Goal: Task Accomplishment & Management: Complete application form

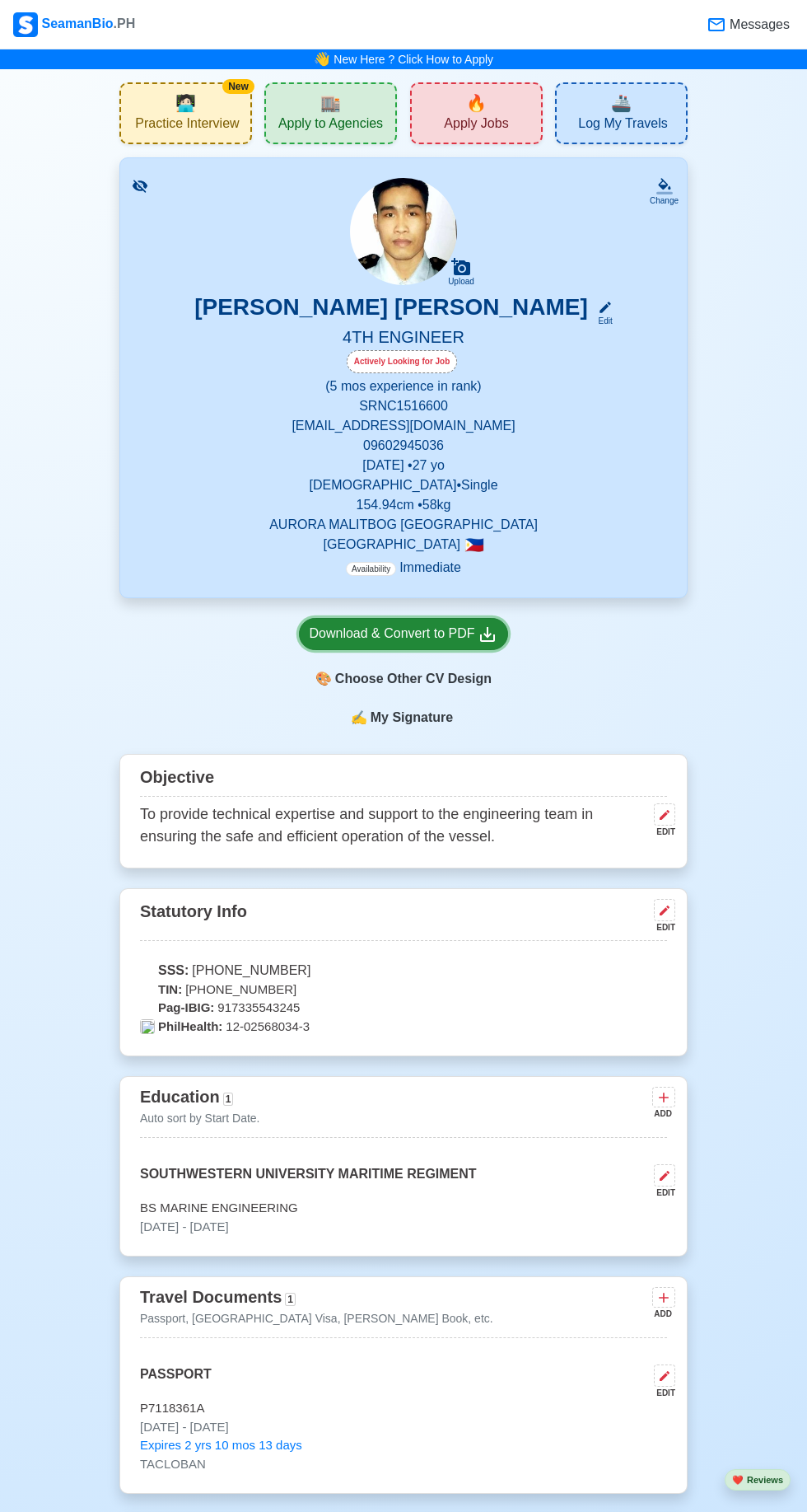
click at [478, 633] on icon at bounding box center [487, 634] width 20 height 20
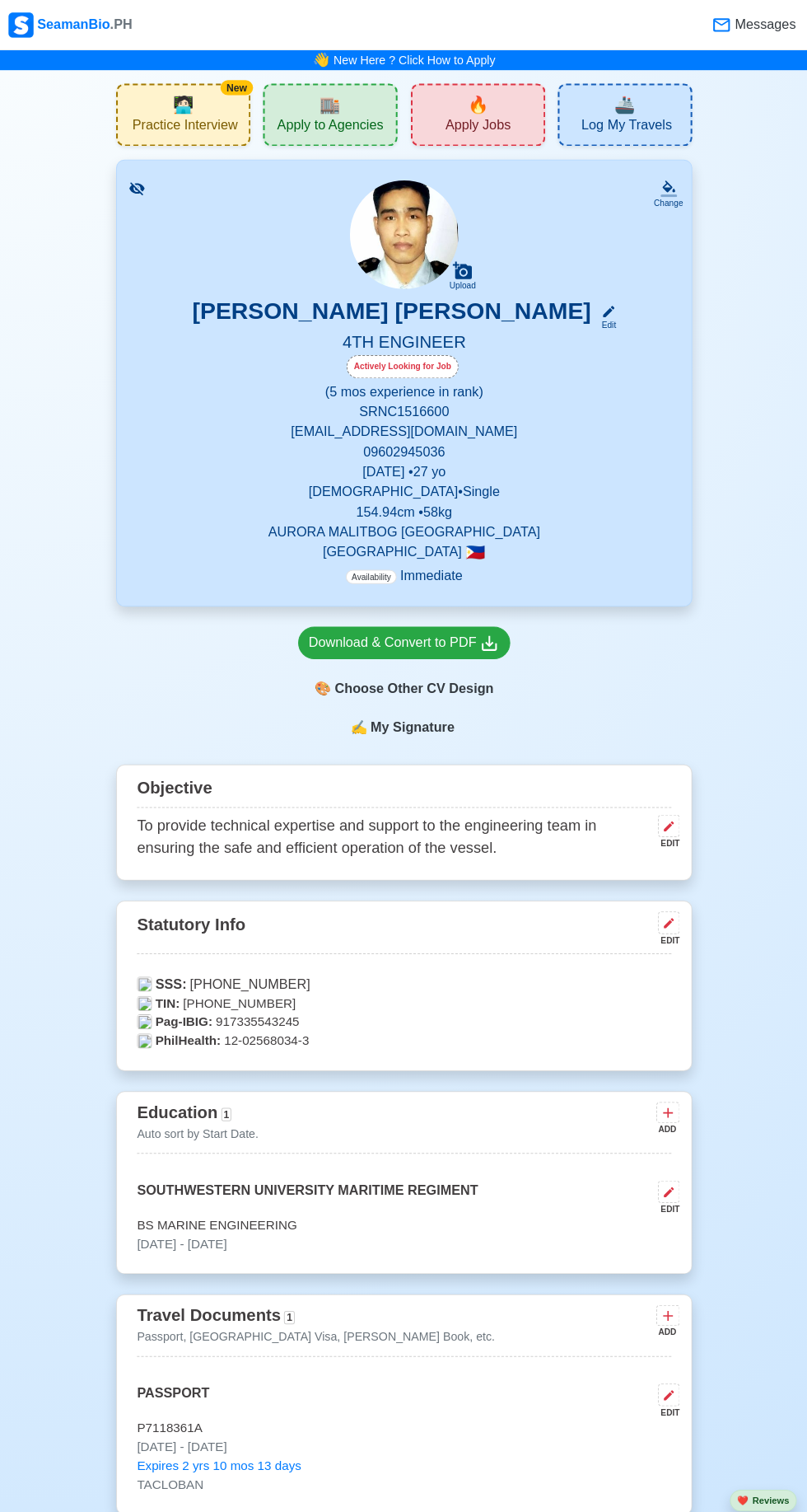
click at [486, 131] on span "Apply Jobs" at bounding box center [476, 125] width 64 height 20
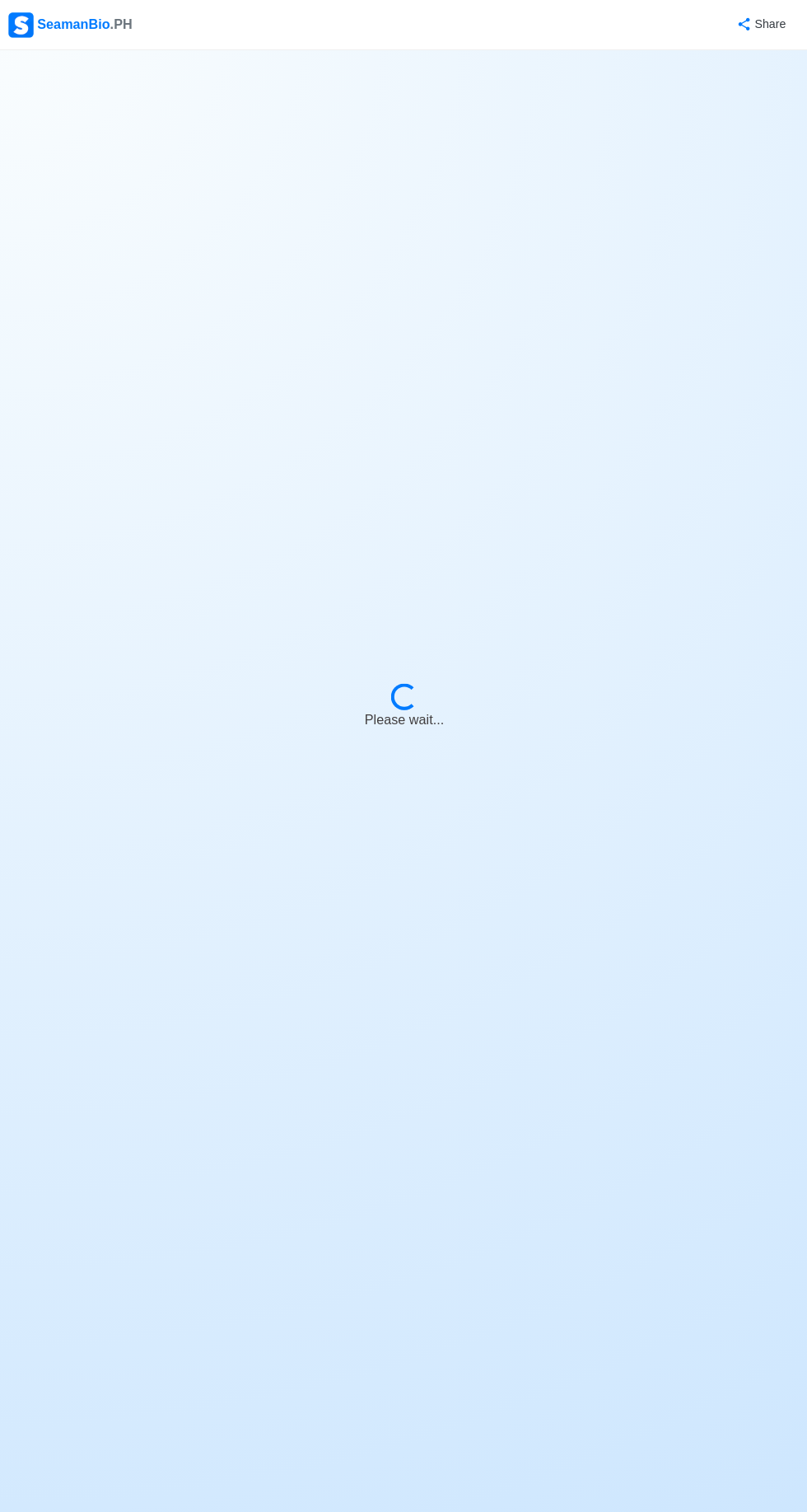
select select "4th Engineer"
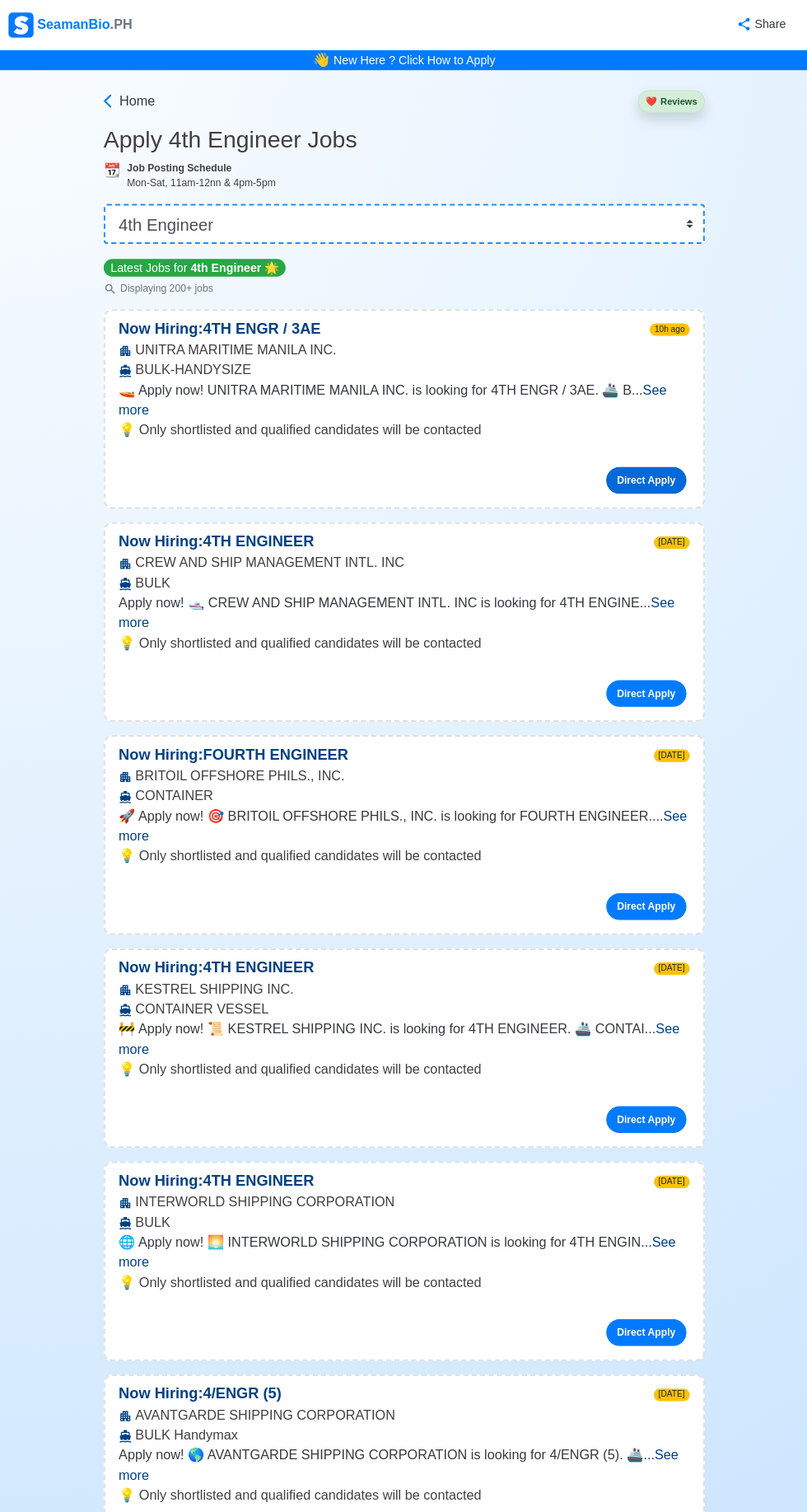
click at [652, 461] on link "Direct Apply" at bounding box center [642, 474] width 79 height 27
click at [110, 99] on icon at bounding box center [111, 99] width 17 height 17
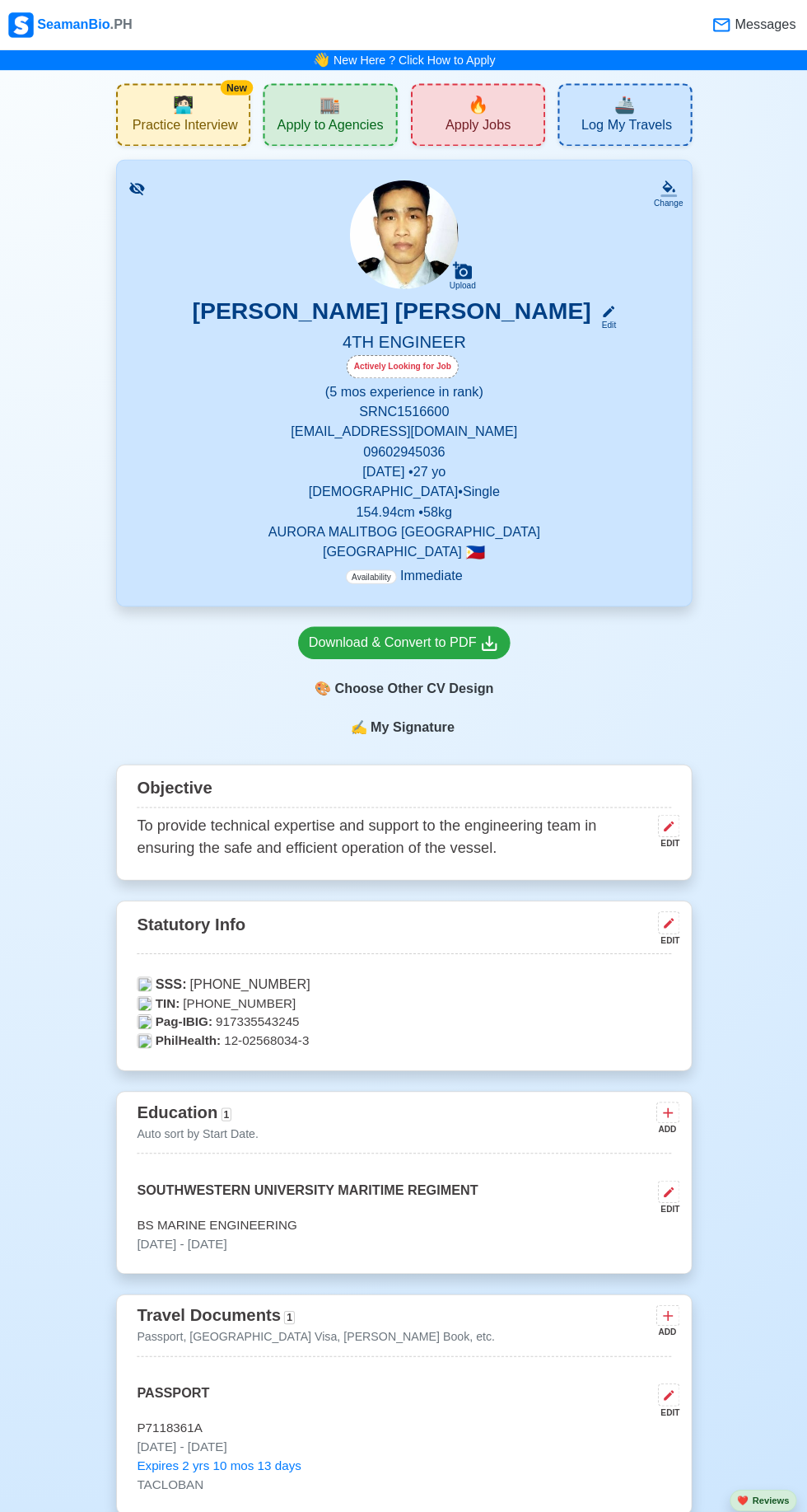
click at [588, 371] on div "Actively Looking for Job" at bounding box center [404, 363] width 527 height 27
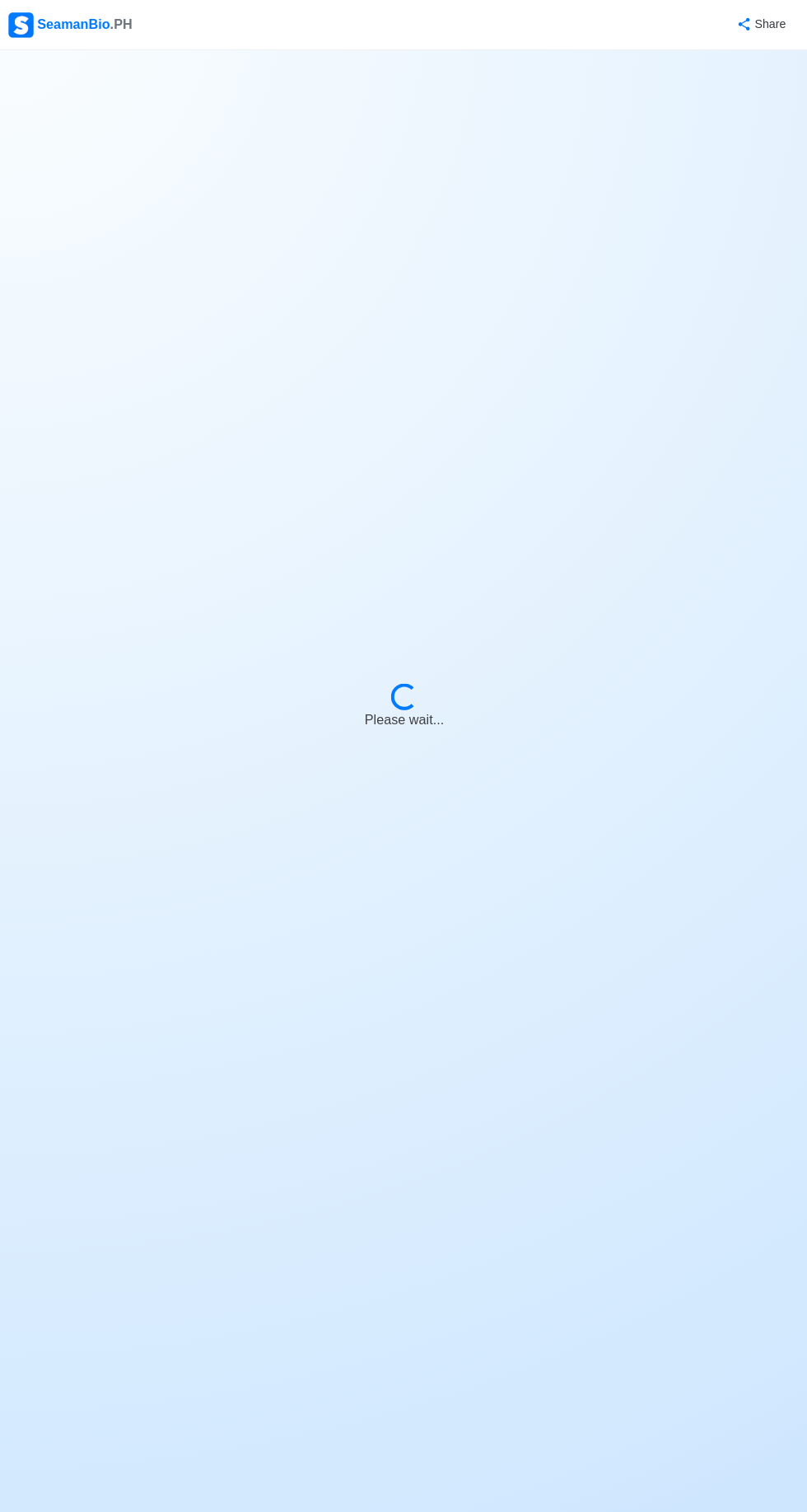
select select "Actively Looking for Job"
select select "Visible for Hiring"
select select "Single"
select select "Male"
select select "PH"
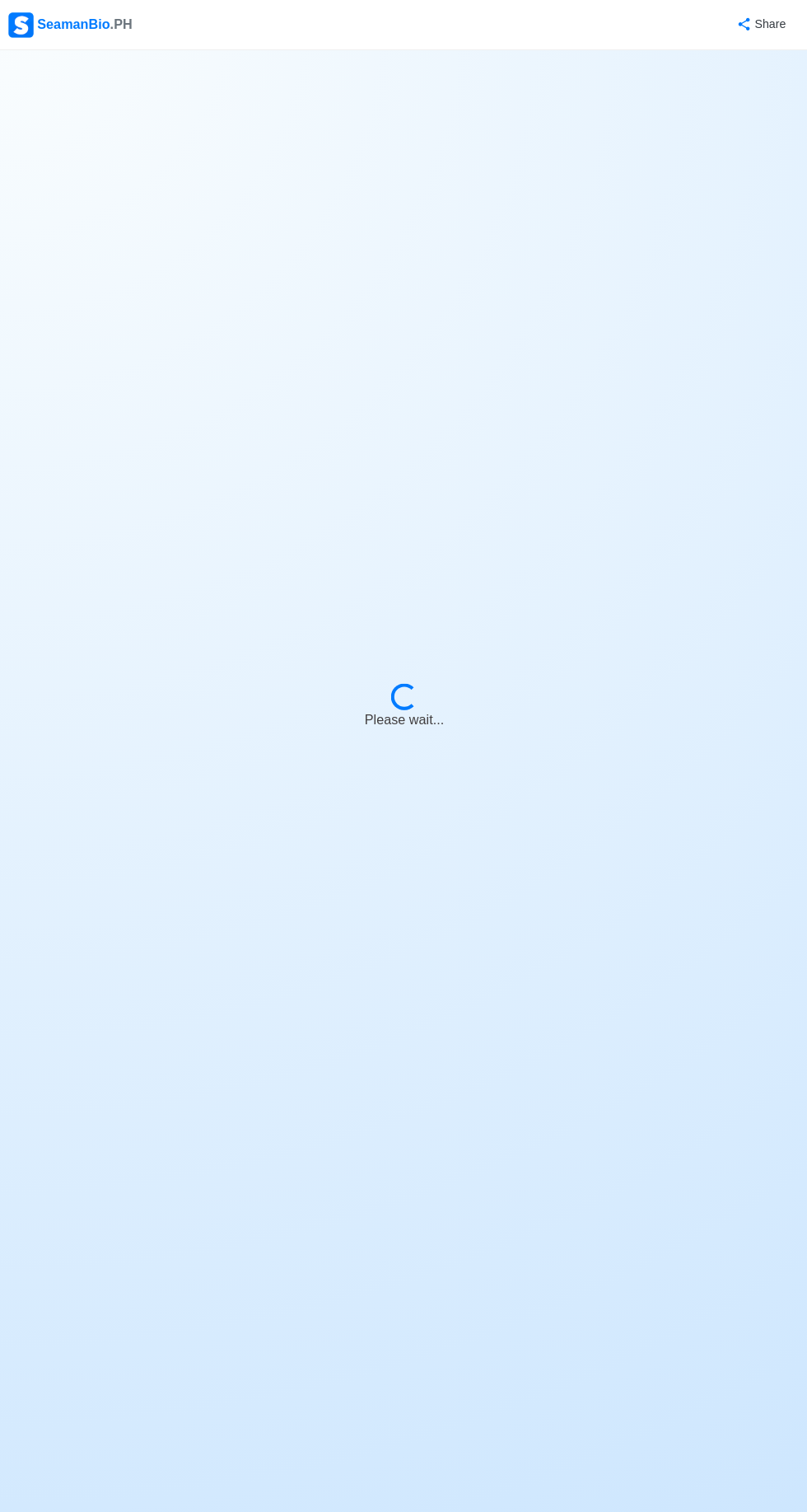
select select "0"
select select "5"
select select "4102416000000"
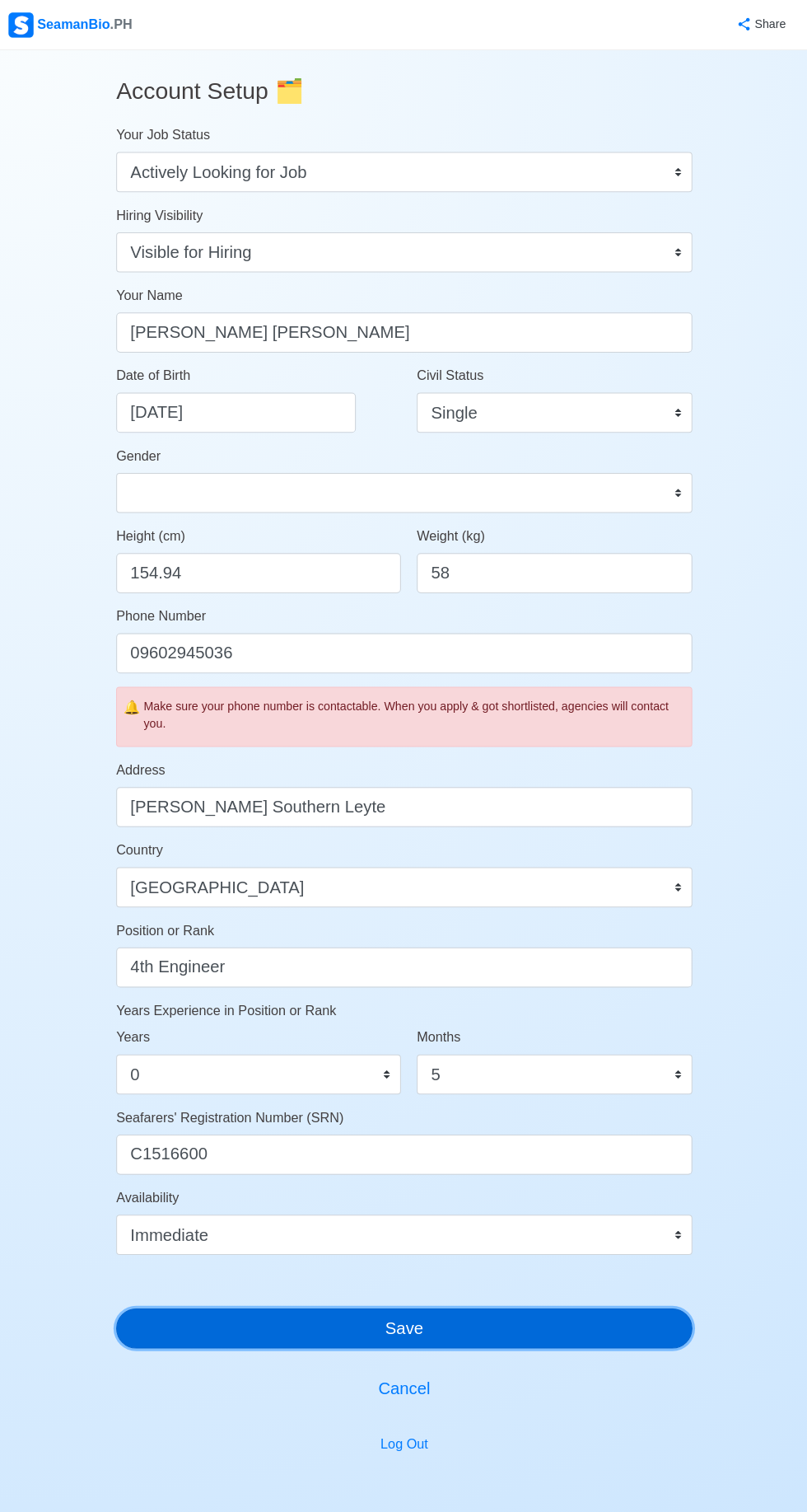
click at [558, 1306] on button "Save" at bounding box center [404, 1310] width 568 height 40
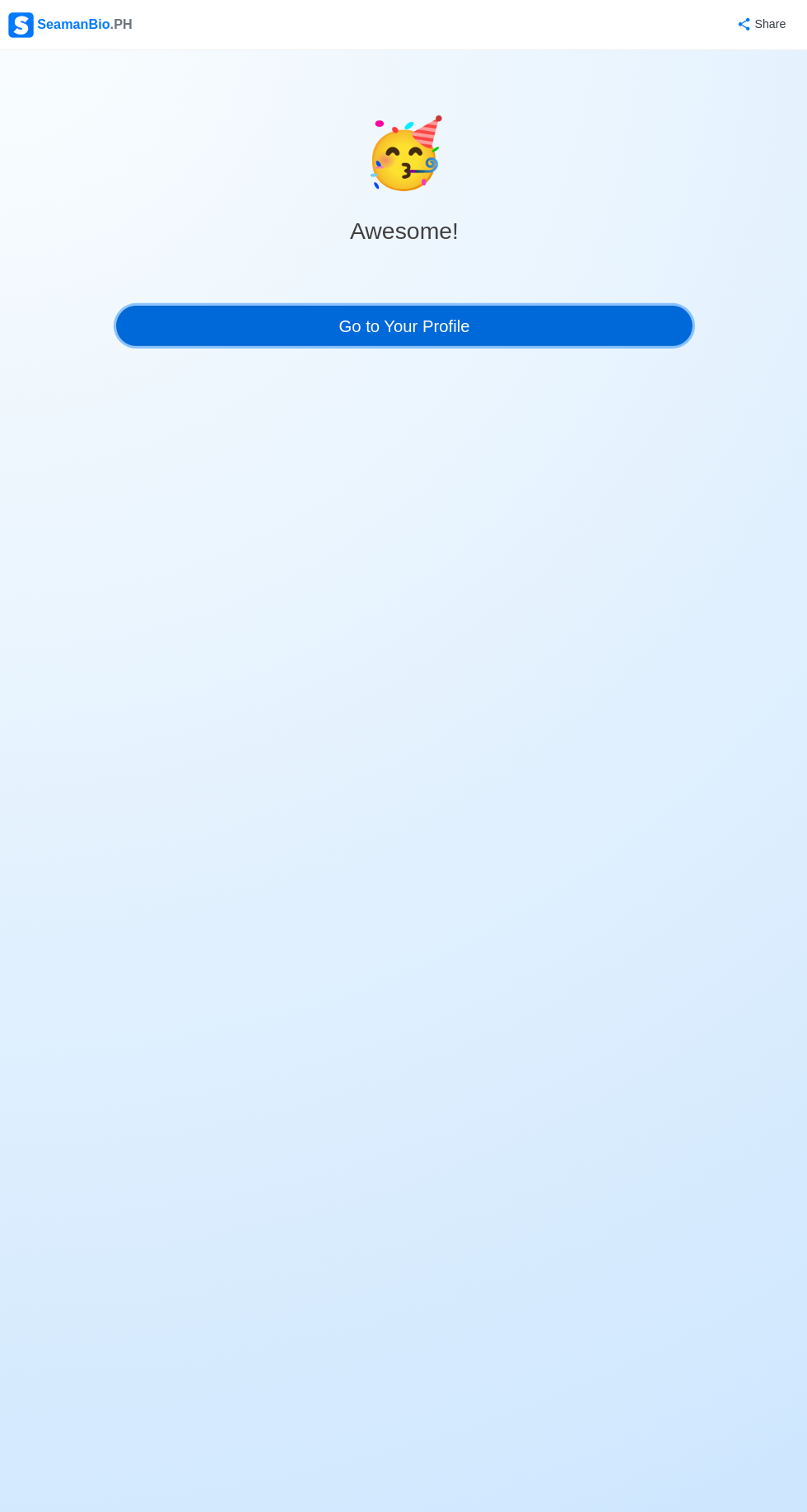
click at [548, 314] on link "Go to Your Profile" at bounding box center [404, 321] width 568 height 40
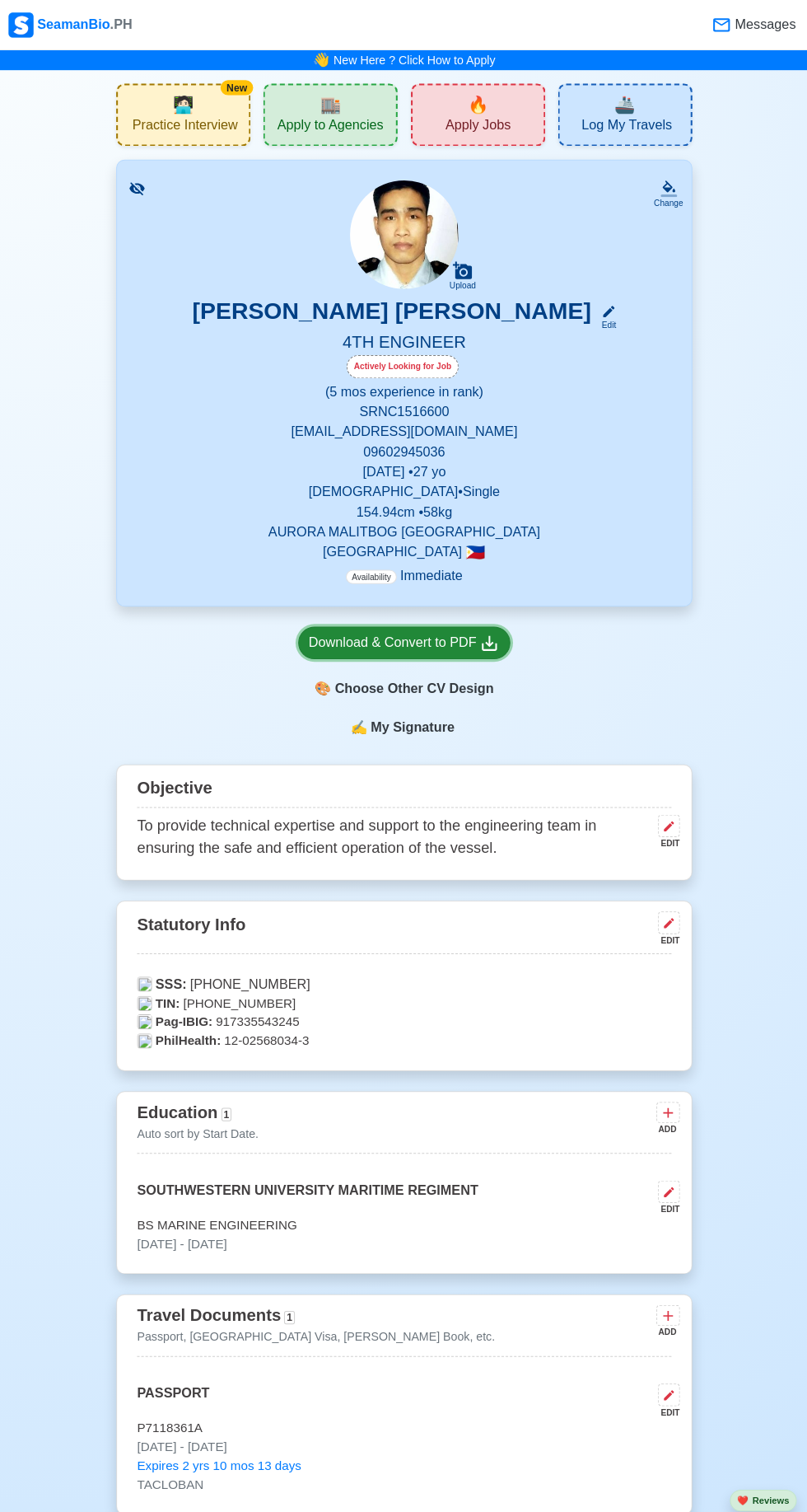
click at [402, 641] on div "Download & Convert to PDF" at bounding box center [404, 633] width 188 height 20
click at [479, 104] on span "🔥" at bounding box center [476, 103] width 20 height 25
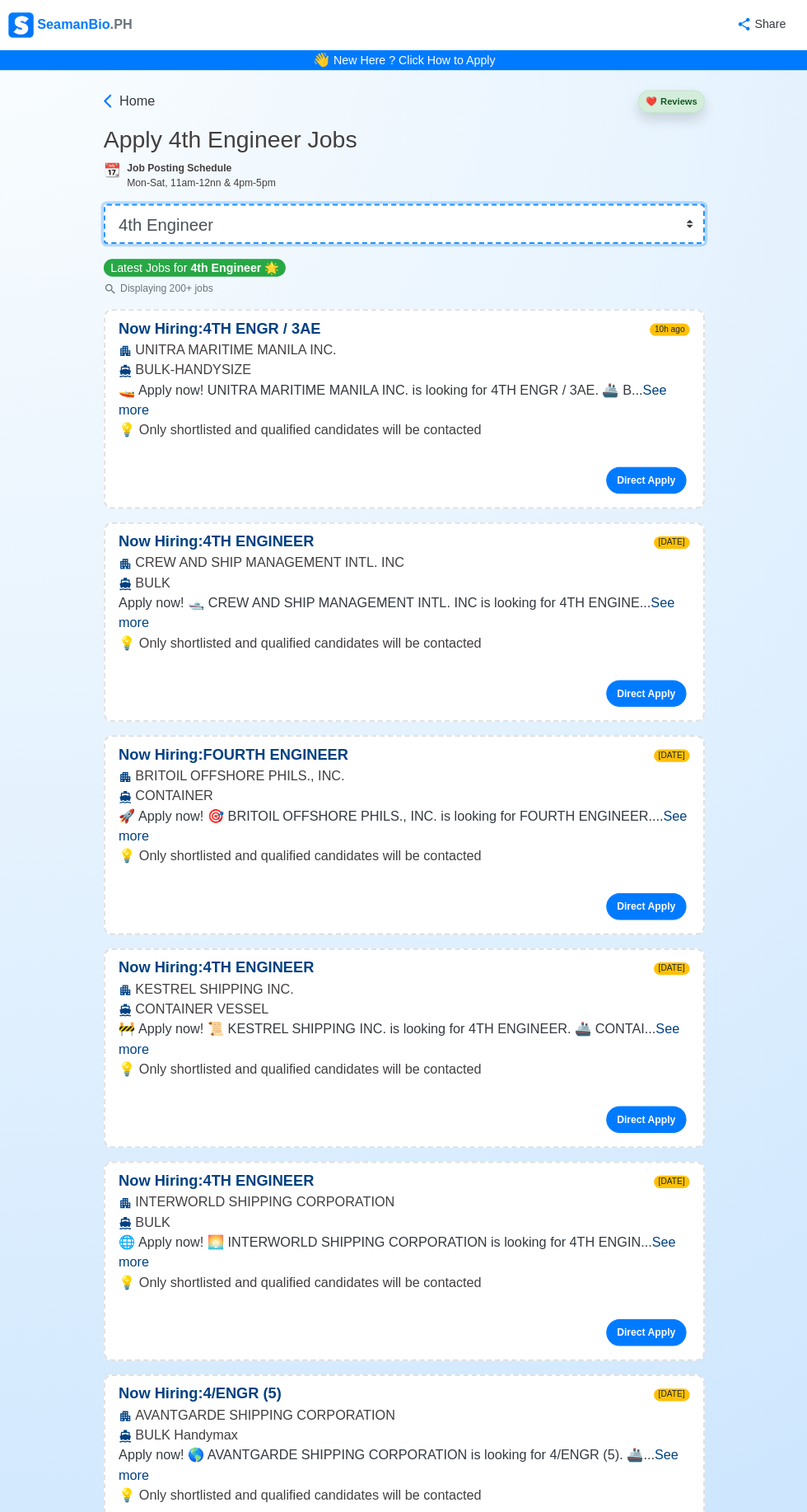
click at [666, 233] on select "👉 Select Rank or Position Master Chief Officer 2nd Officer 3rd Officer Junior O…" at bounding box center [404, 220] width 593 height 40
select select "Junior Engineer"
click at [107, 201] on select "👉 Select Rank or Position Master Chief Officer 2nd Officer 3rd Officer Junior O…" at bounding box center [404, 220] width 593 height 40
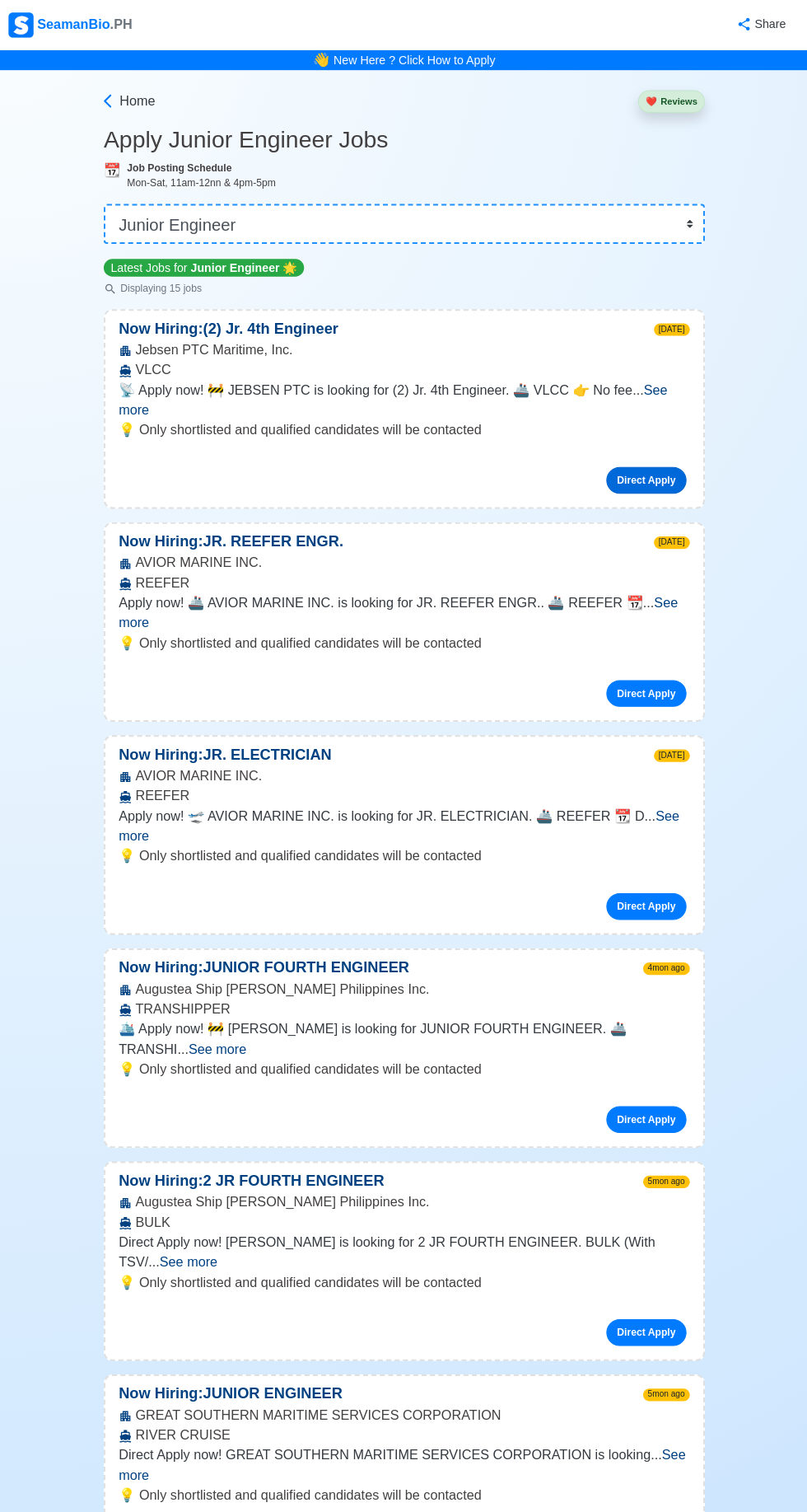
click at [648, 461] on link "Direct Apply" at bounding box center [642, 474] width 79 height 27
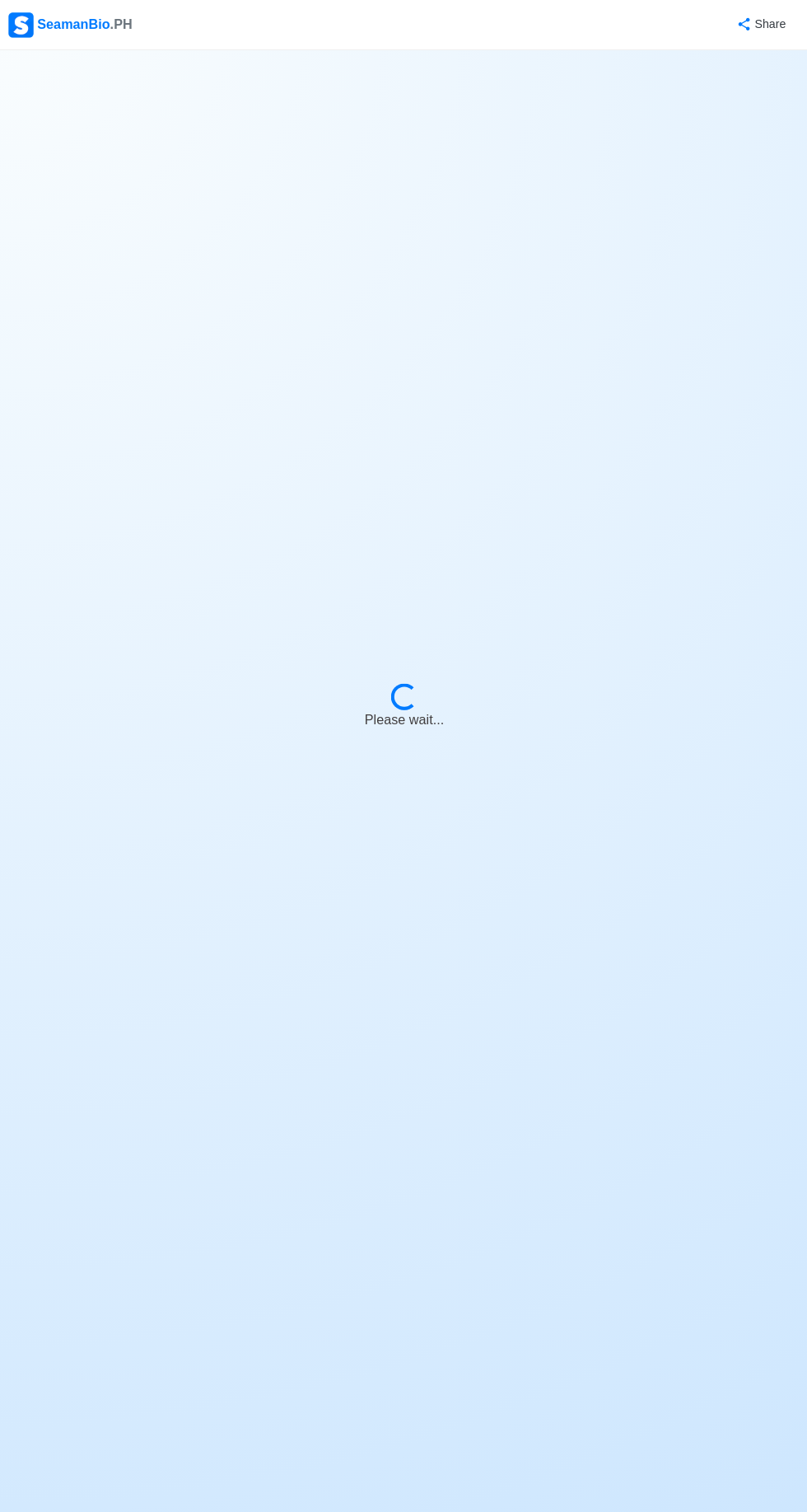
select select "Junior Engineer"
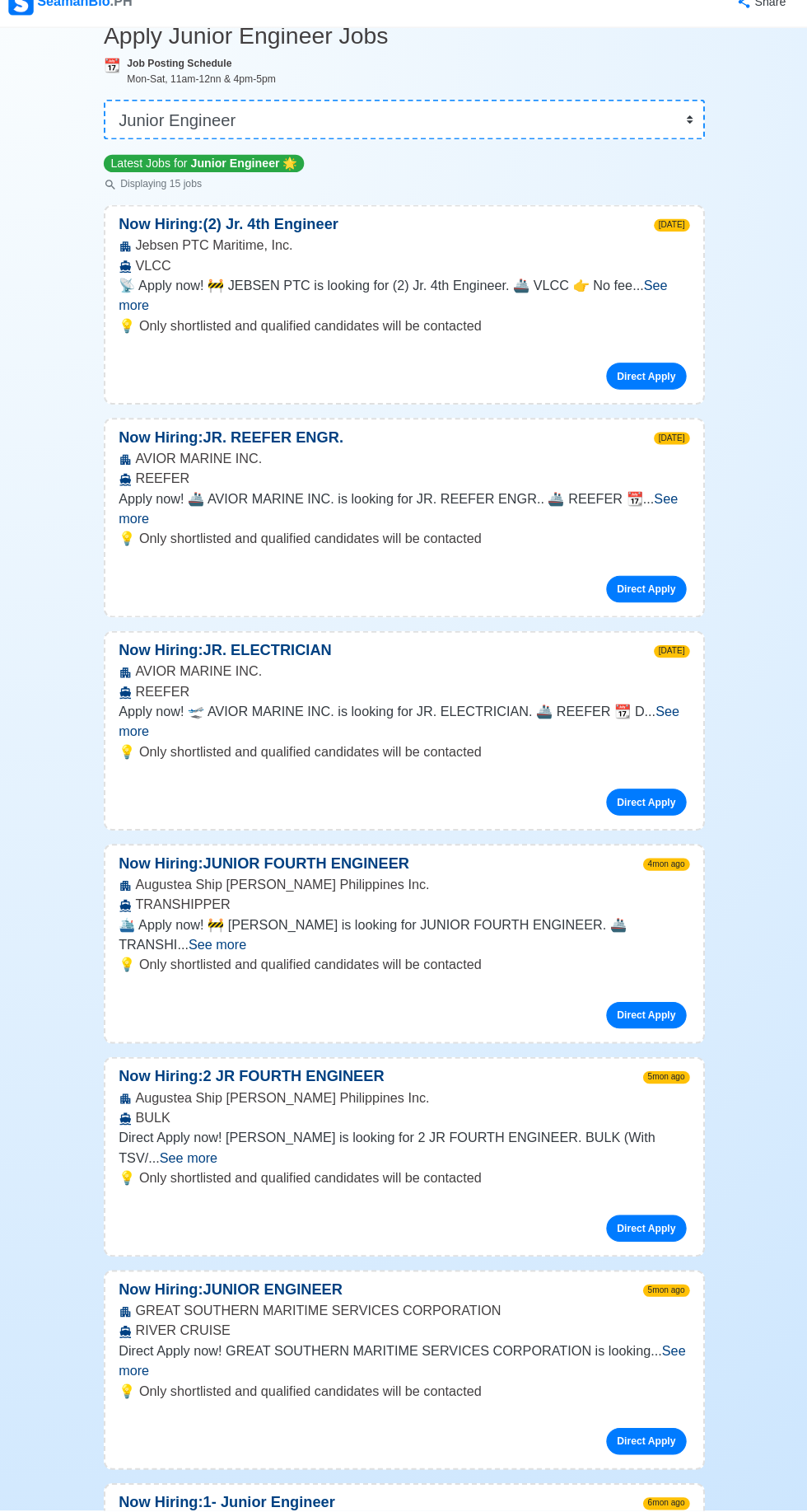
scroll to position [91, 0]
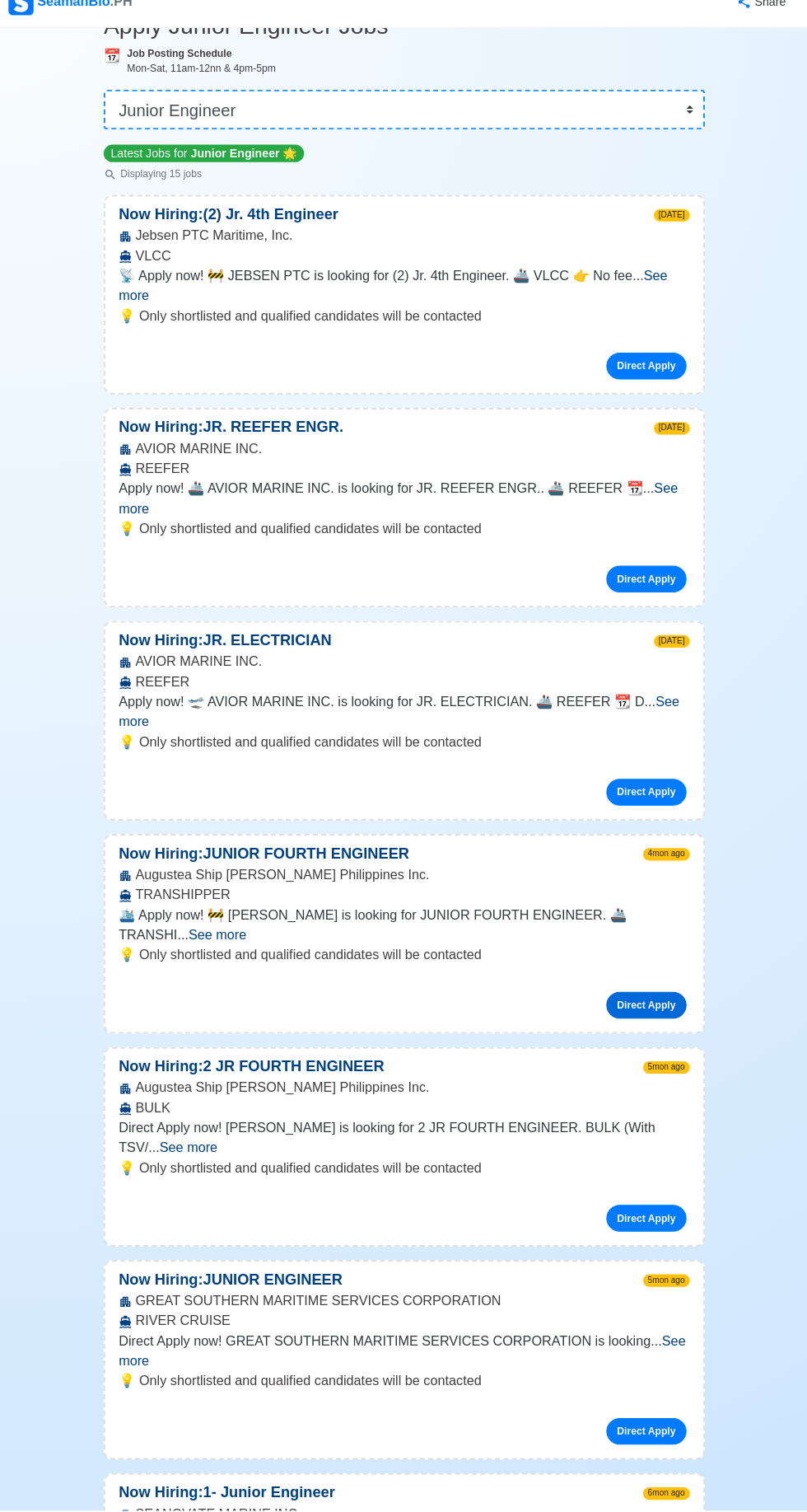
click at [661, 1001] on link "Direct Apply" at bounding box center [642, 1014] width 79 height 27
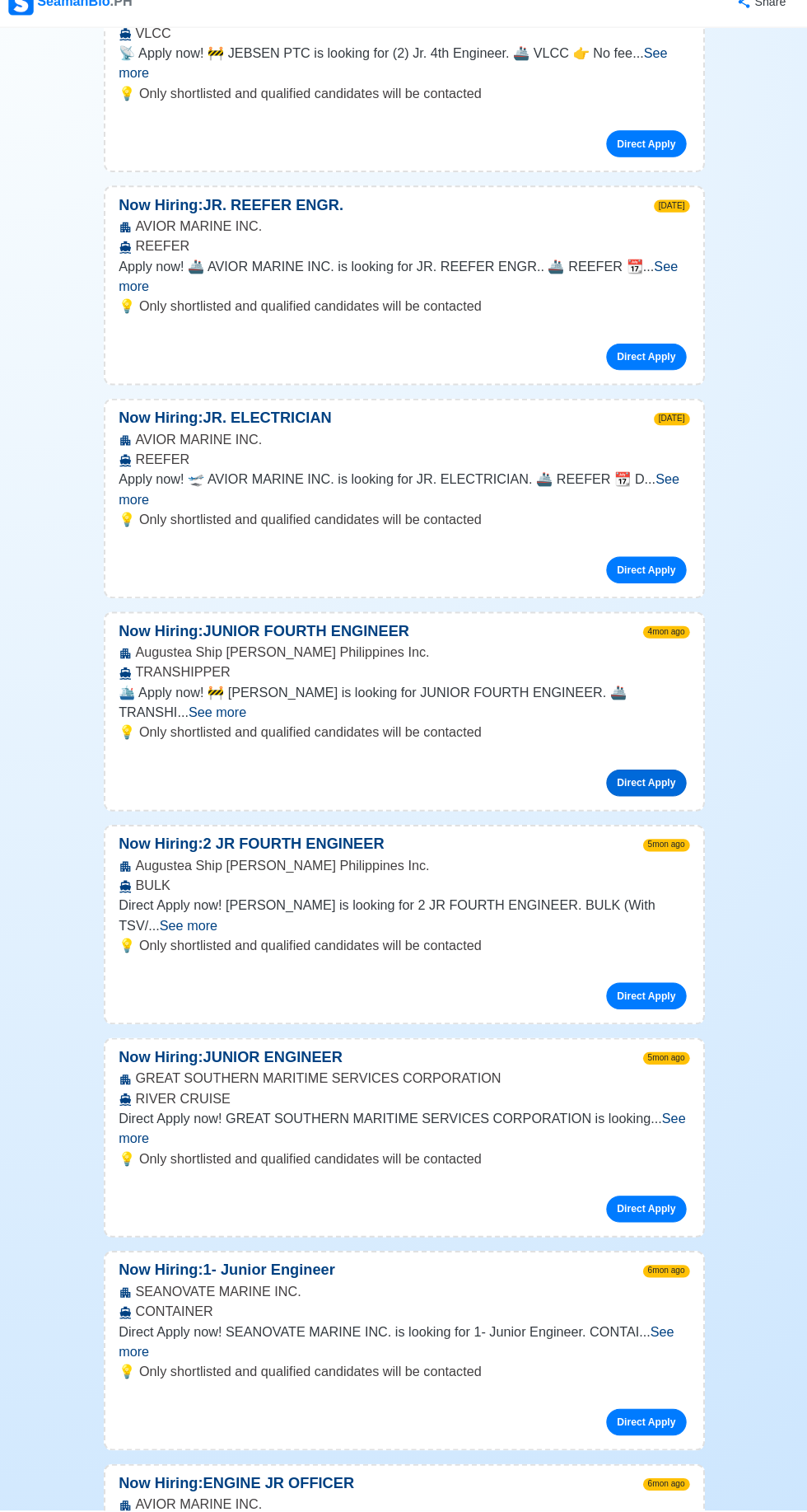
scroll to position [370, 0]
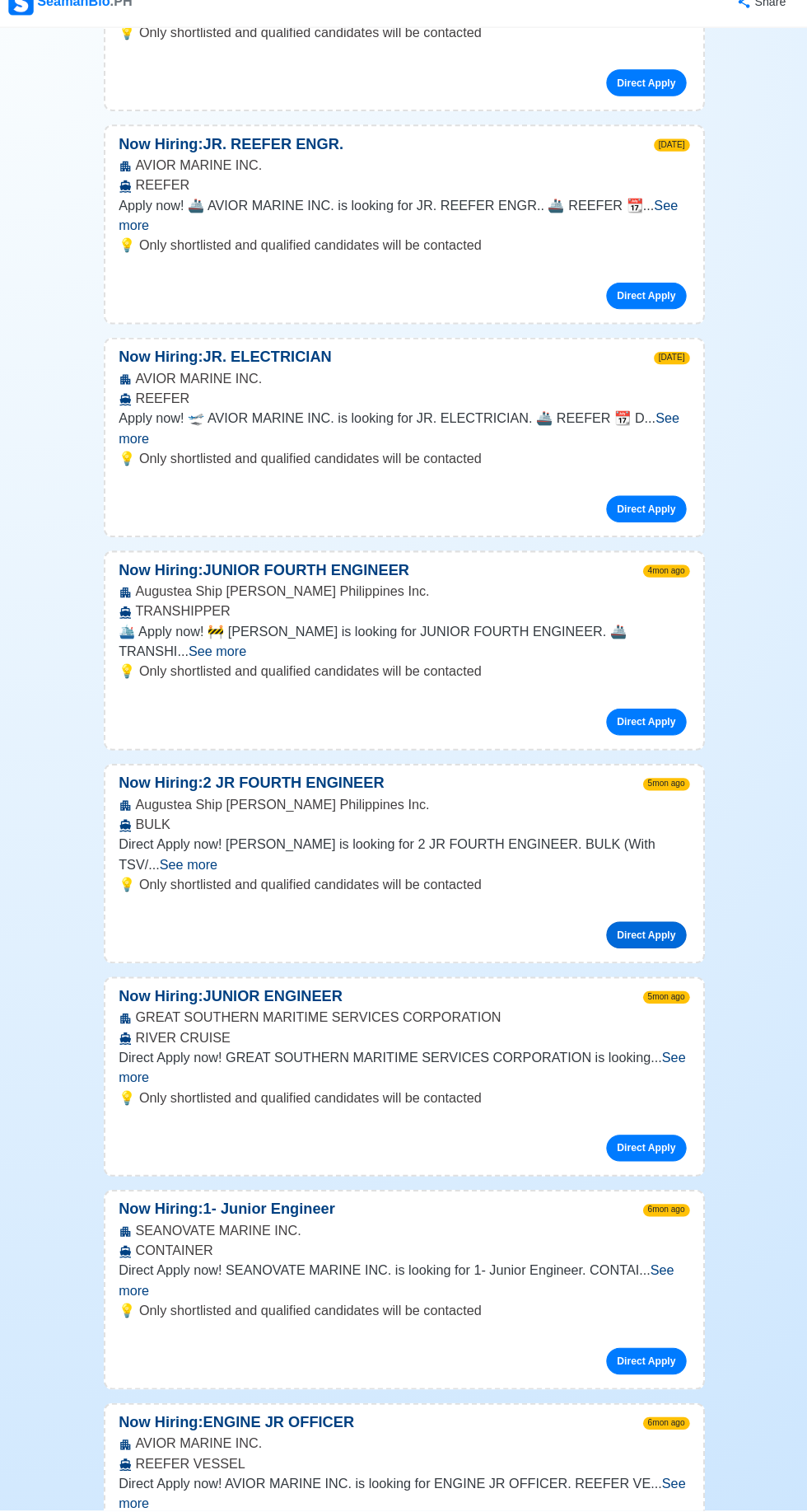
click at [640, 931] on link "Direct Apply" at bounding box center [642, 945] width 79 height 27
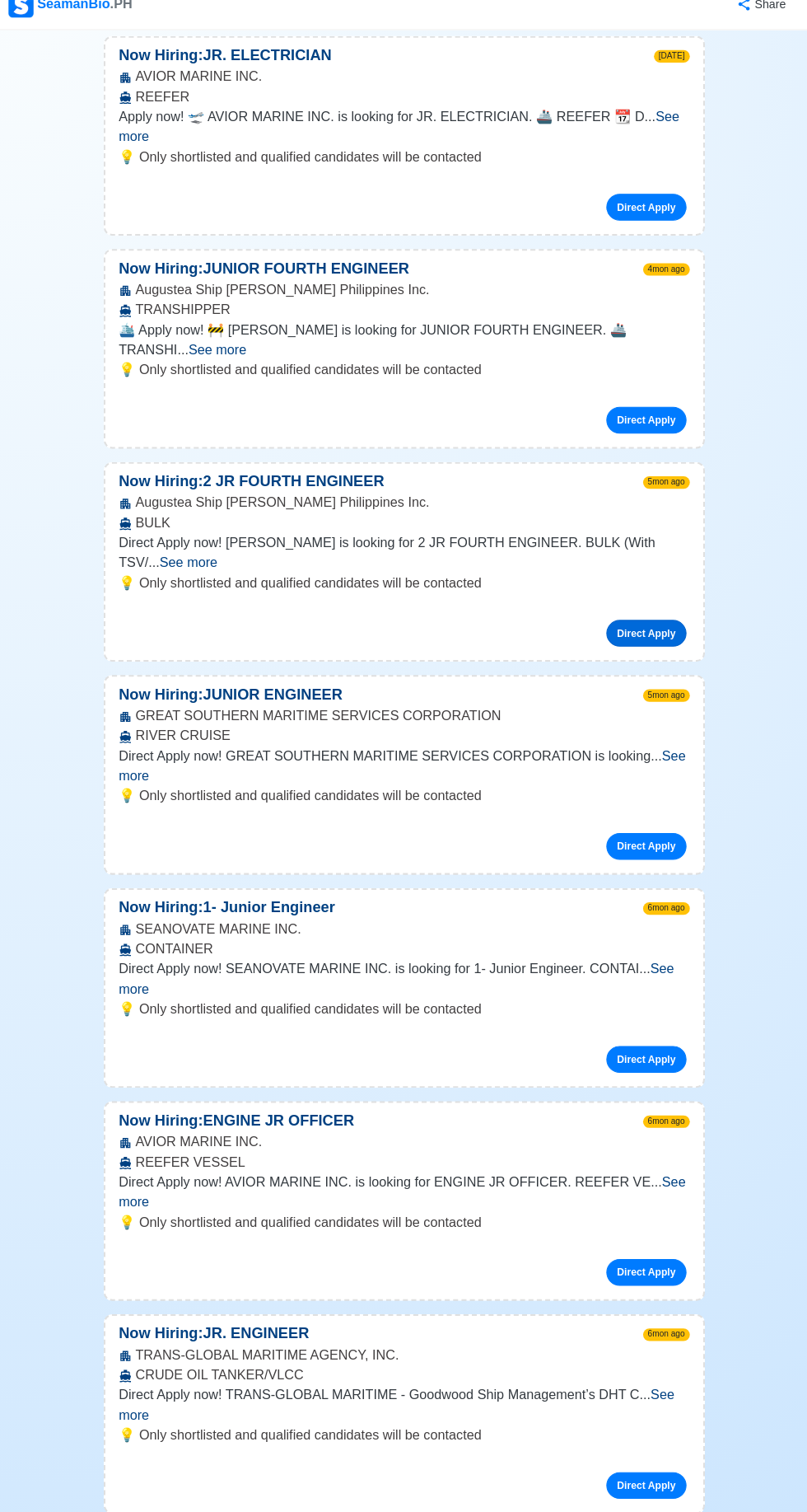
scroll to position [670, 0]
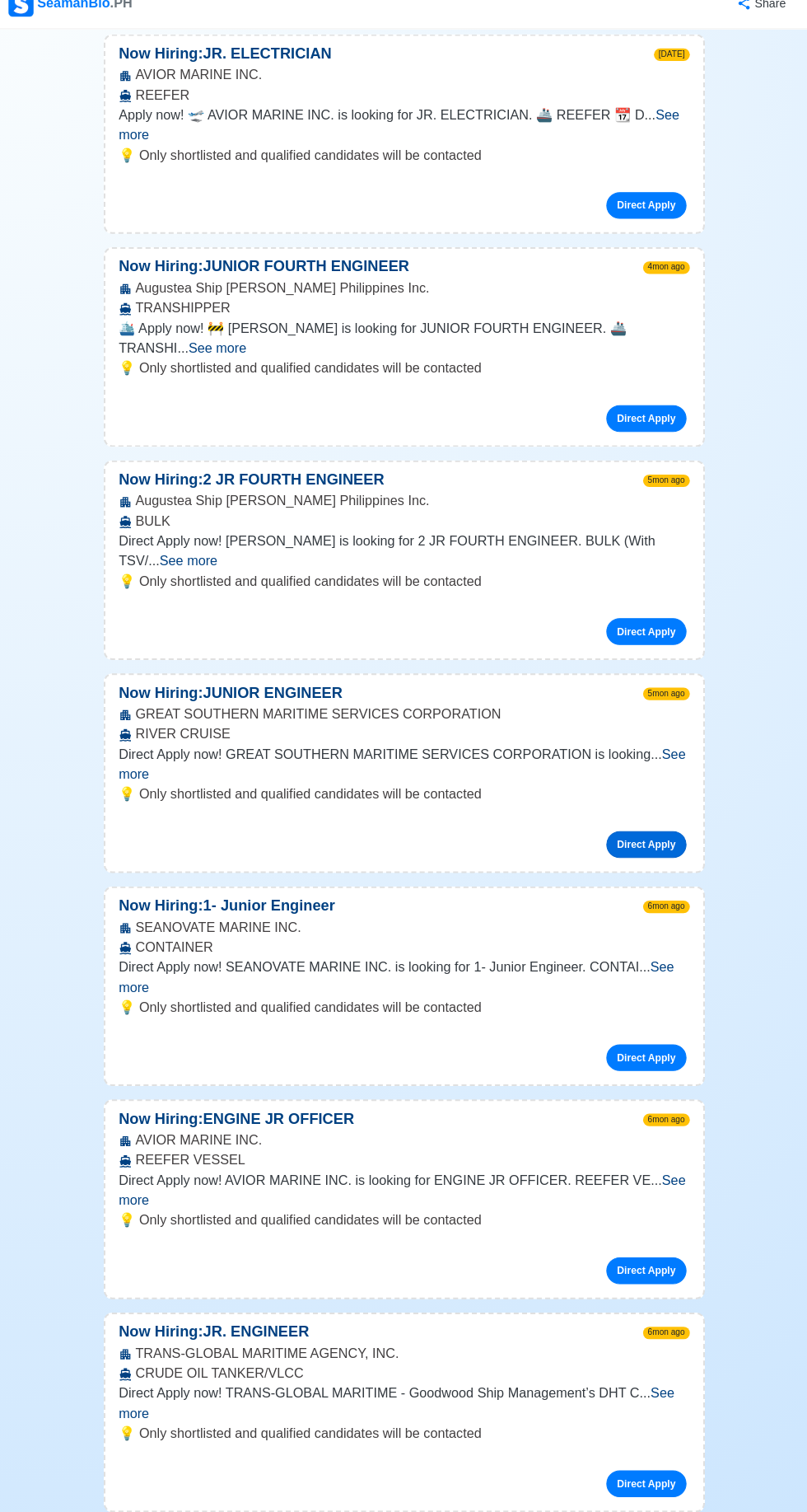
click at [634, 840] on link "Direct Apply" at bounding box center [642, 853] width 79 height 27
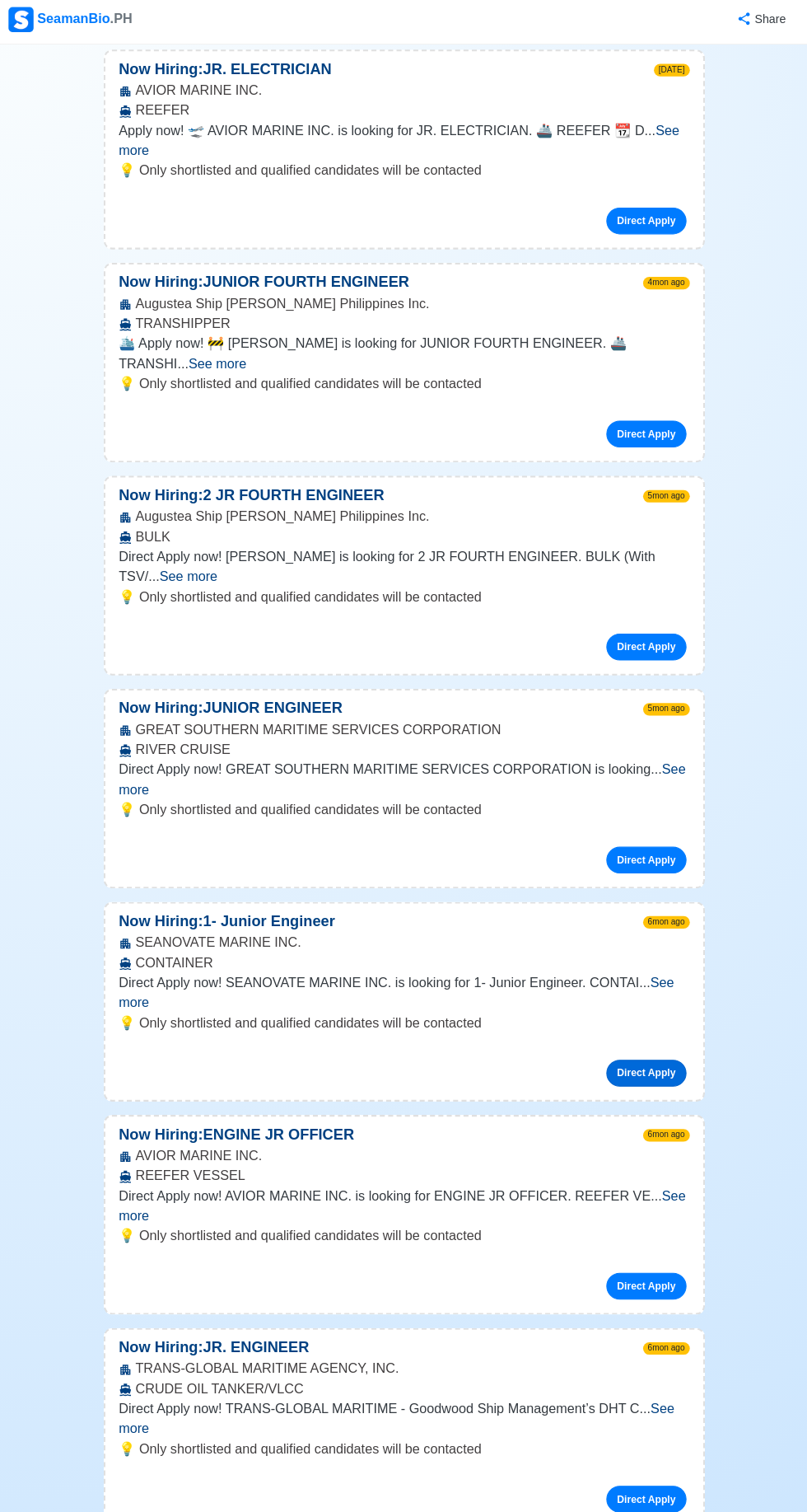
click at [651, 1050] on link "Direct Apply" at bounding box center [642, 1064] width 79 height 27
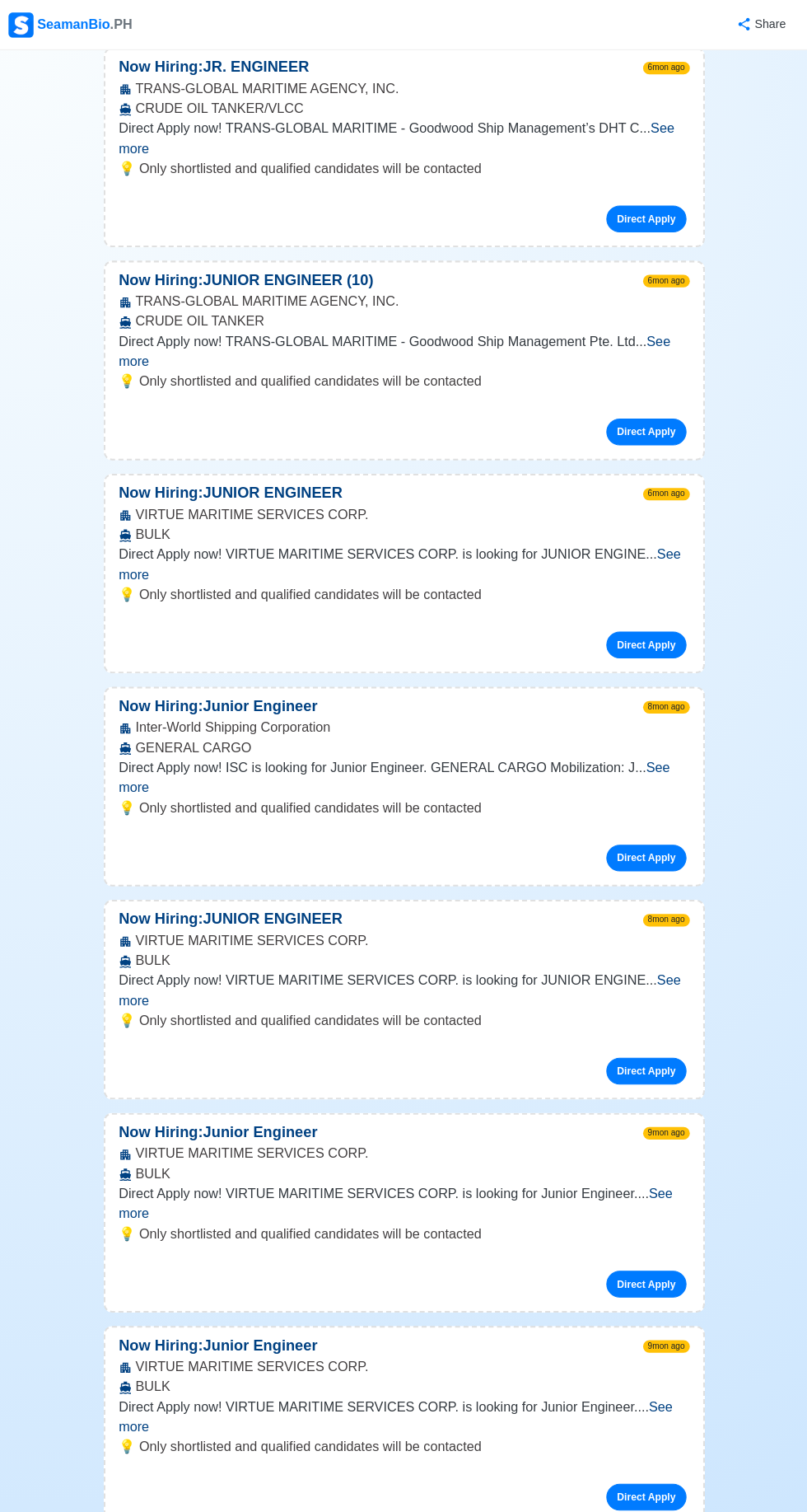
scroll to position [1934, 0]
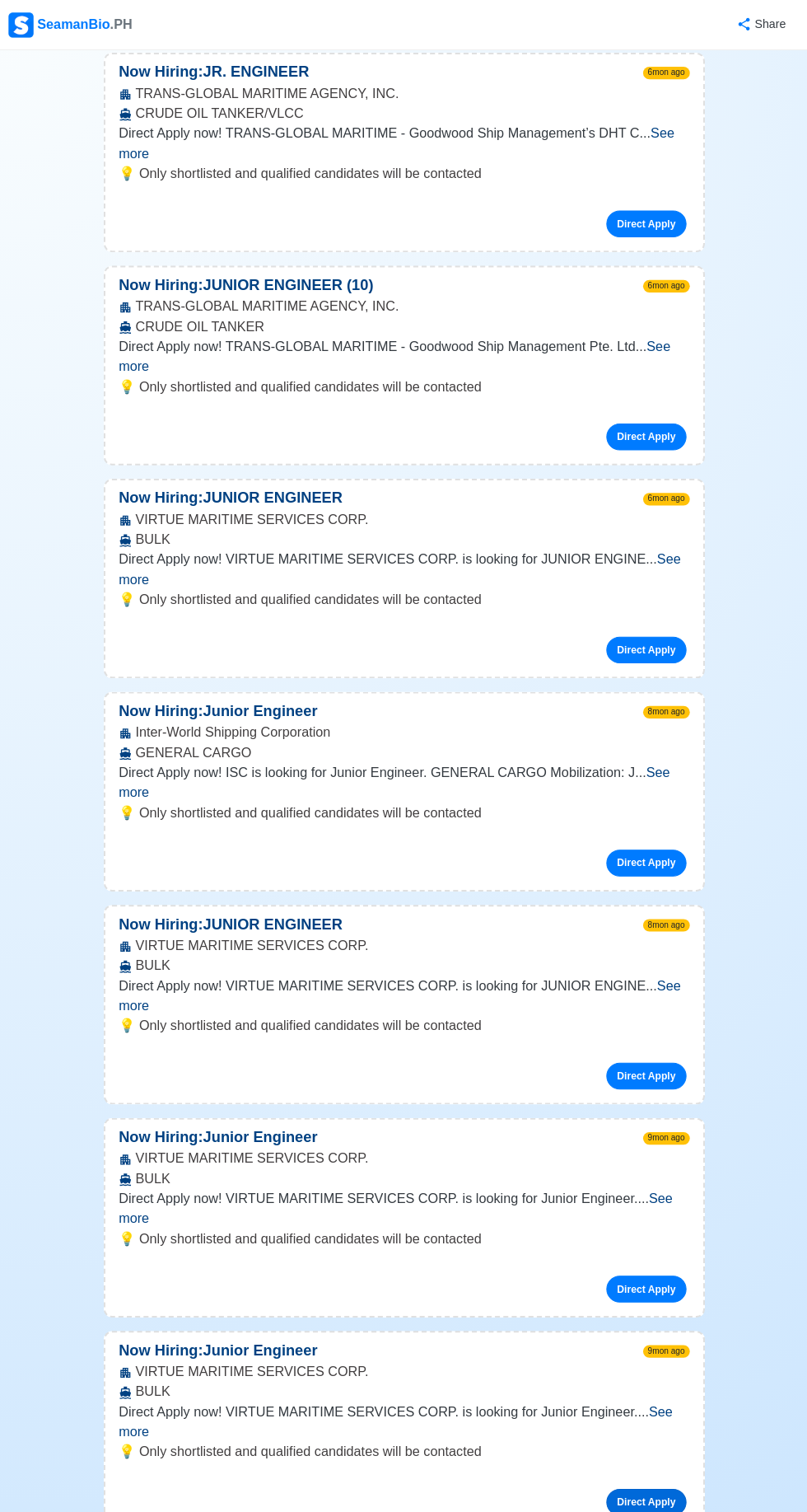
click at [664, 1468] on link "Direct Apply" at bounding box center [642, 1482] width 79 height 27
click at [661, 1258] on link "Direct Apply" at bounding box center [642, 1271] width 79 height 27
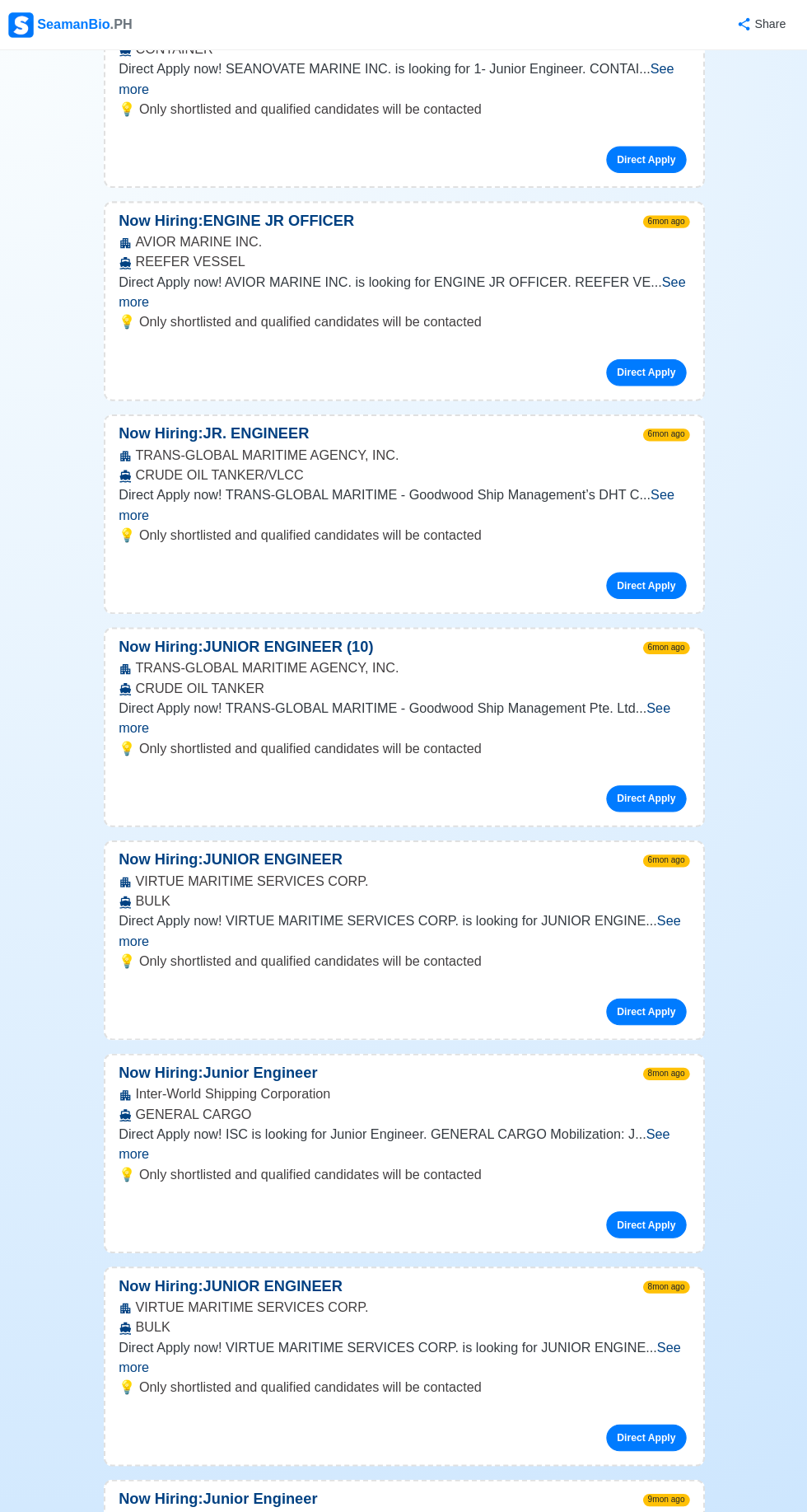
scroll to position [1571, 0]
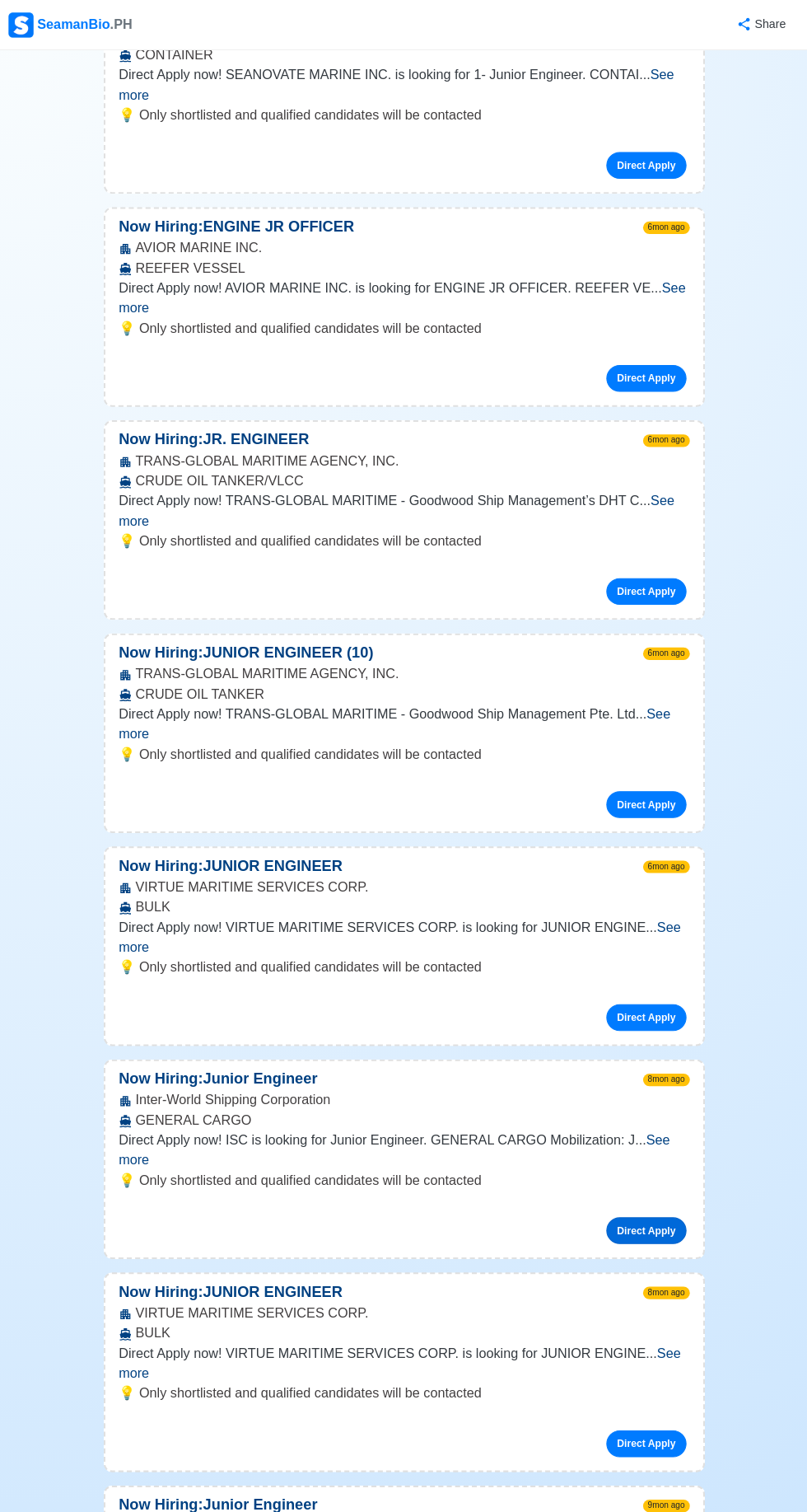
click at [669, 1200] on link "Direct Apply" at bounding box center [642, 1214] width 79 height 27
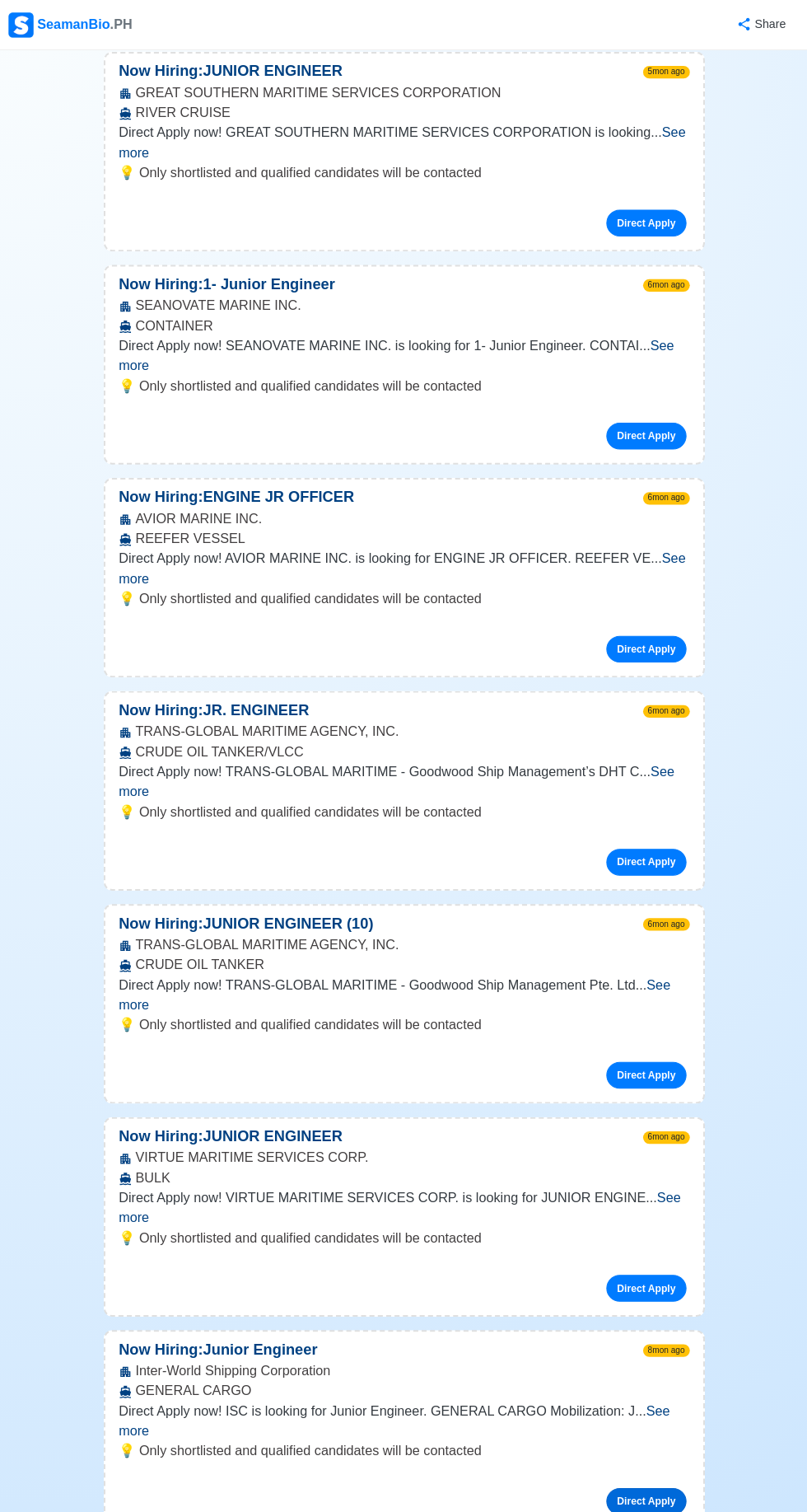
scroll to position [1301, 0]
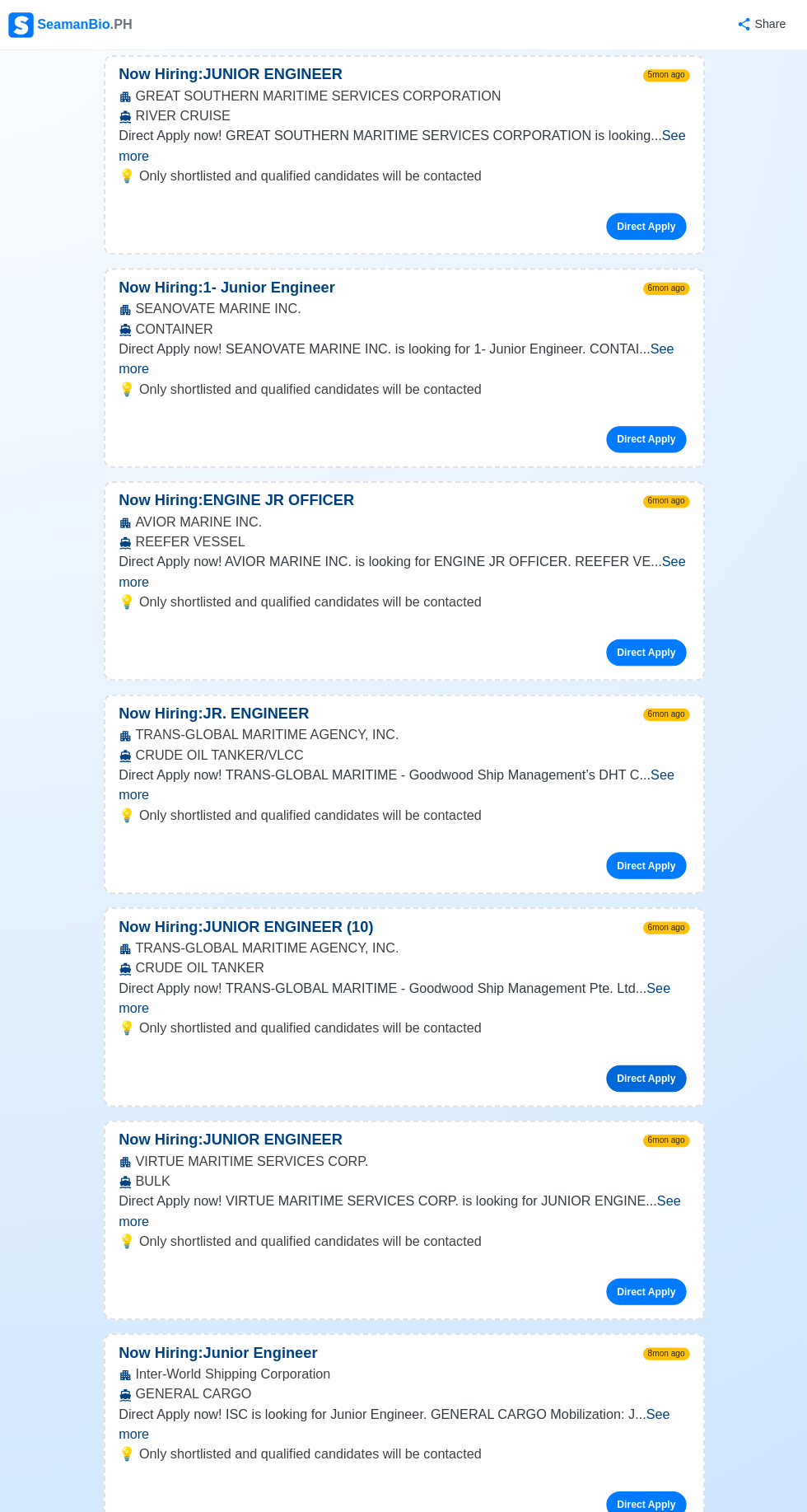
click at [651, 1050] on link "Direct Apply" at bounding box center [642, 1064] width 79 height 27
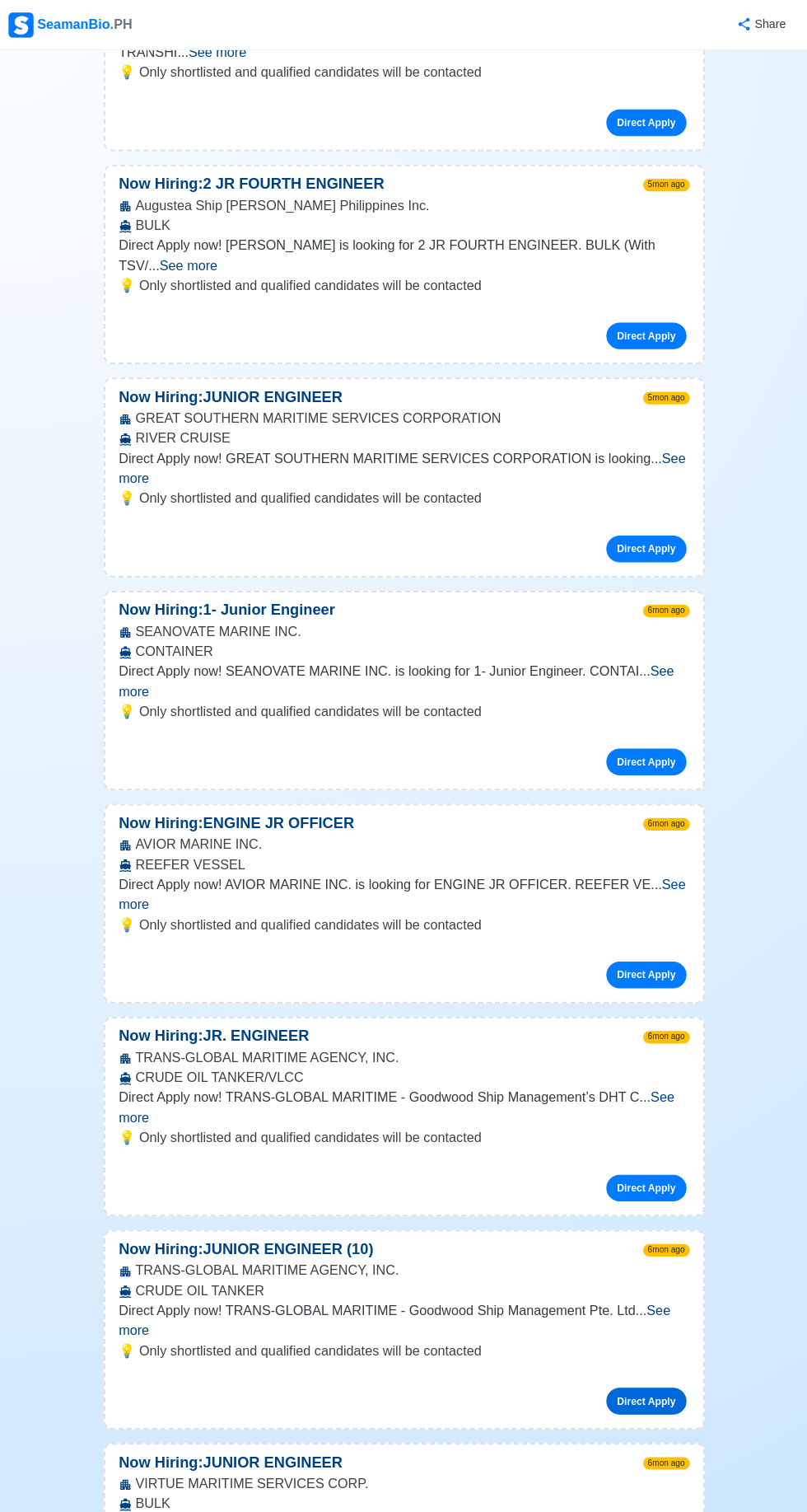
scroll to position [982, 0]
click at [641, 949] on link "Direct Apply" at bounding box center [642, 962] width 79 height 27
click at [668, 949] on link "Direct Apply" at bounding box center [642, 962] width 79 height 27
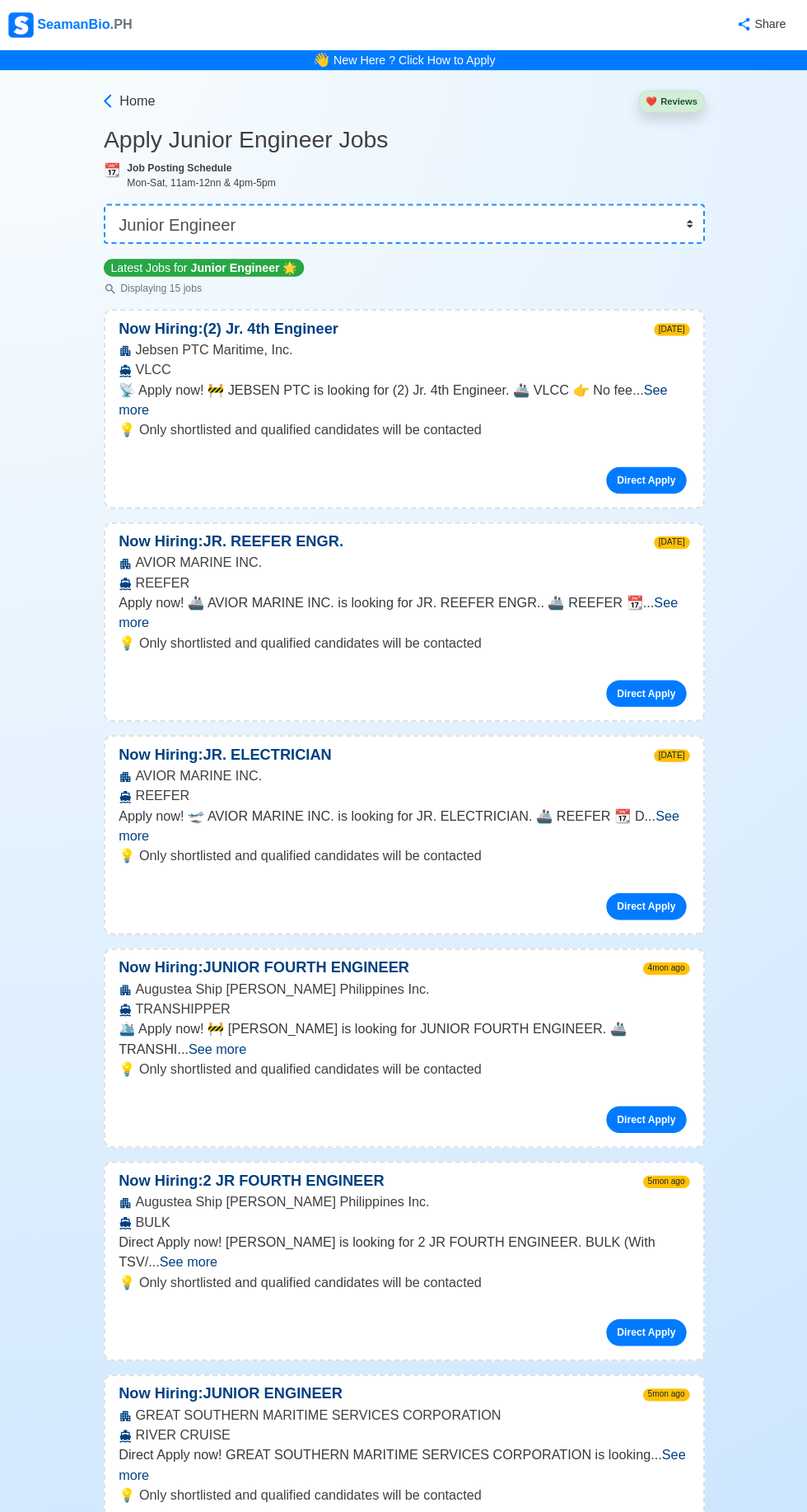
scroll to position [36, 0]
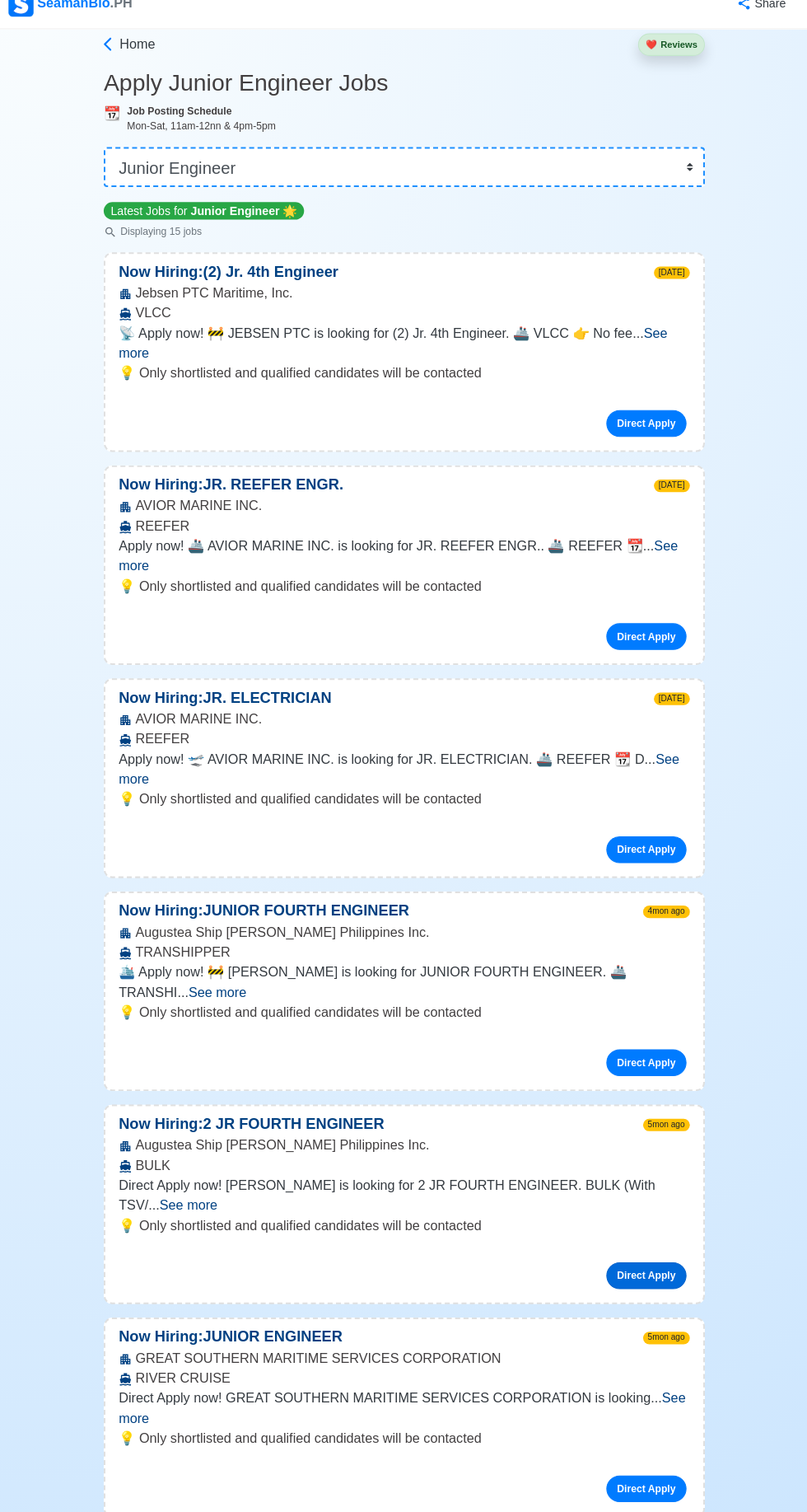
click at [661, 1265] on link "Direct Apply" at bounding box center [642, 1278] width 79 height 27
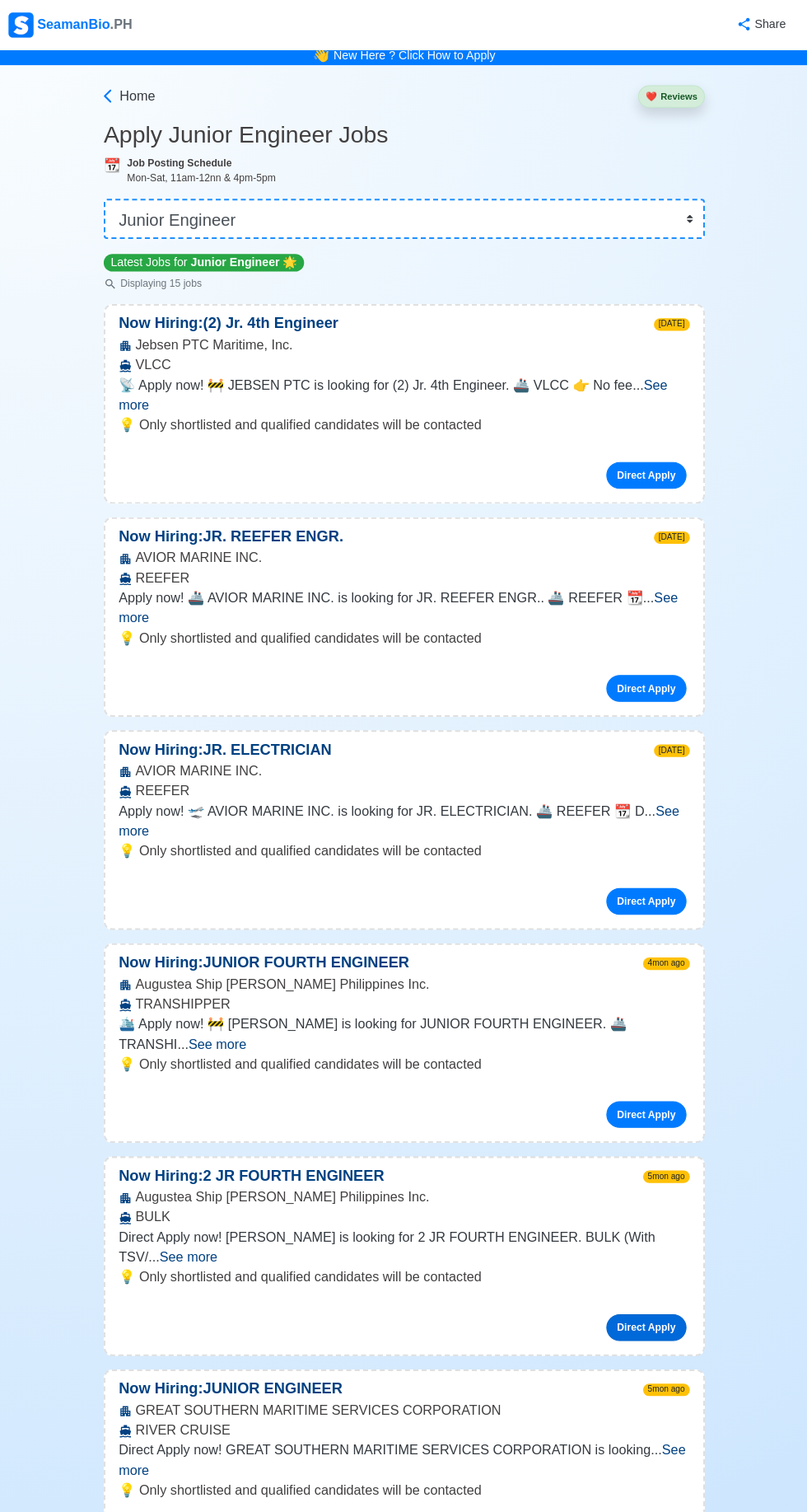
scroll to position [0, 0]
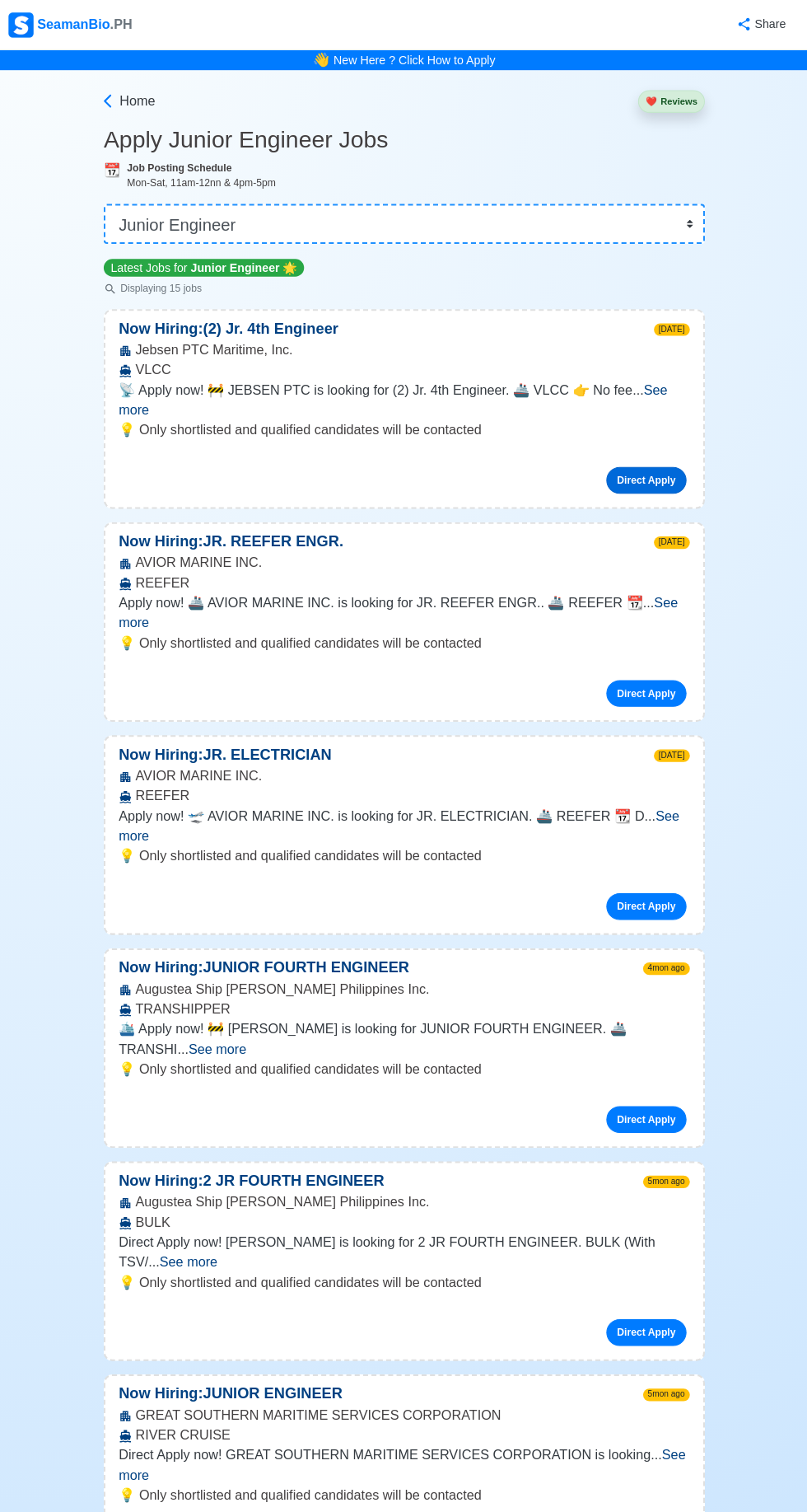
click at [644, 461] on link "Direct Apply" at bounding box center [642, 474] width 79 height 27
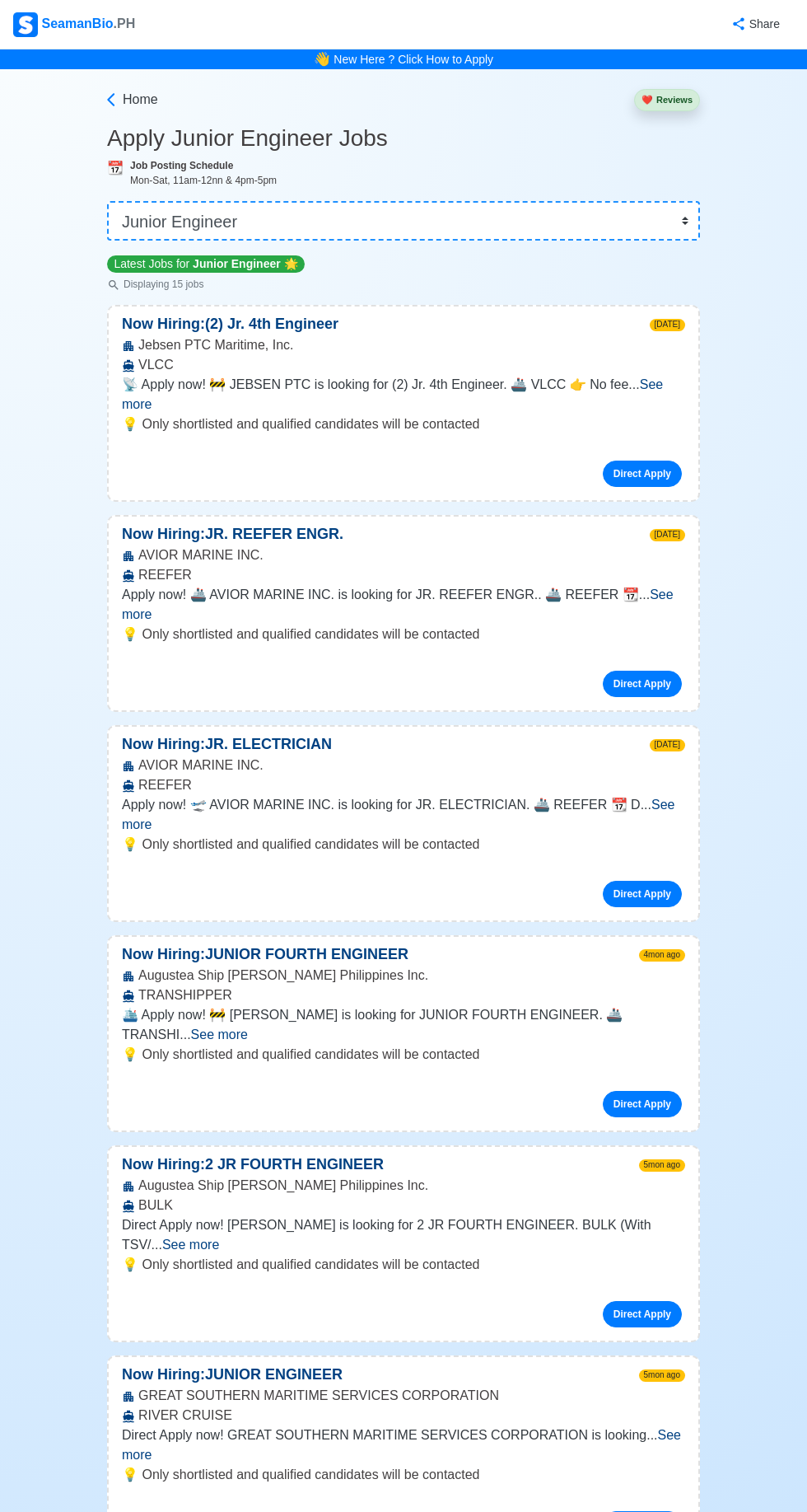
select select "Junior Engineer"
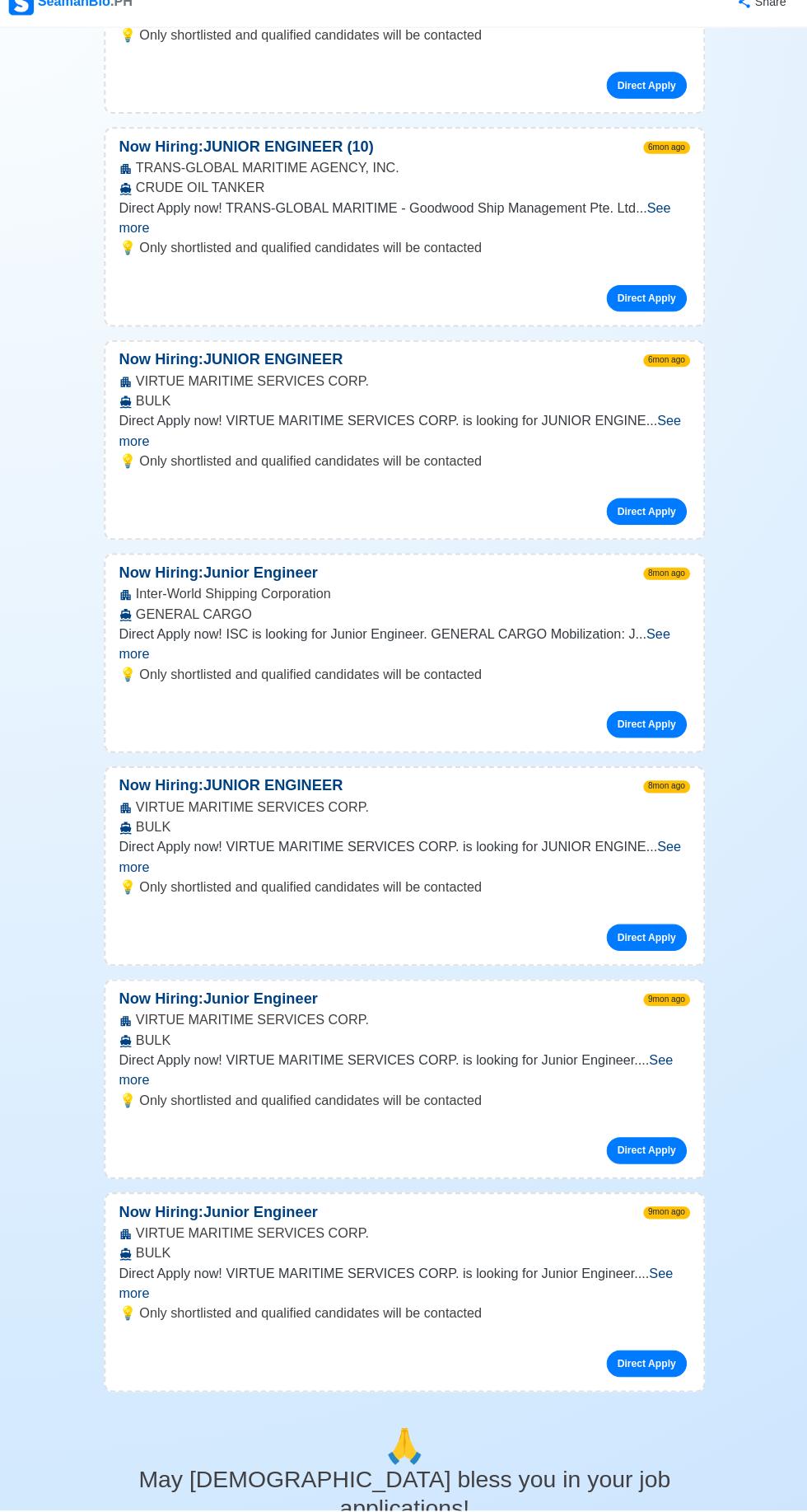
scroll to position [2048, 0]
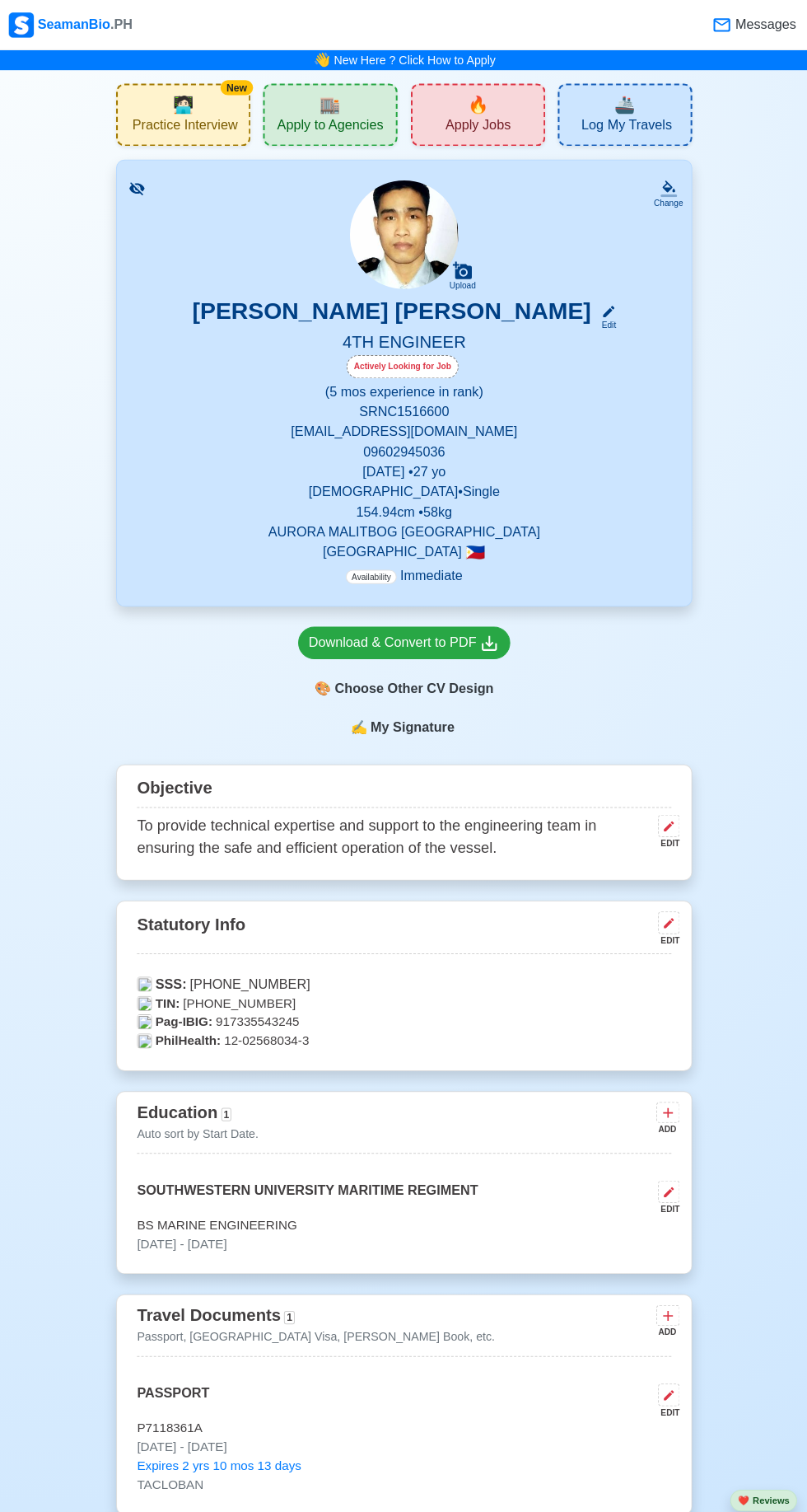
click at [502, 119] on span "Apply Jobs" at bounding box center [476, 125] width 64 height 20
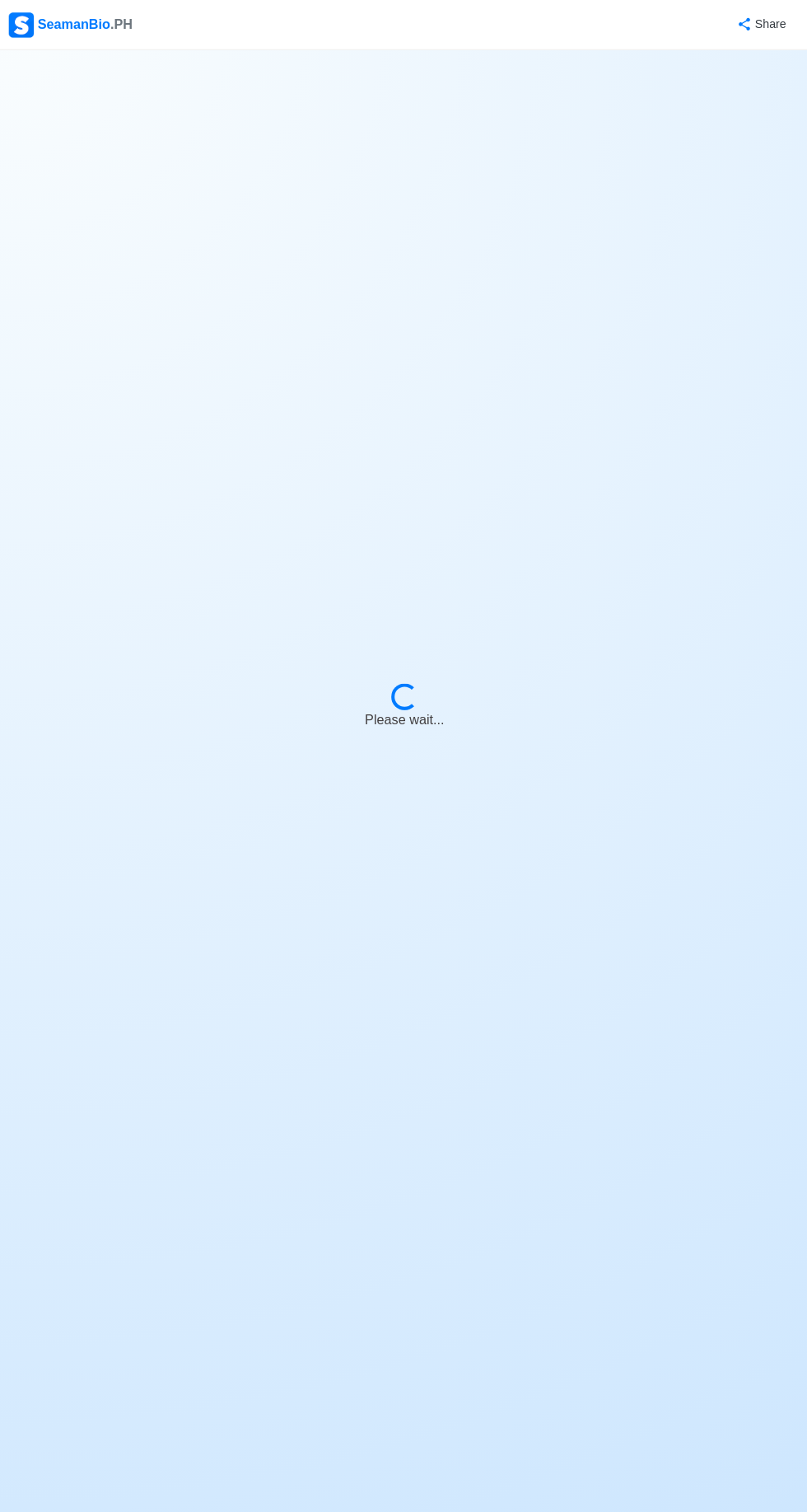
select select "4th Engineer"
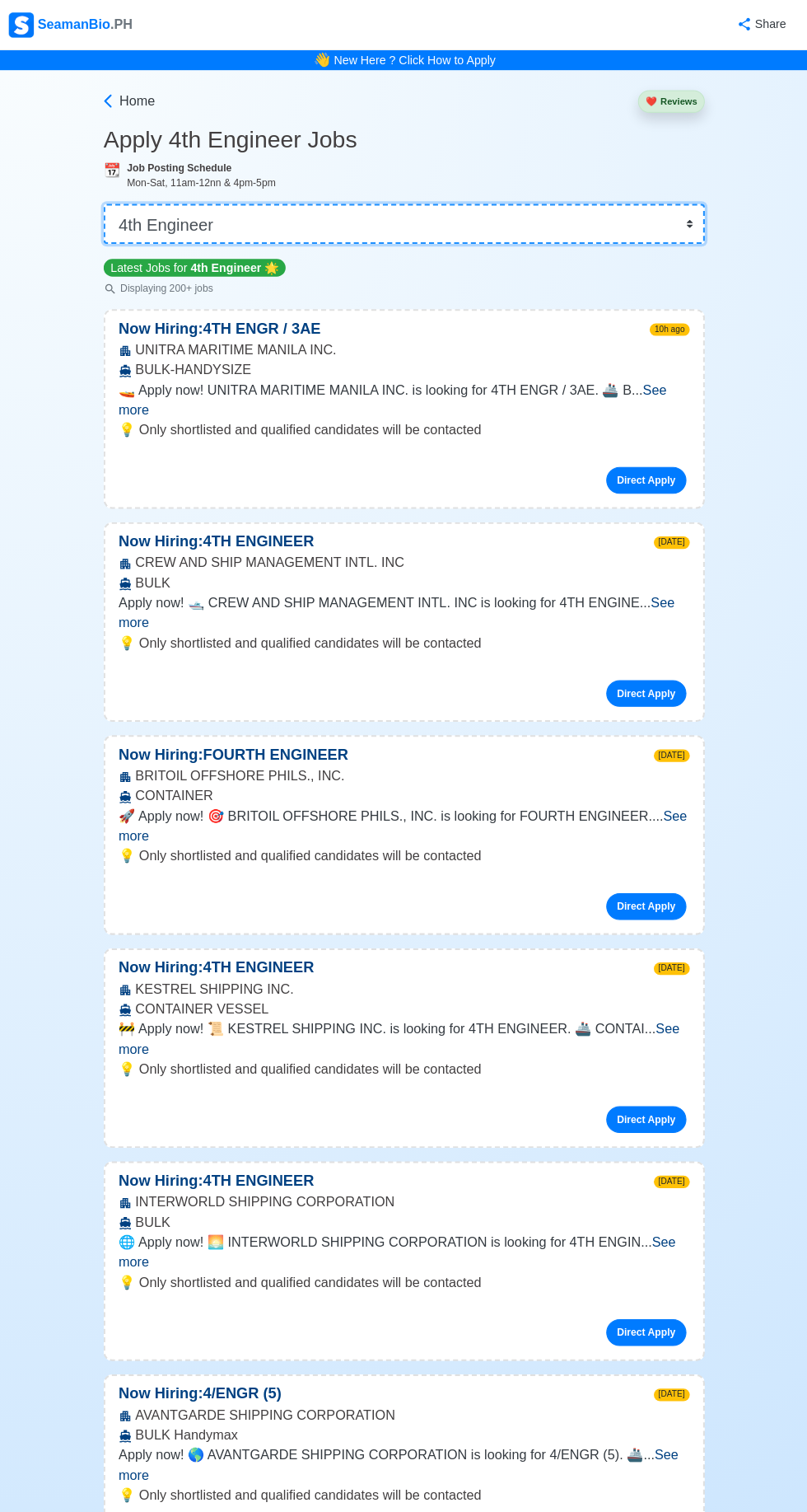
click at [676, 224] on select "👉 Select Rank or Position Master Chief Officer 2nd Officer 3rd Officer Junior O…" at bounding box center [404, 220] width 593 height 40
click at [107, 201] on select "👉 Select Rank or Position Master Chief Officer 2nd Officer 3rd Officer Junior O…" at bounding box center [404, 220] width 593 height 40
click at [653, 461] on link "Direct Apply" at bounding box center [642, 474] width 79 height 27
click at [646, 670] on link "Direct Apply" at bounding box center [642, 684] width 79 height 27
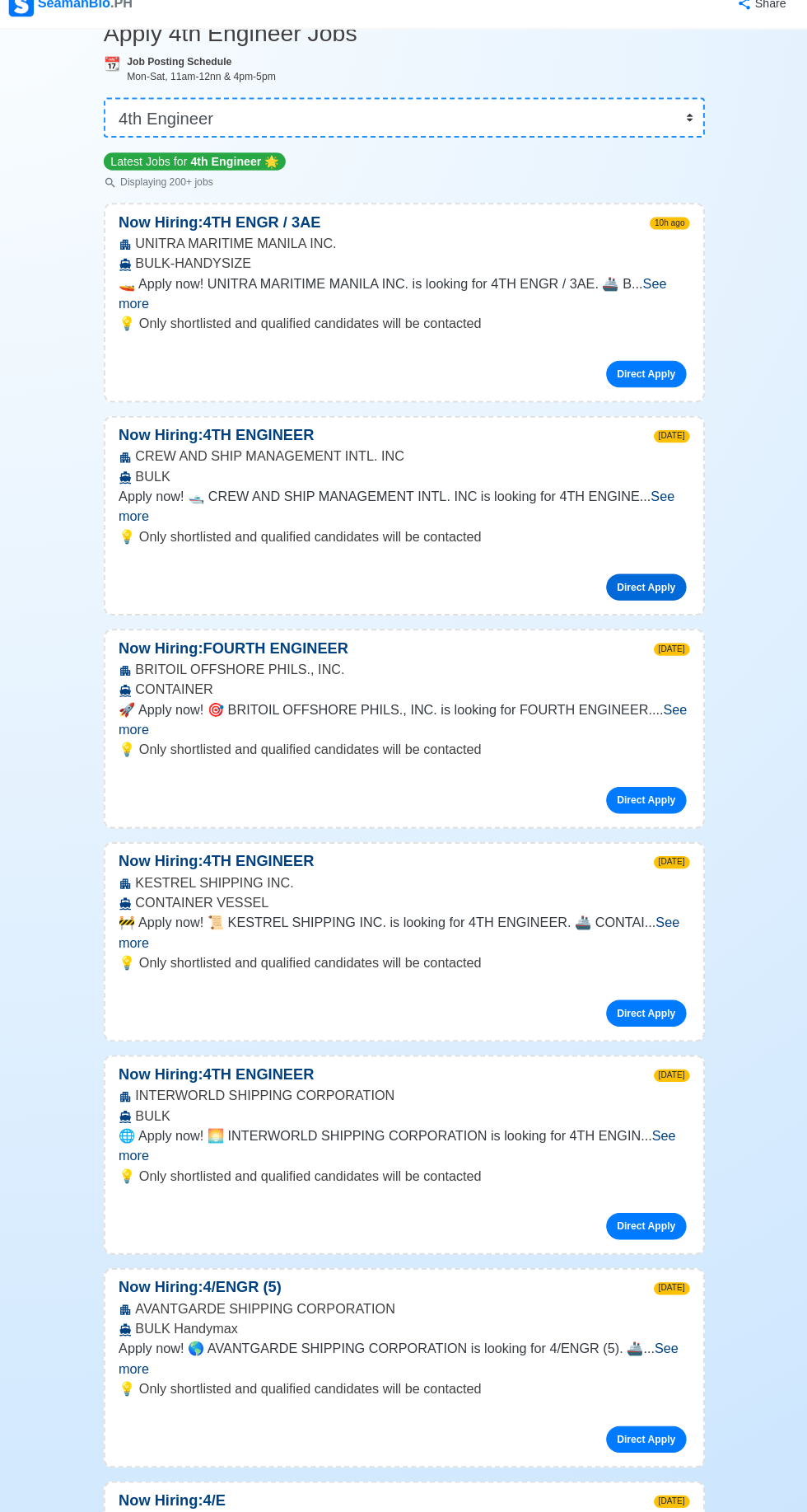
scroll to position [88, 0]
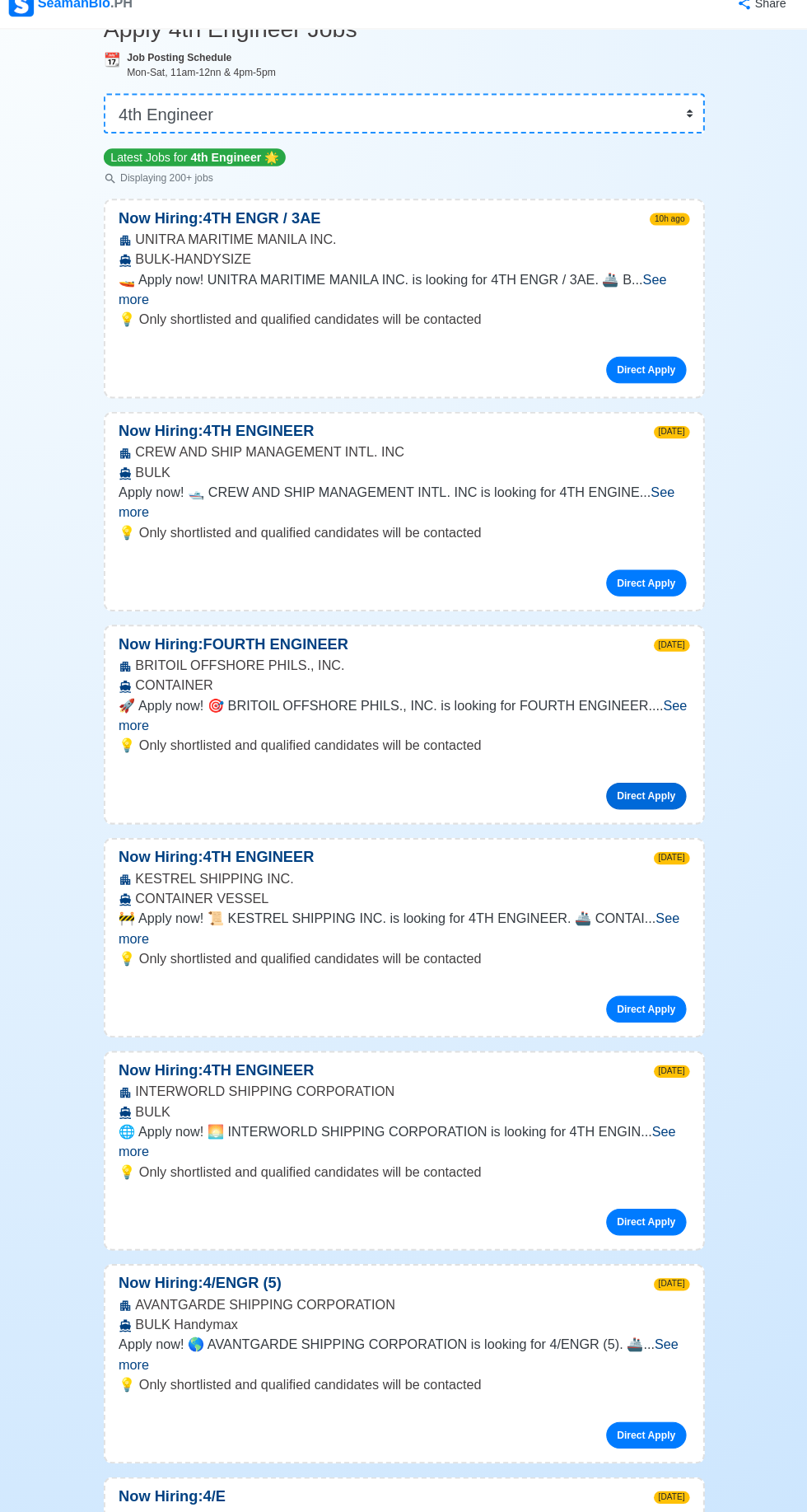
click at [657, 793] on link "Direct Apply" at bounding box center [642, 806] width 79 height 27
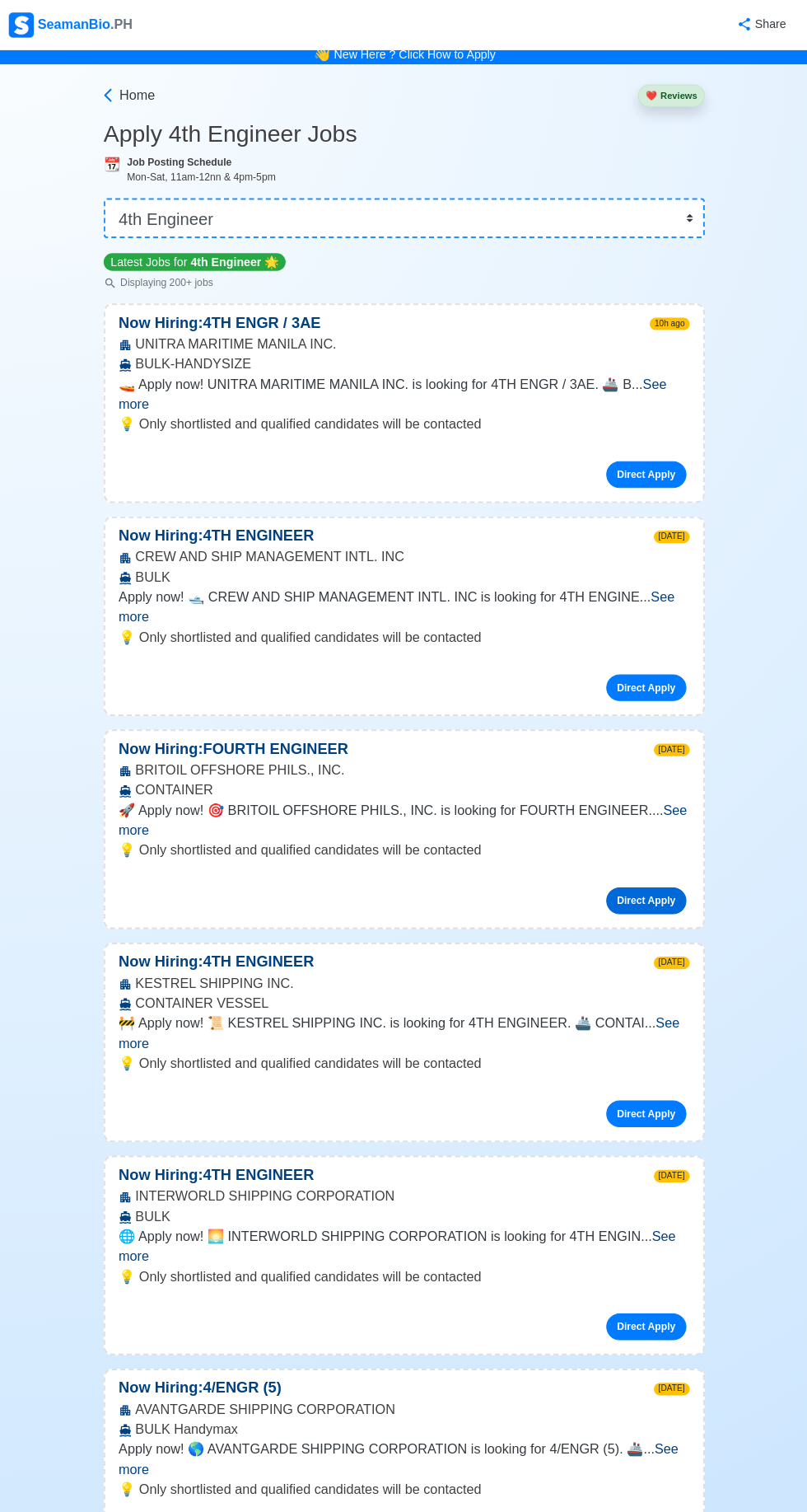
scroll to position [0, 0]
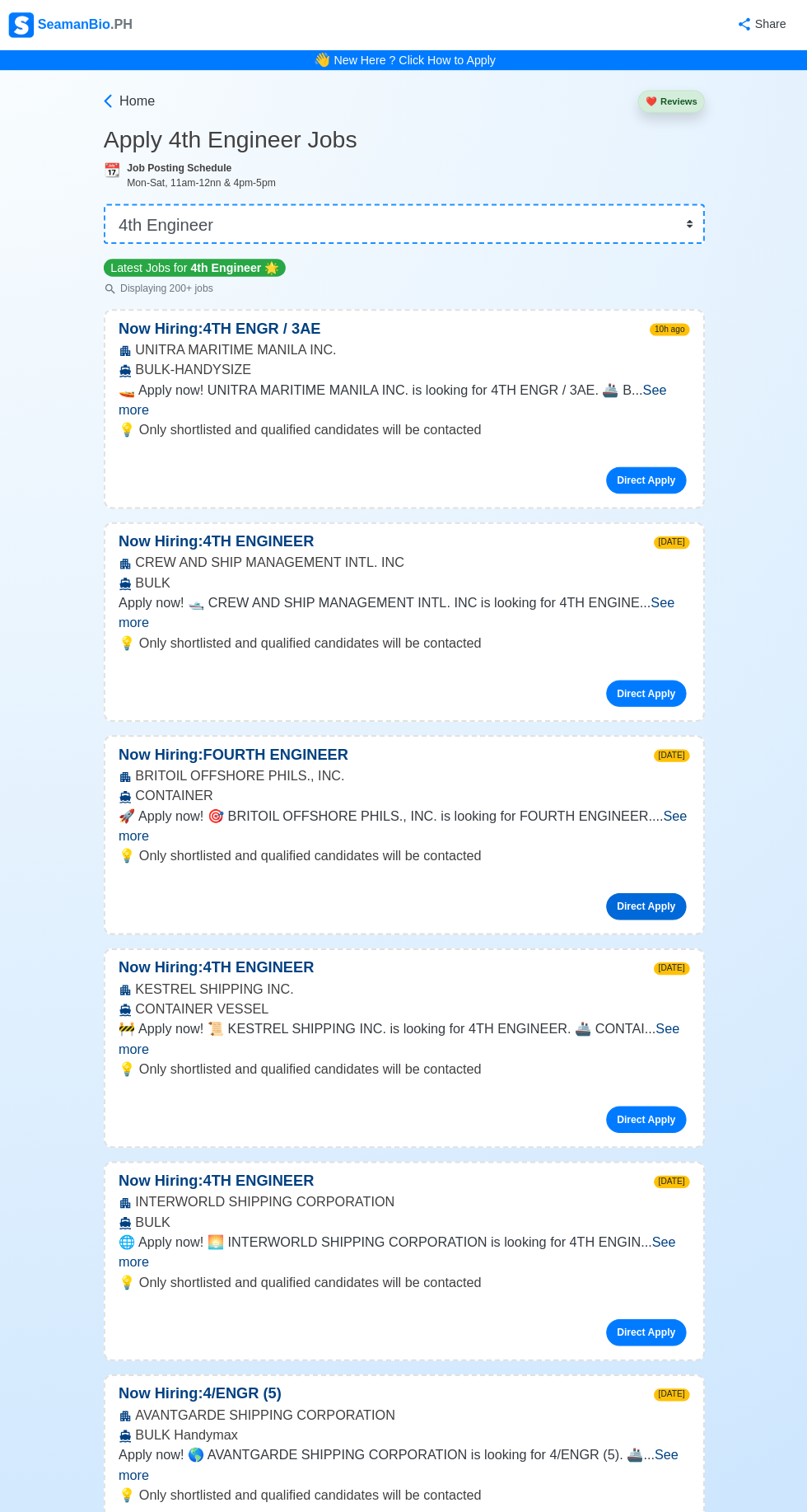
click at [663, 881] on link "Direct Apply" at bounding box center [642, 894] width 79 height 27
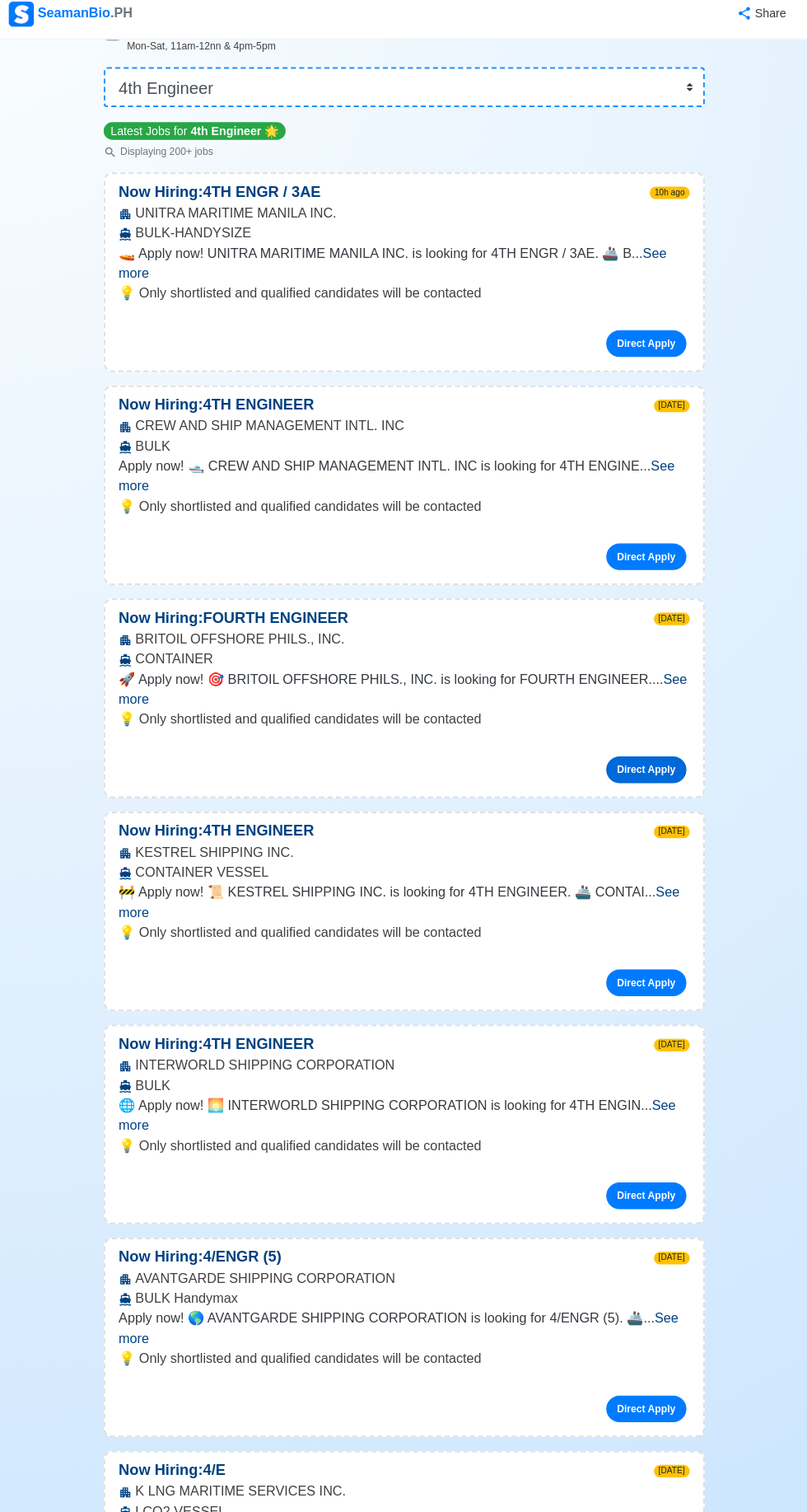
scroll to position [117, 0]
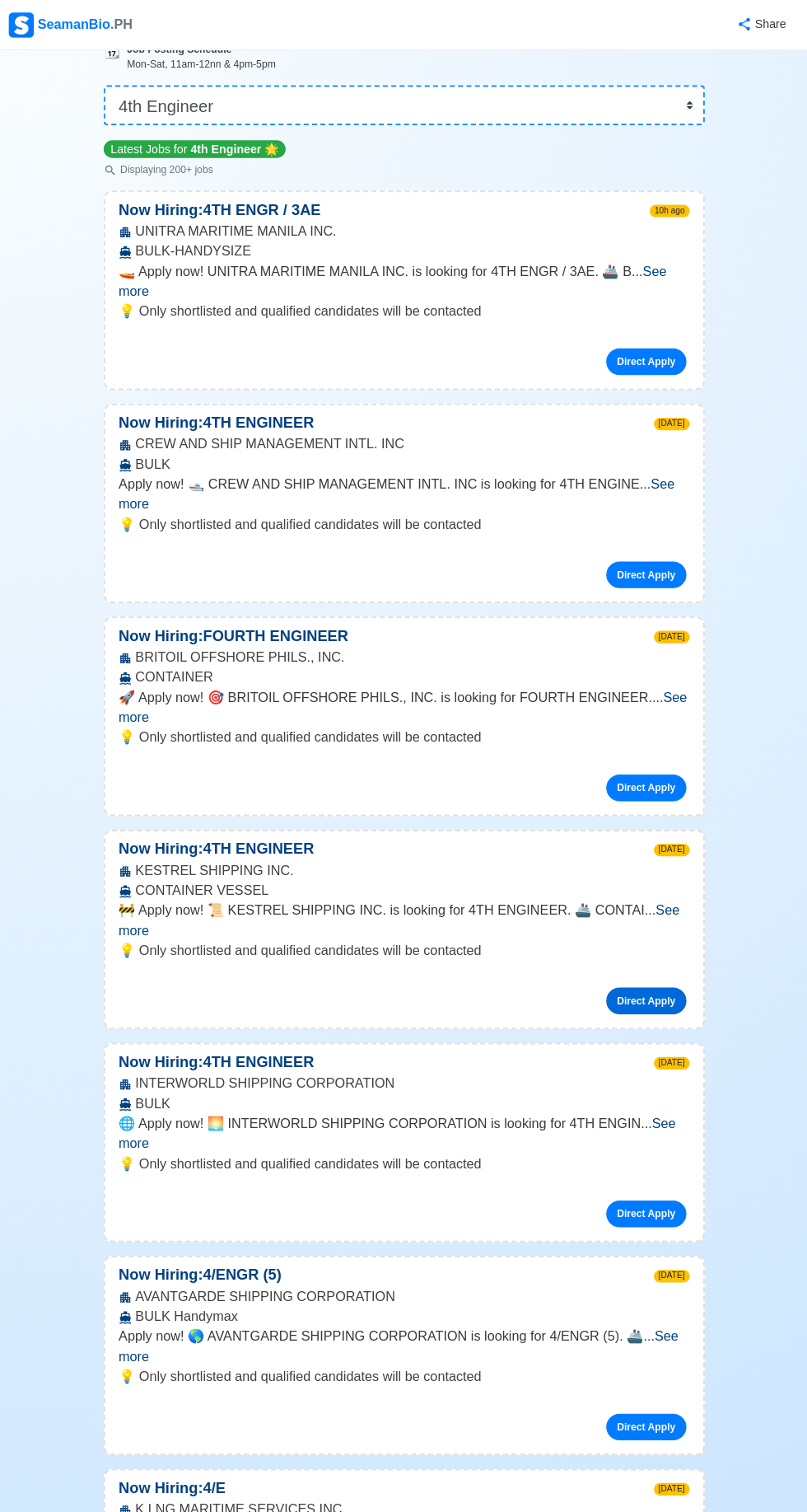
click at [643, 974] on link "Direct Apply" at bounding box center [642, 987] width 79 height 27
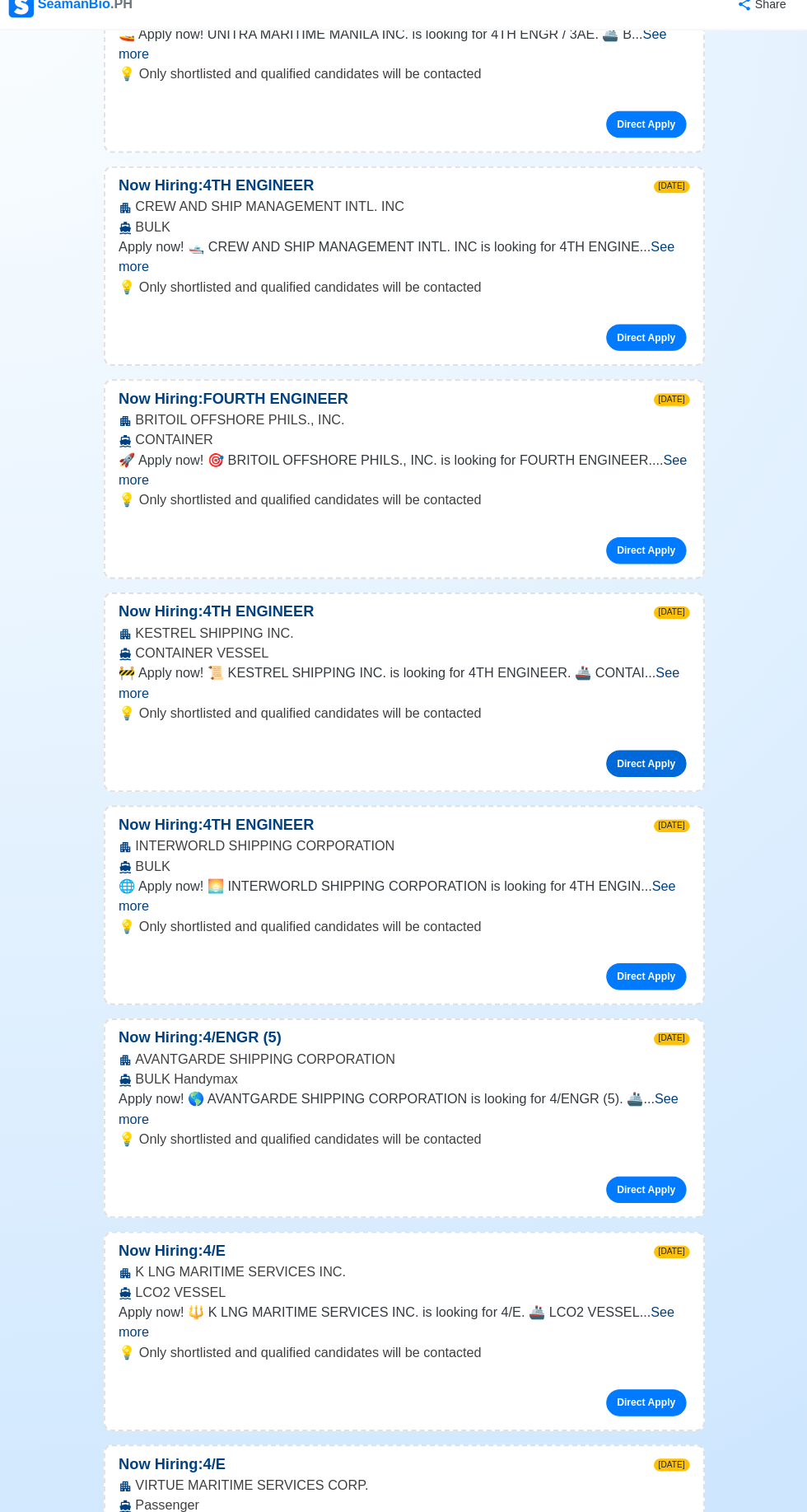
scroll to position [339, 0]
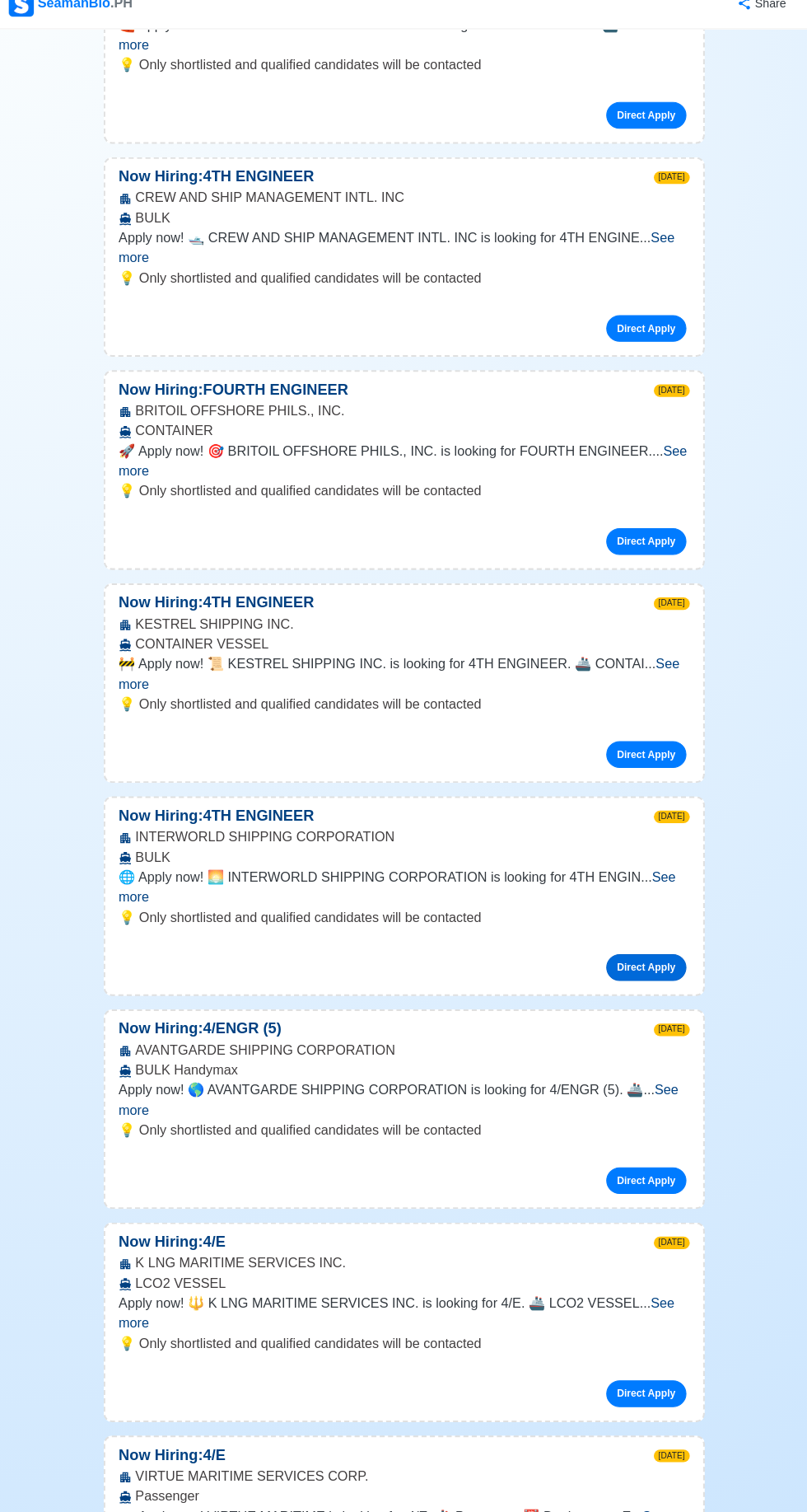
click at [661, 962] on link "Direct Apply" at bounding box center [642, 975] width 79 height 27
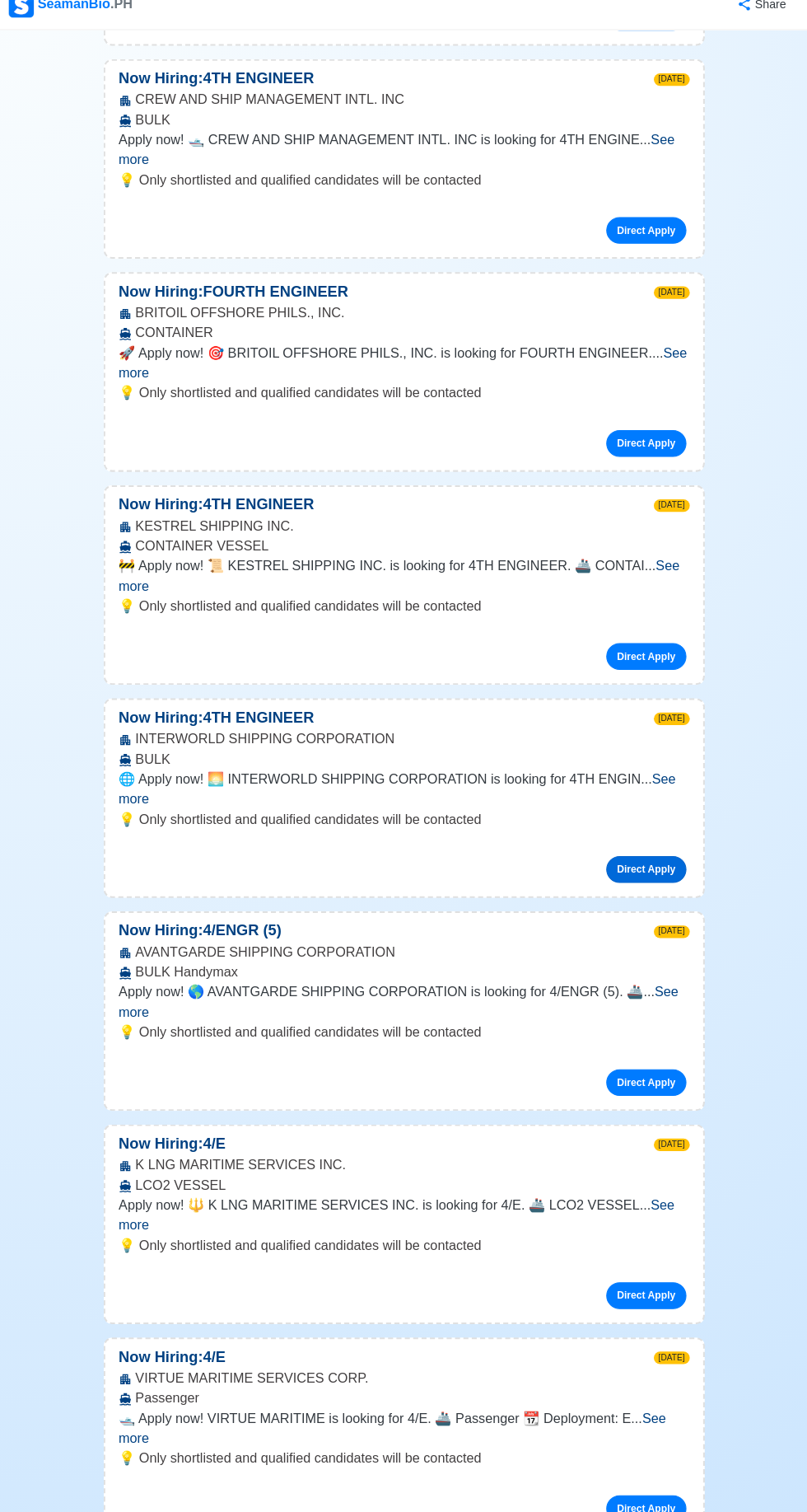
scroll to position [439, 0]
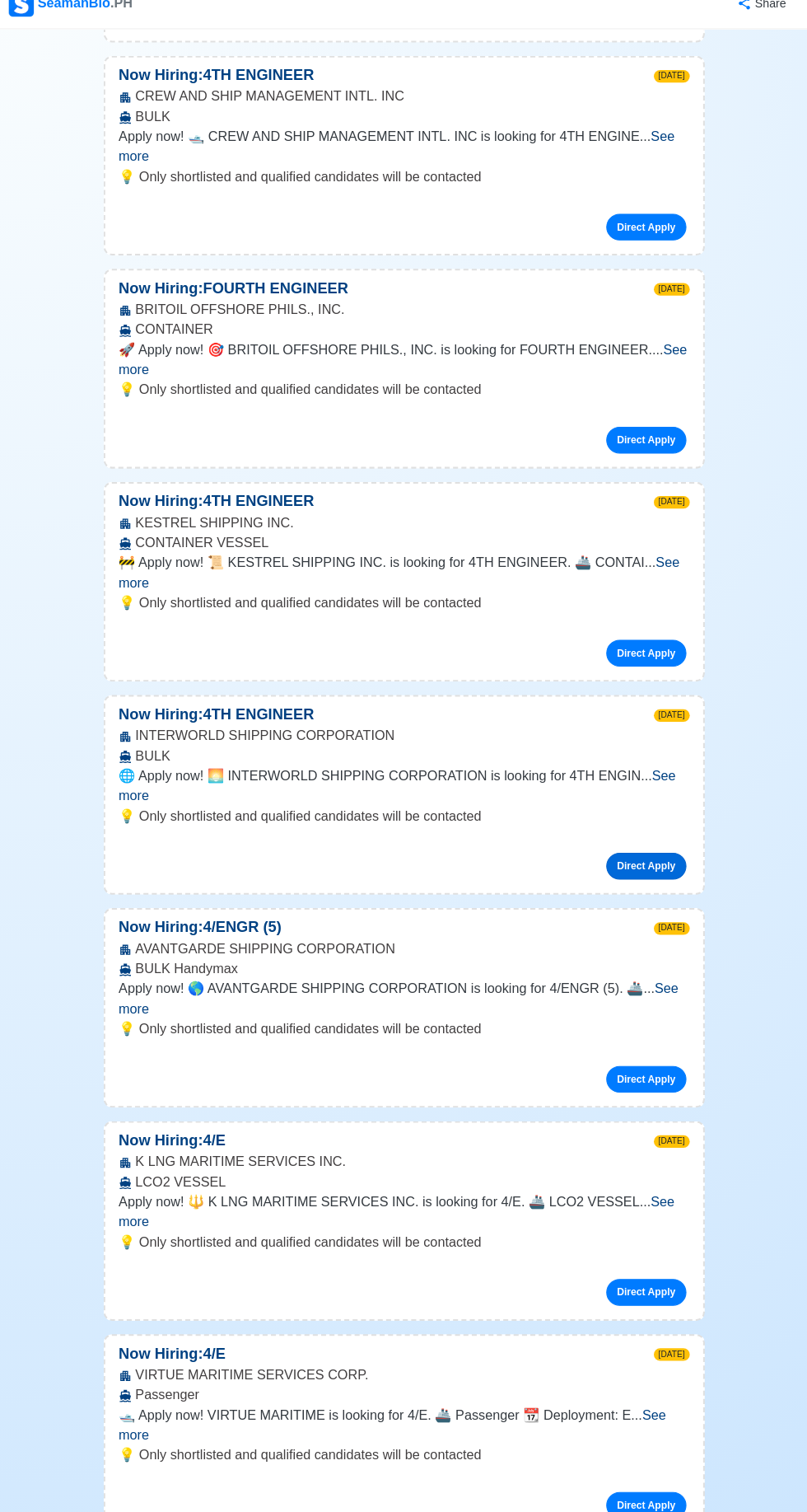
click at [668, 862] on link "Direct Apply" at bounding box center [642, 875] width 79 height 27
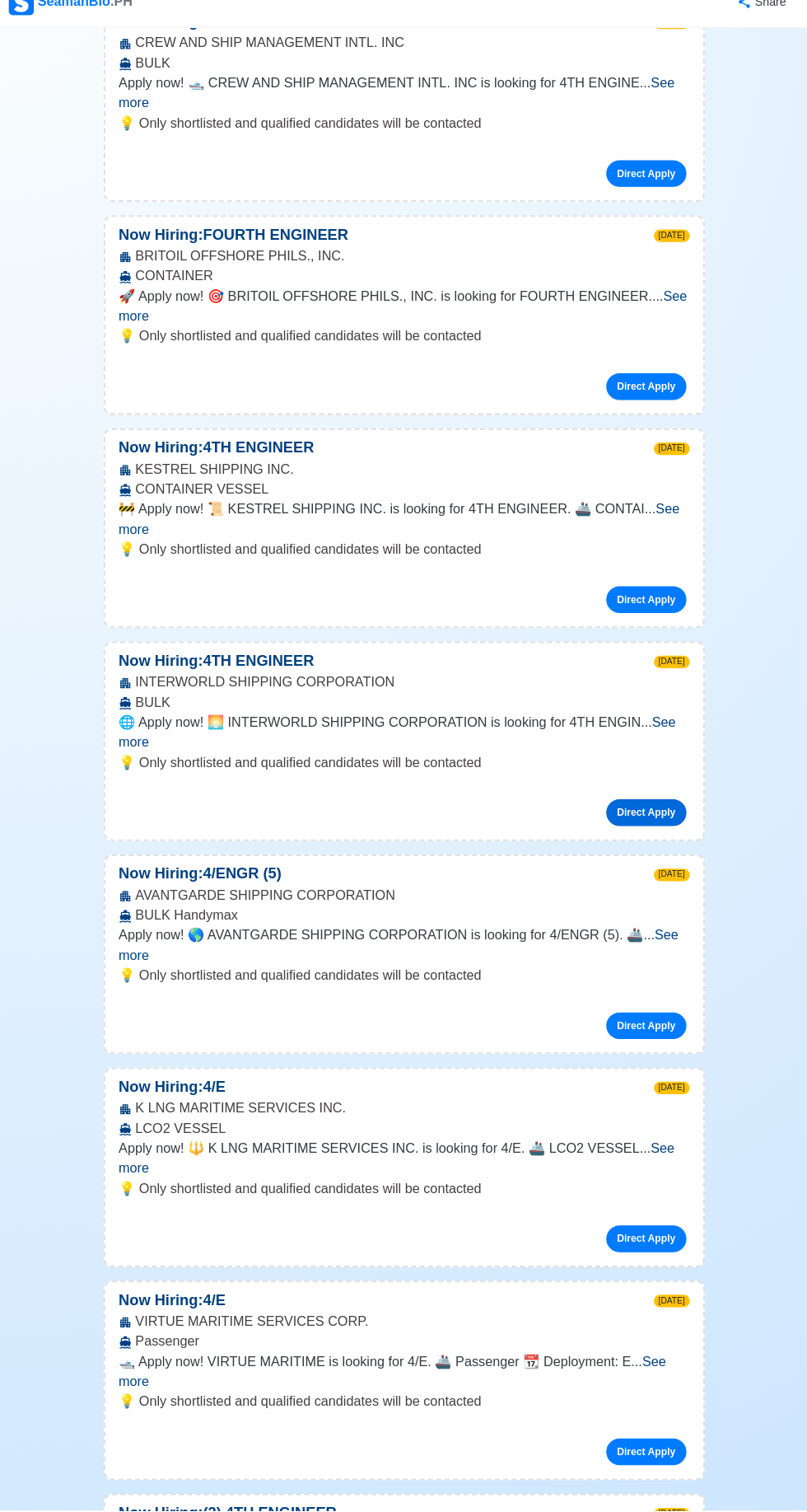
scroll to position [509, 0]
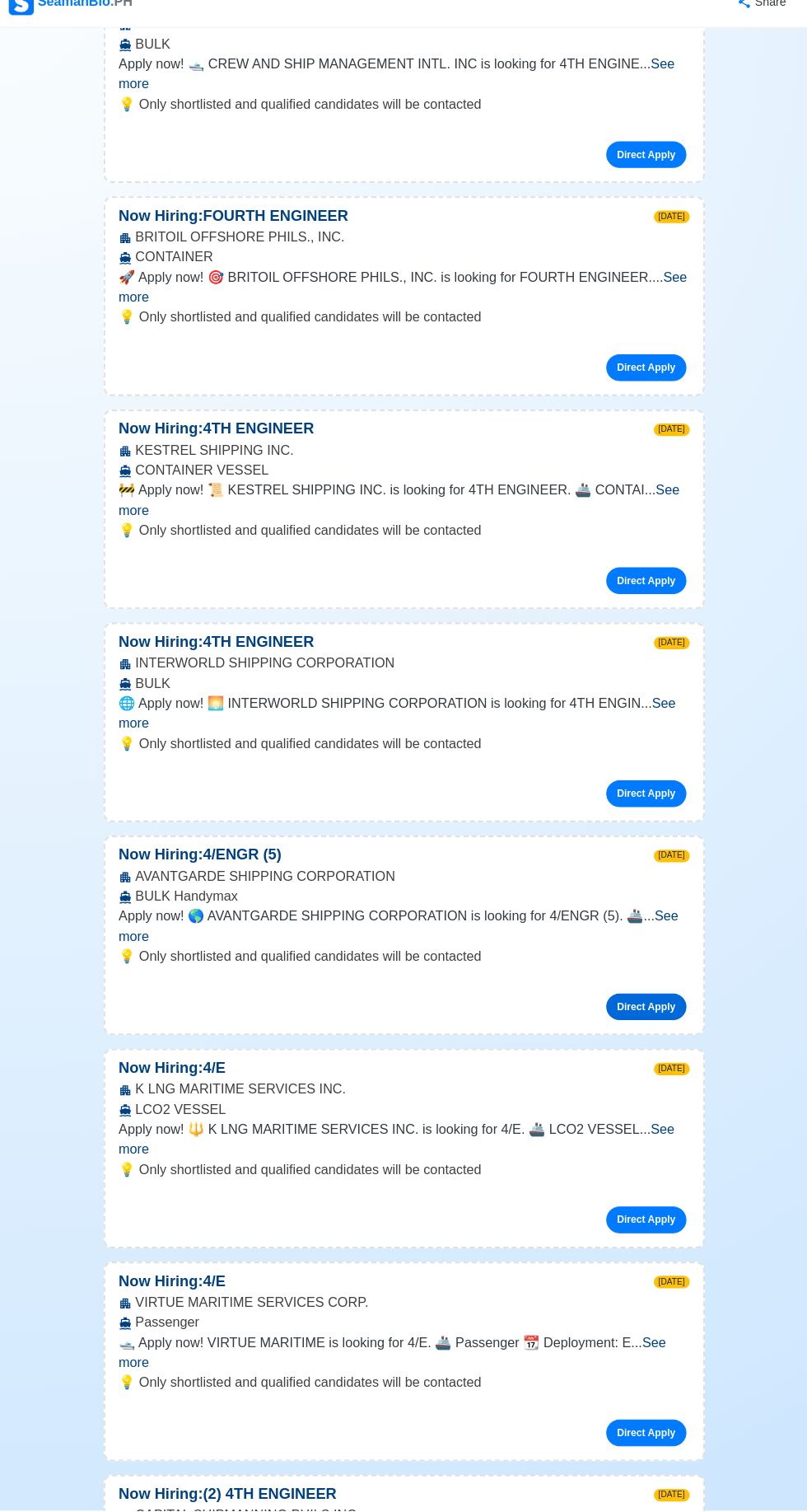
click at [651, 1001] on link "Direct Apply" at bounding box center [642, 1015] width 79 height 27
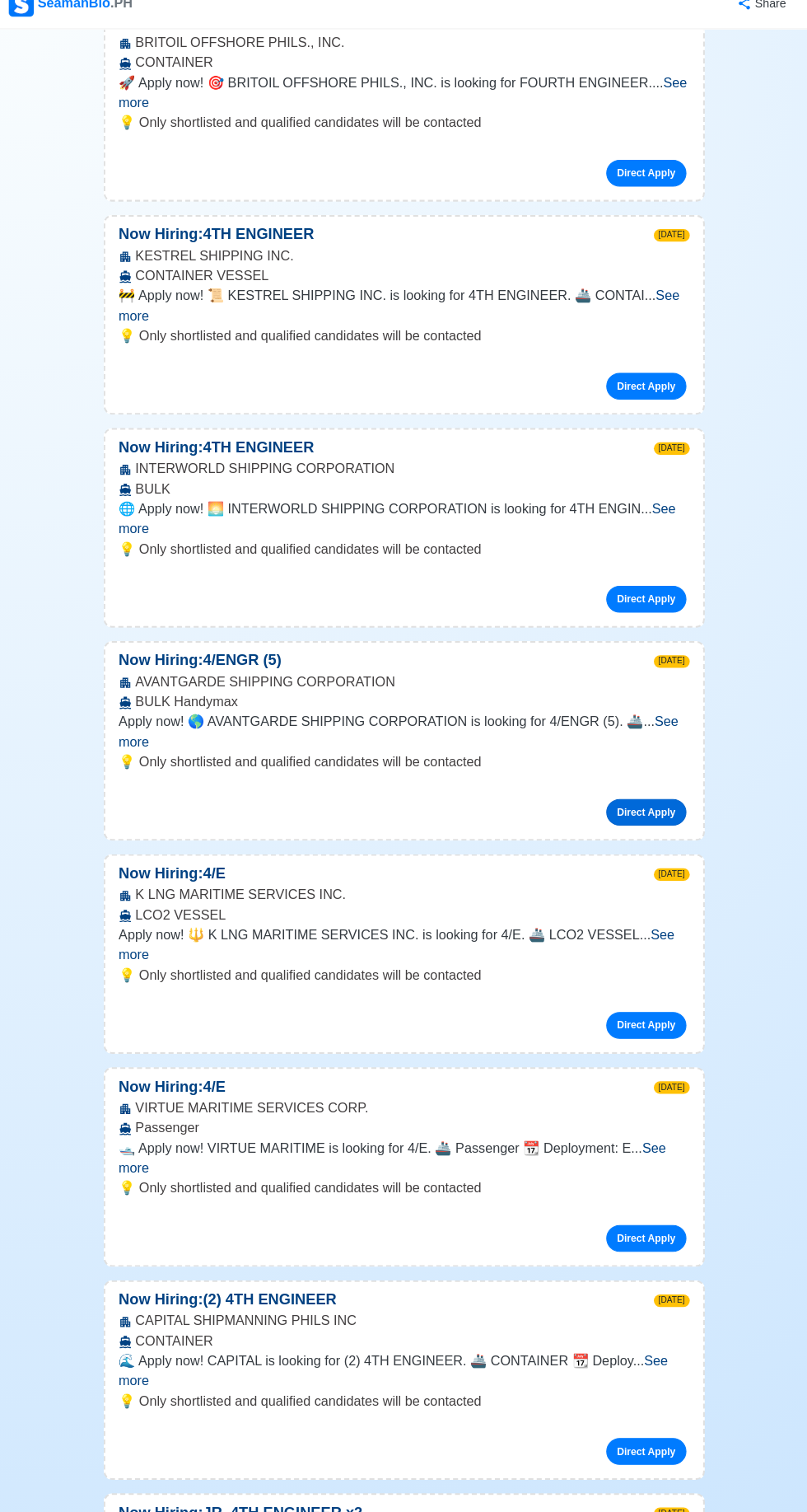
scroll to position [709, 0]
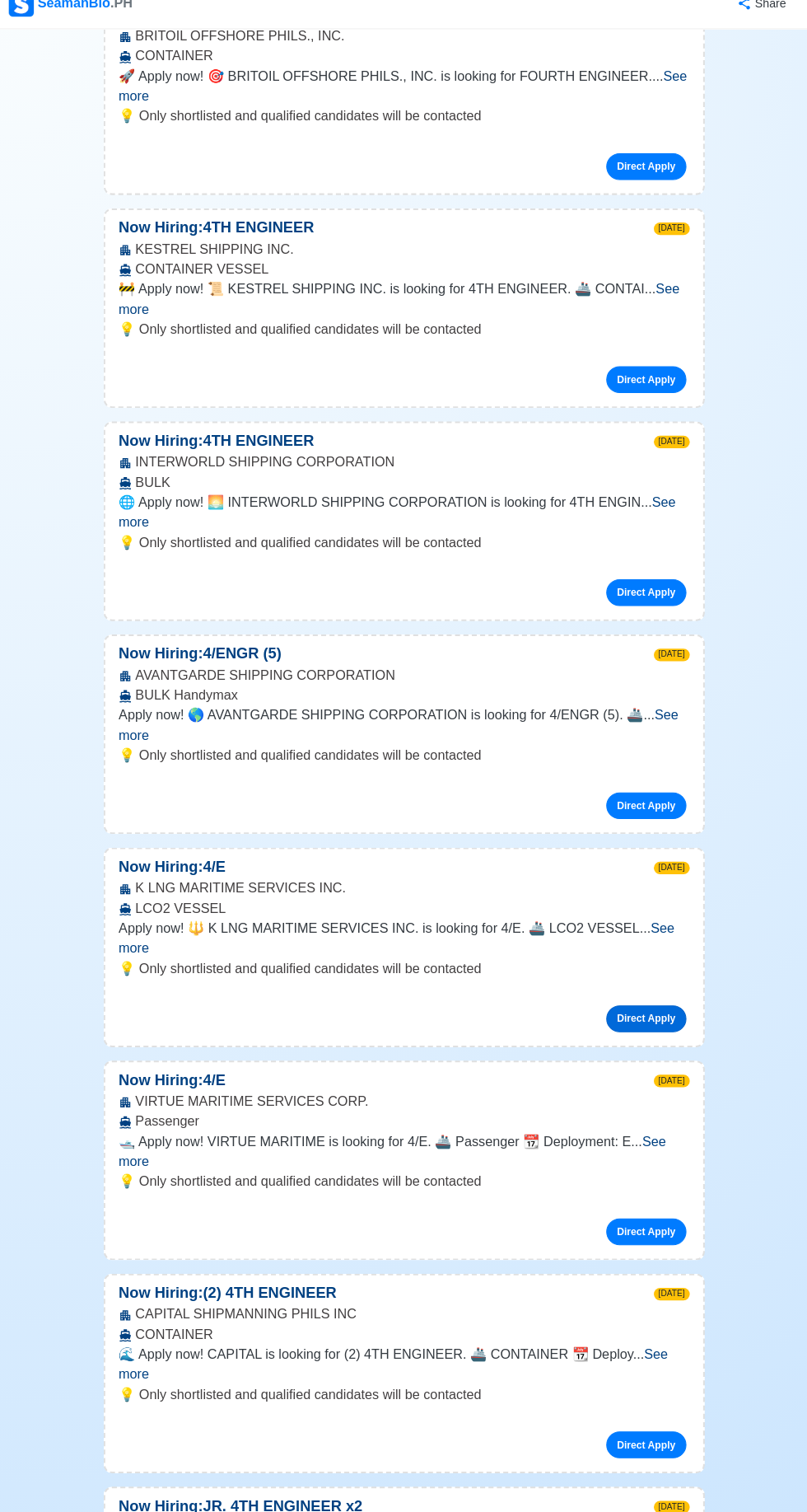
click at [645, 1012] on link "Direct Apply" at bounding box center [642, 1025] width 79 height 27
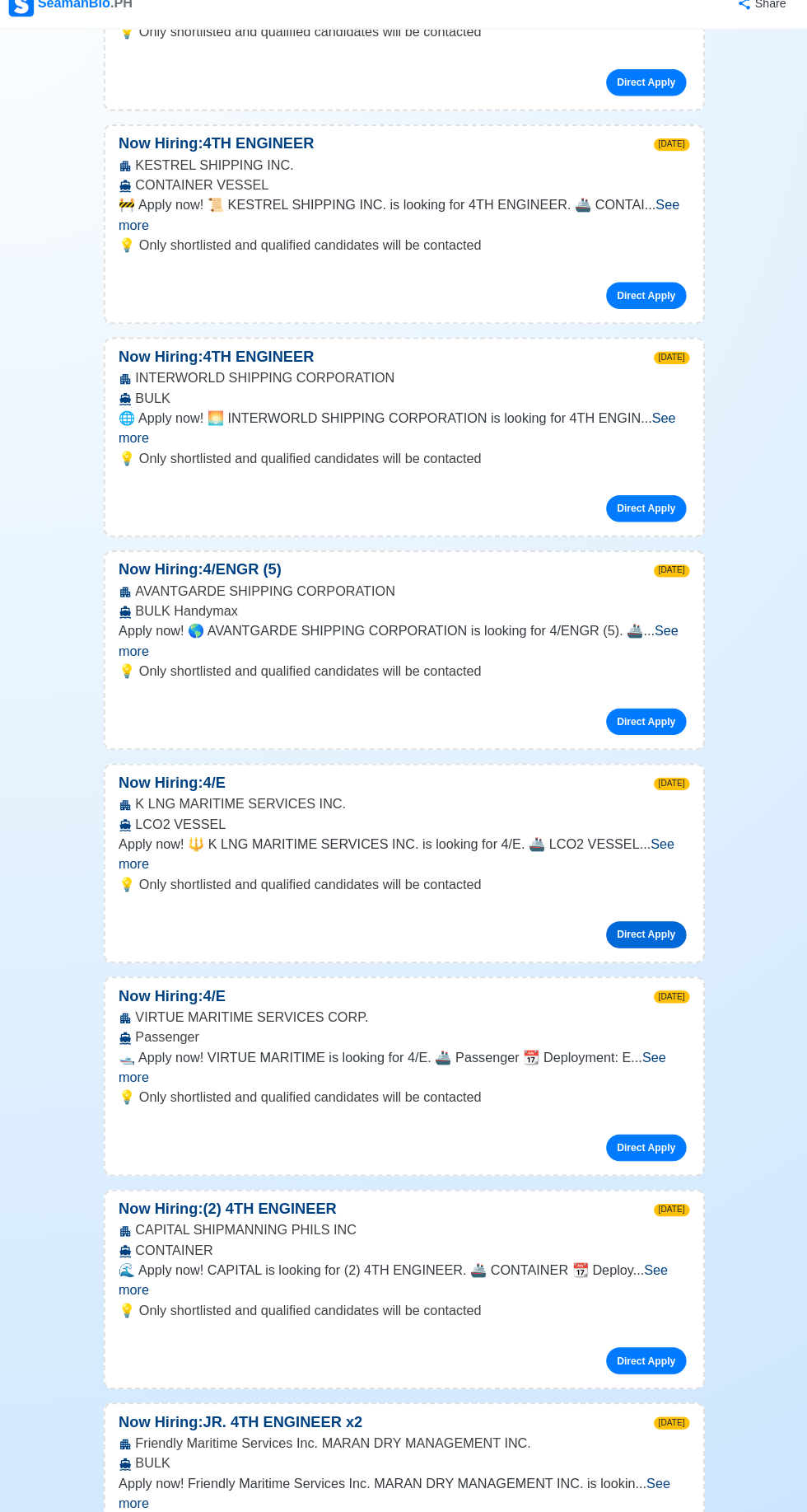
scroll to position [797, 0]
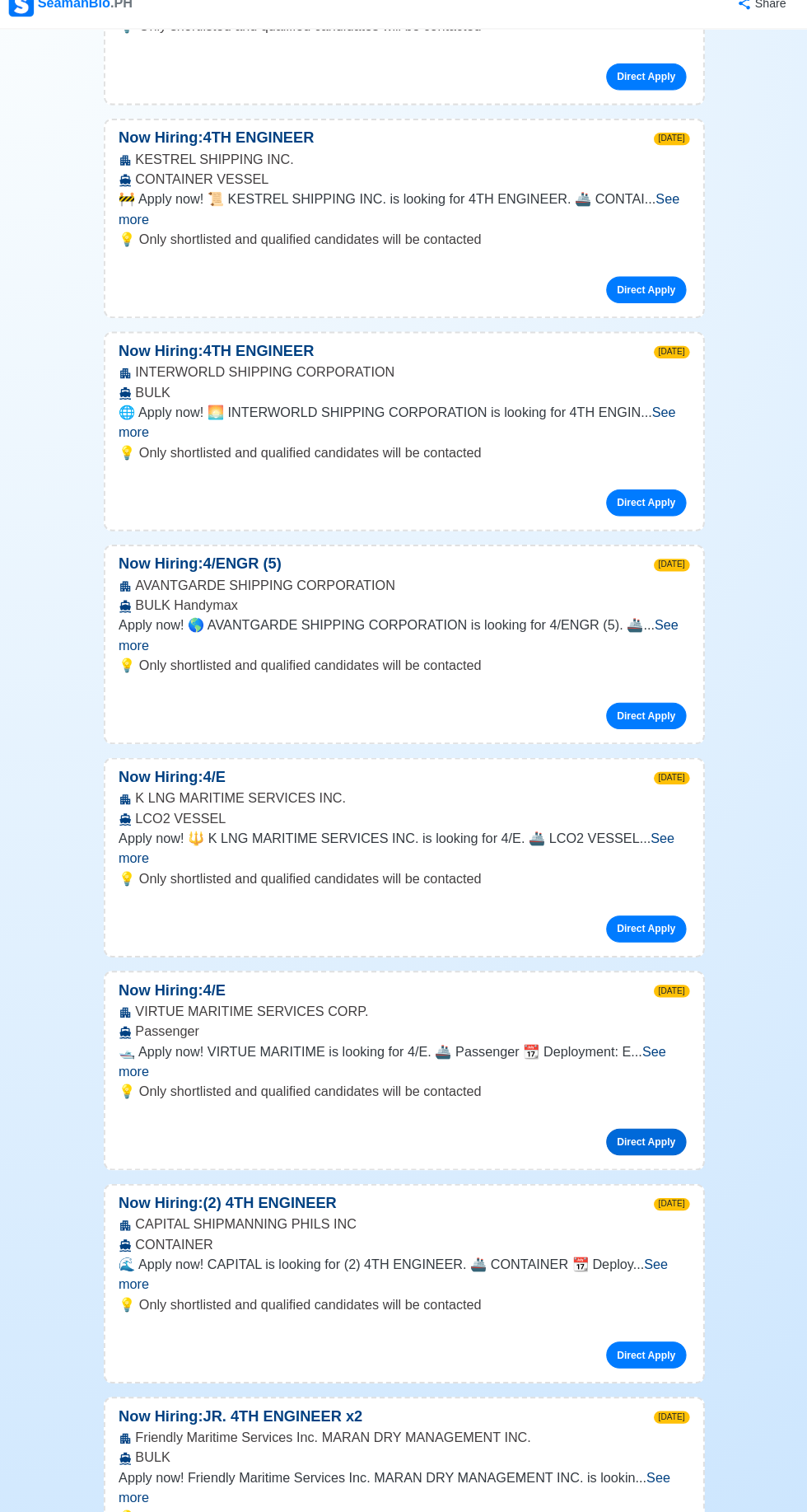
click at [657, 1134] on link "Direct Apply" at bounding box center [642, 1147] width 79 height 27
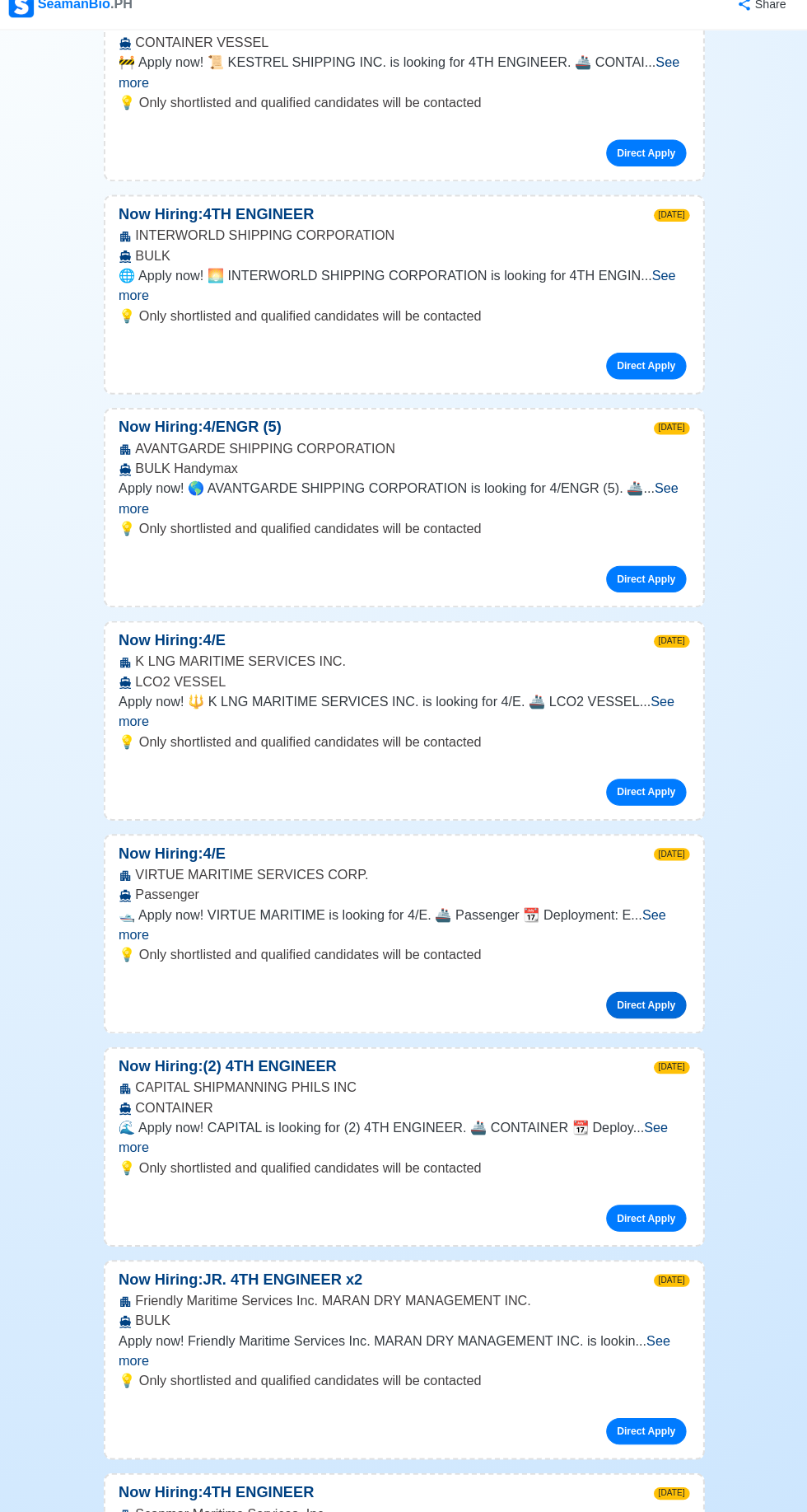
scroll to position [934, 0]
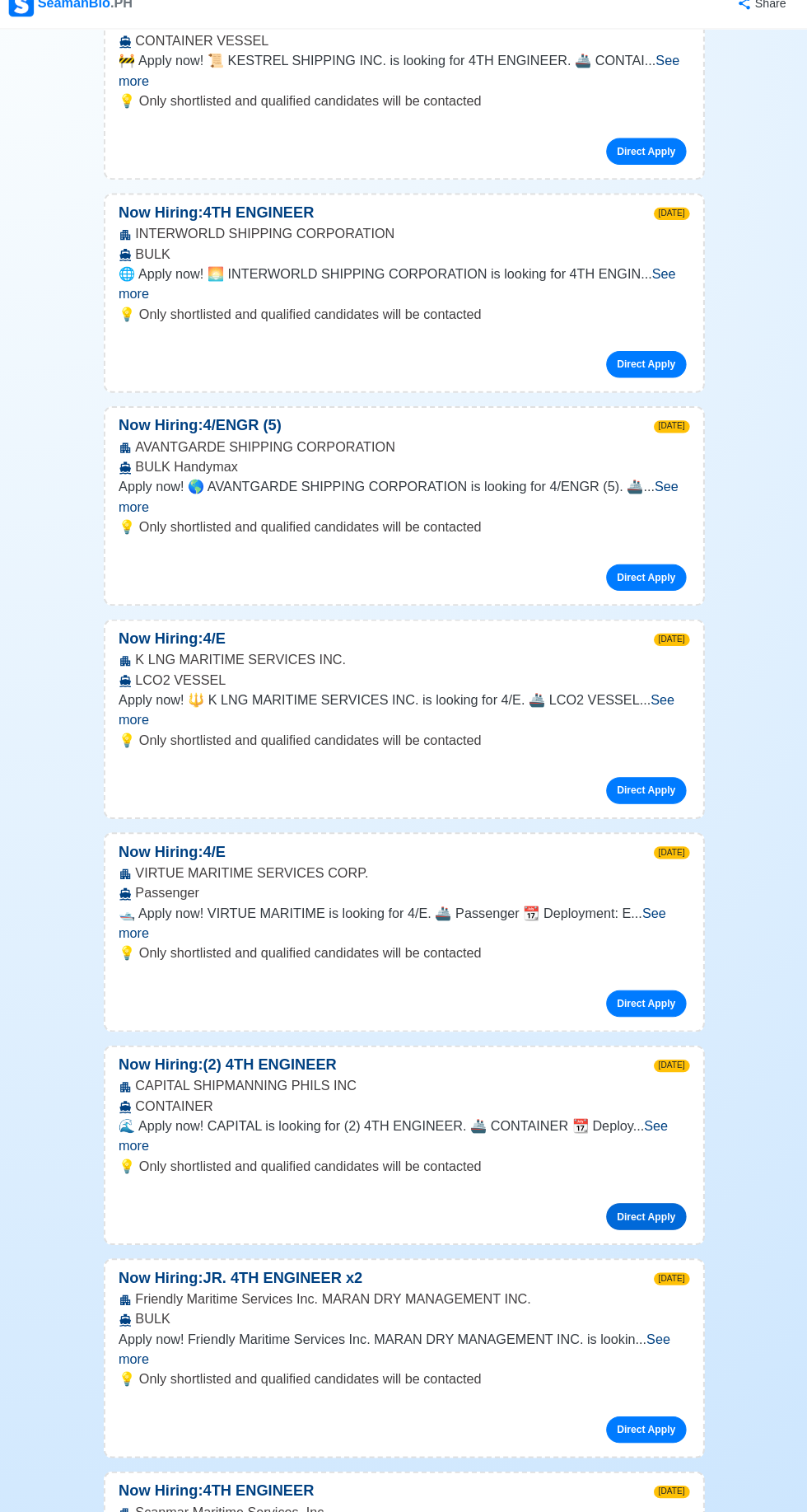
click at [659, 1207] on link "Direct Apply" at bounding box center [642, 1220] width 79 height 27
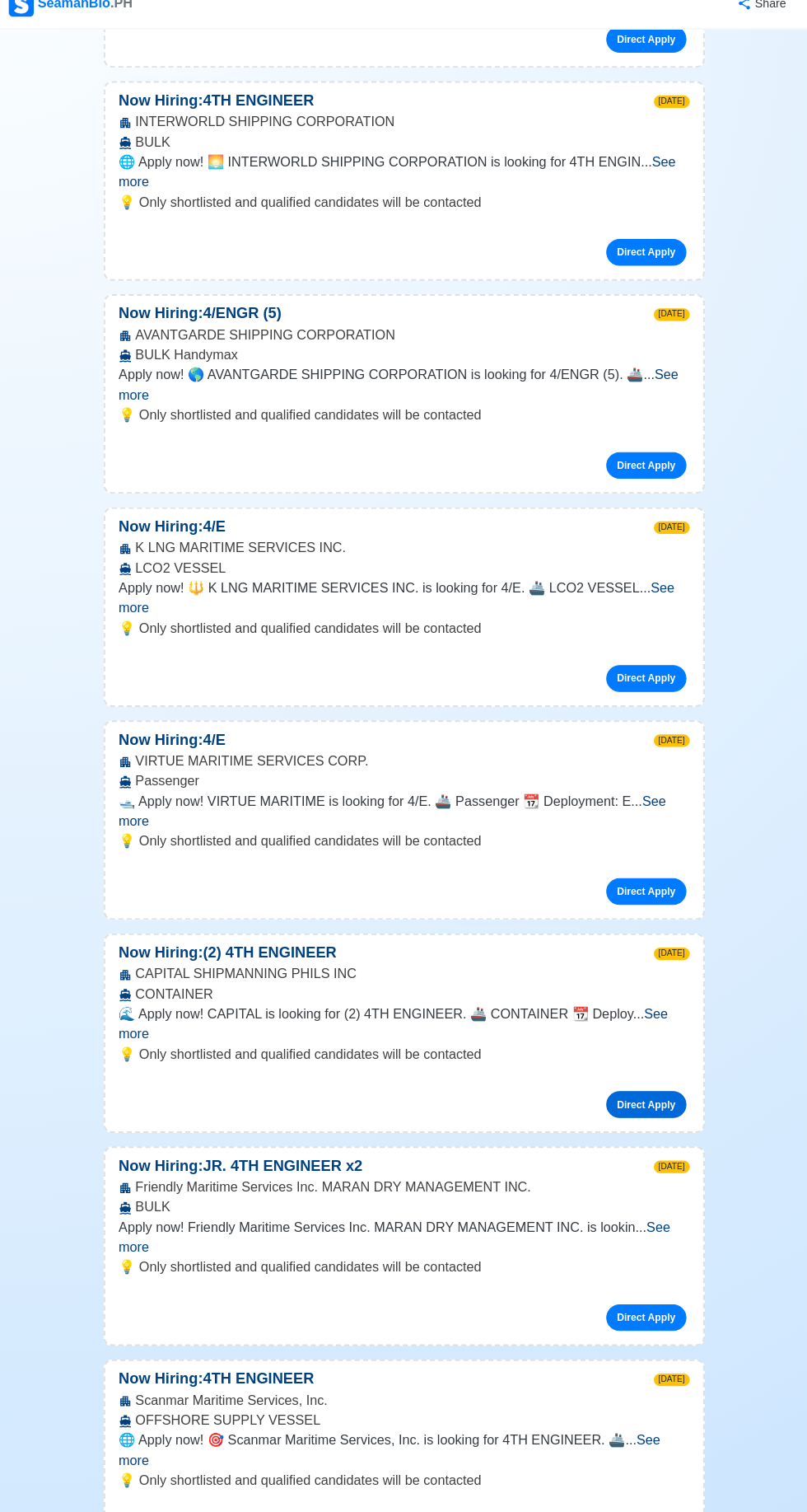
scroll to position [1053, 0]
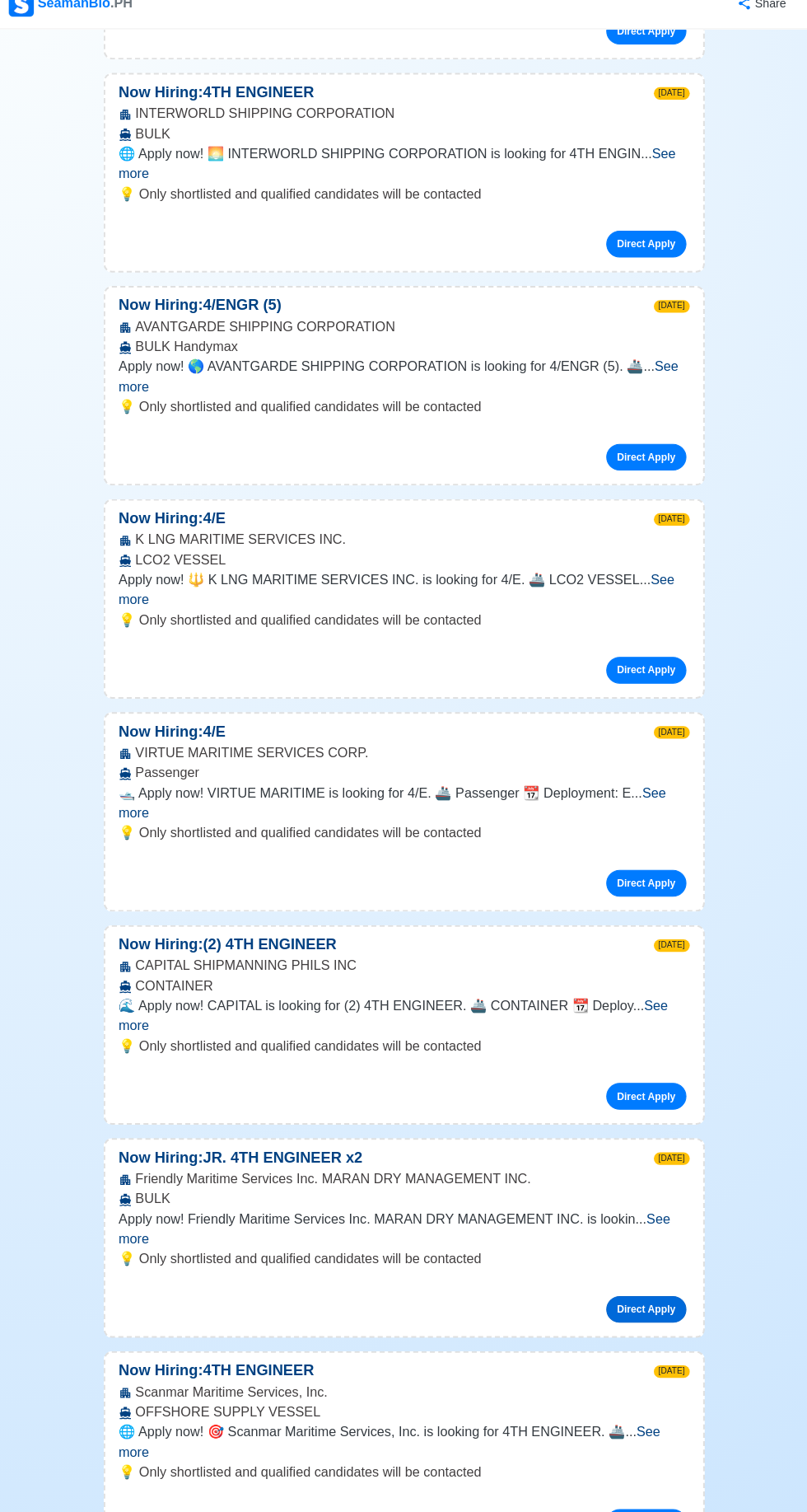
click at [656, 1298] on link "Direct Apply" at bounding box center [642, 1311] width 79 height 27
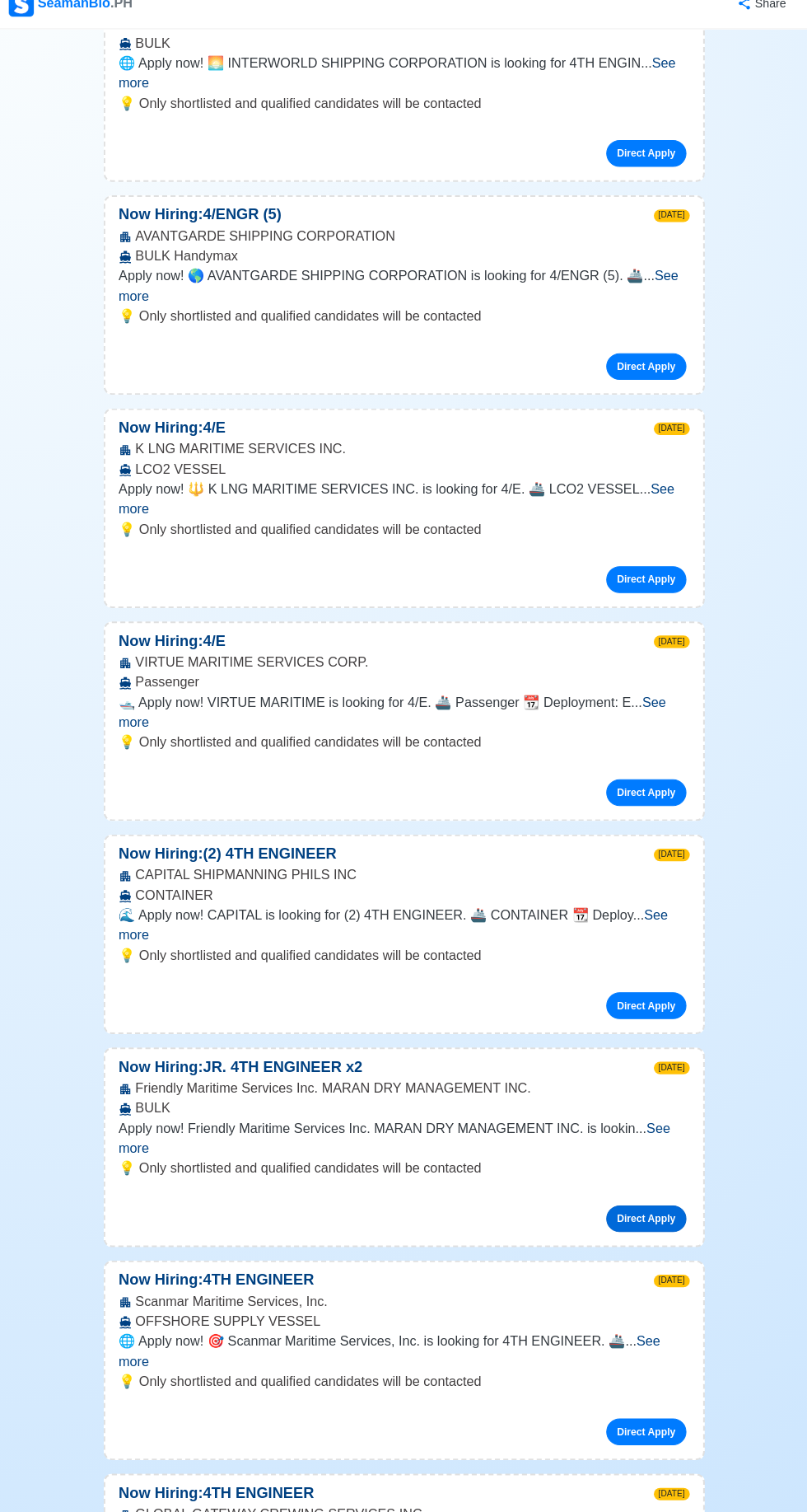
scroll to position [1153, 0]
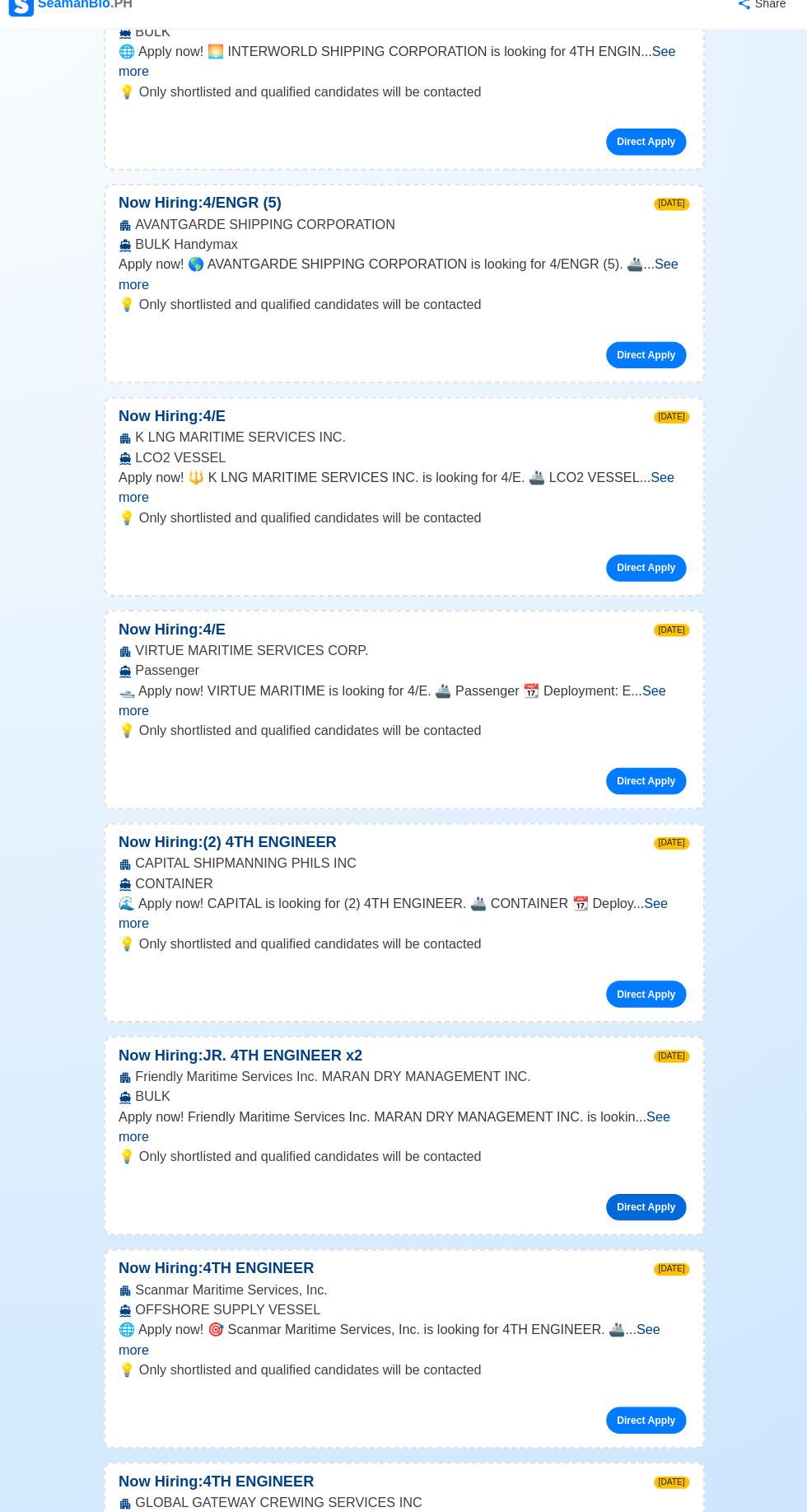
click at [662, 1198] on link "Direct Apply" at bounding box center [642, 1211] width 79 height 27
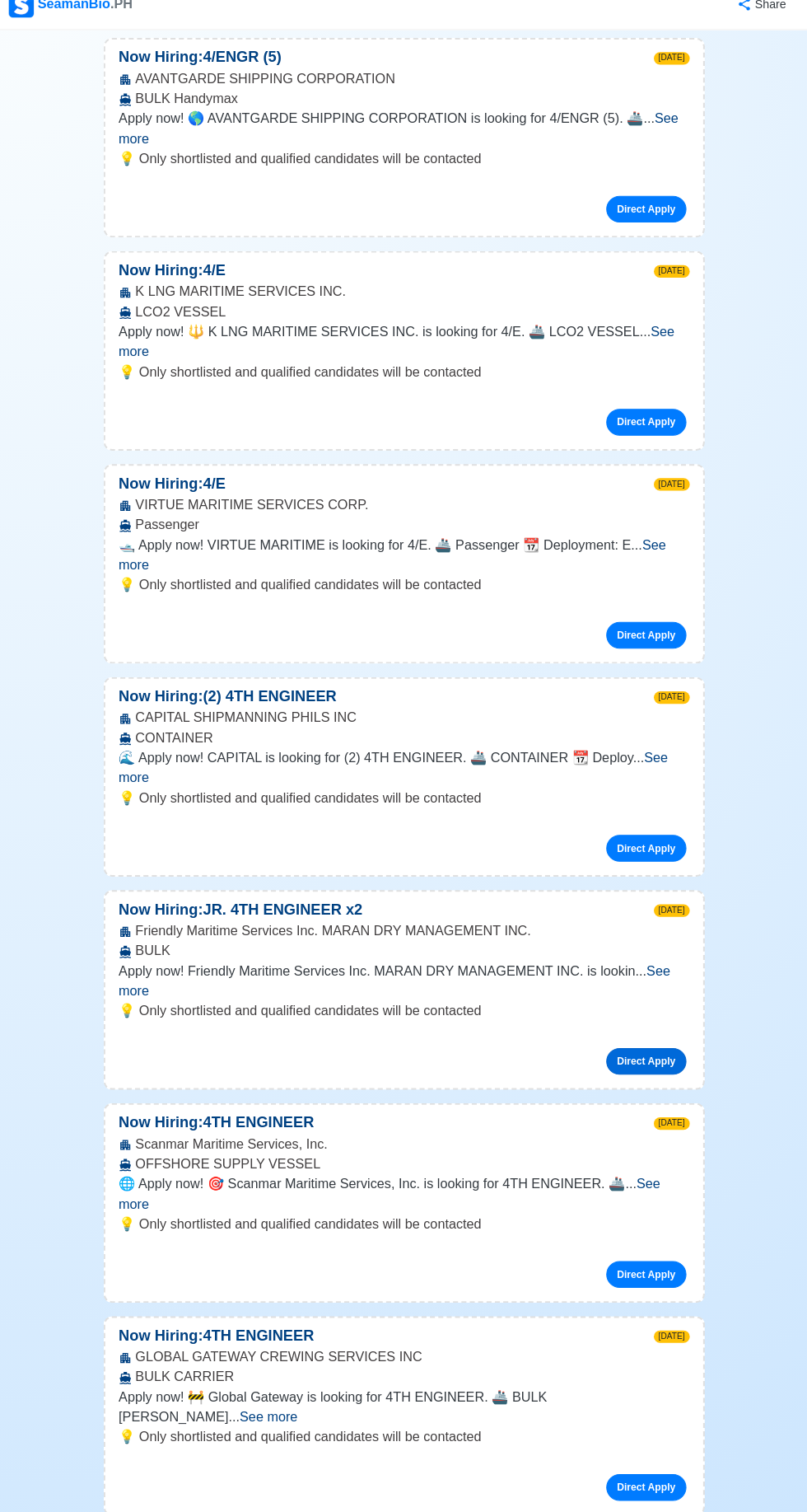
scroll to position [1321, 0]
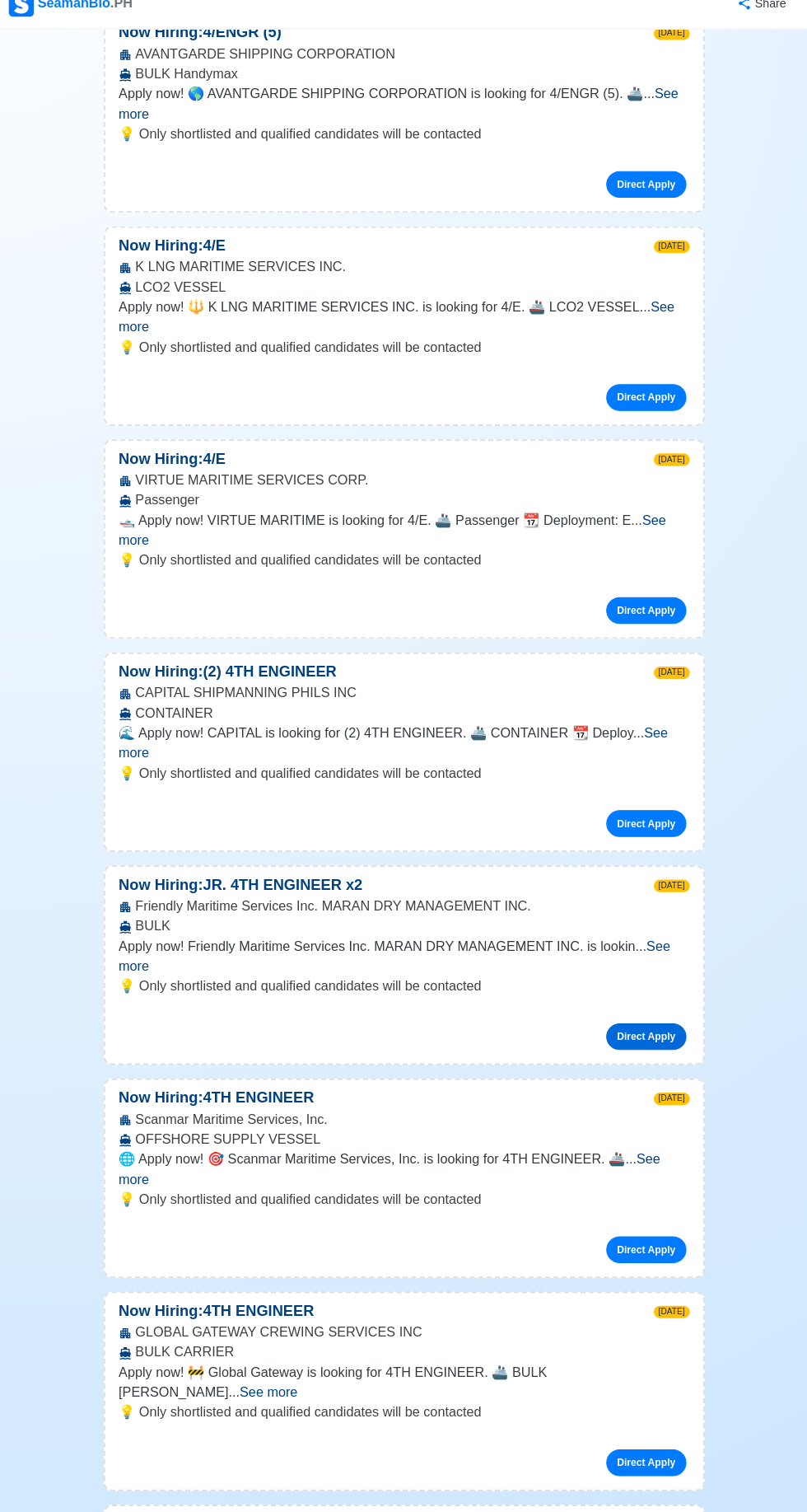
click at [649, 1030] on link "Direct Apply" at bounding box center [642, 1043] width 79 height 27
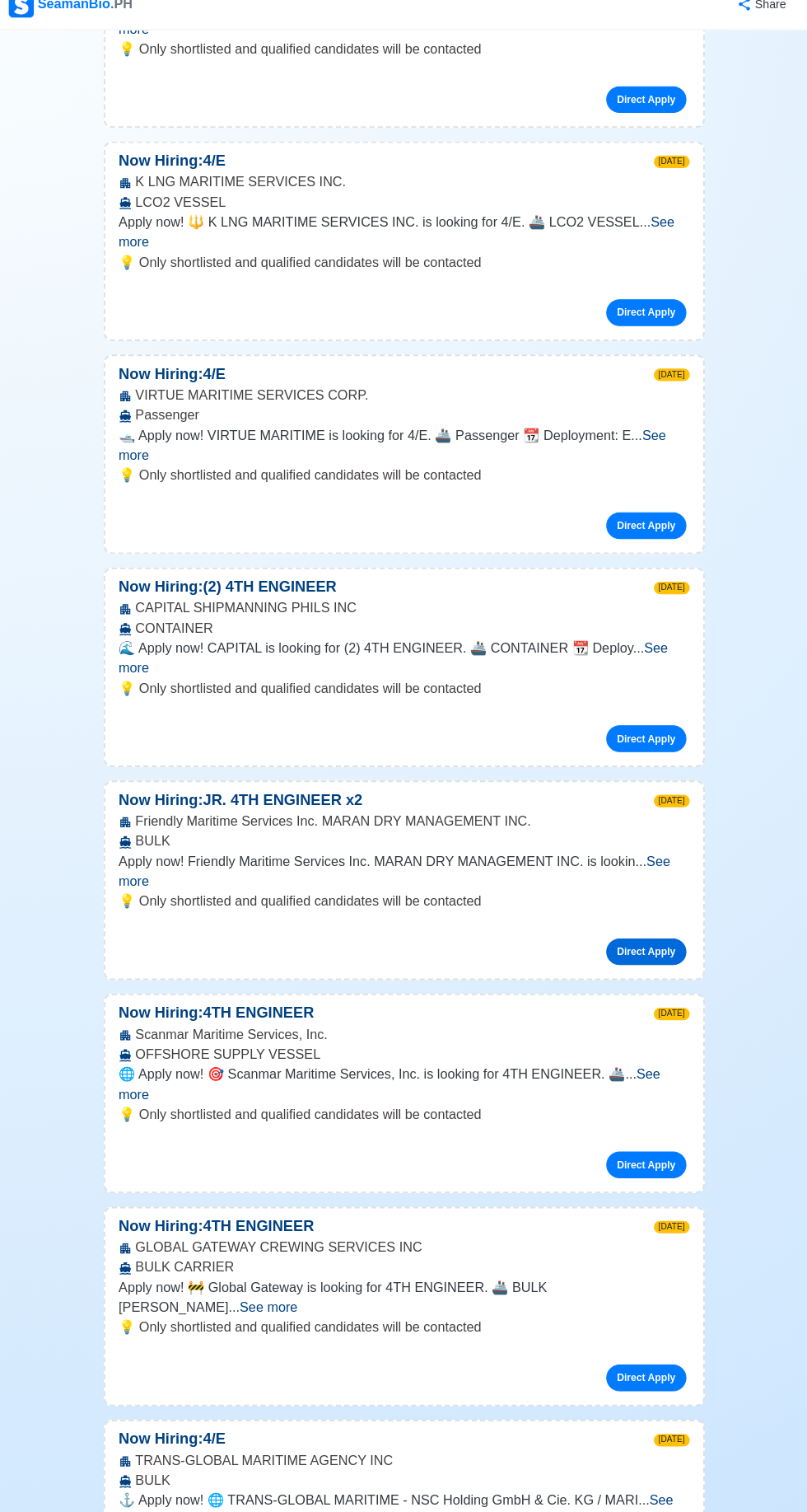
scroll to position [1439, 0]
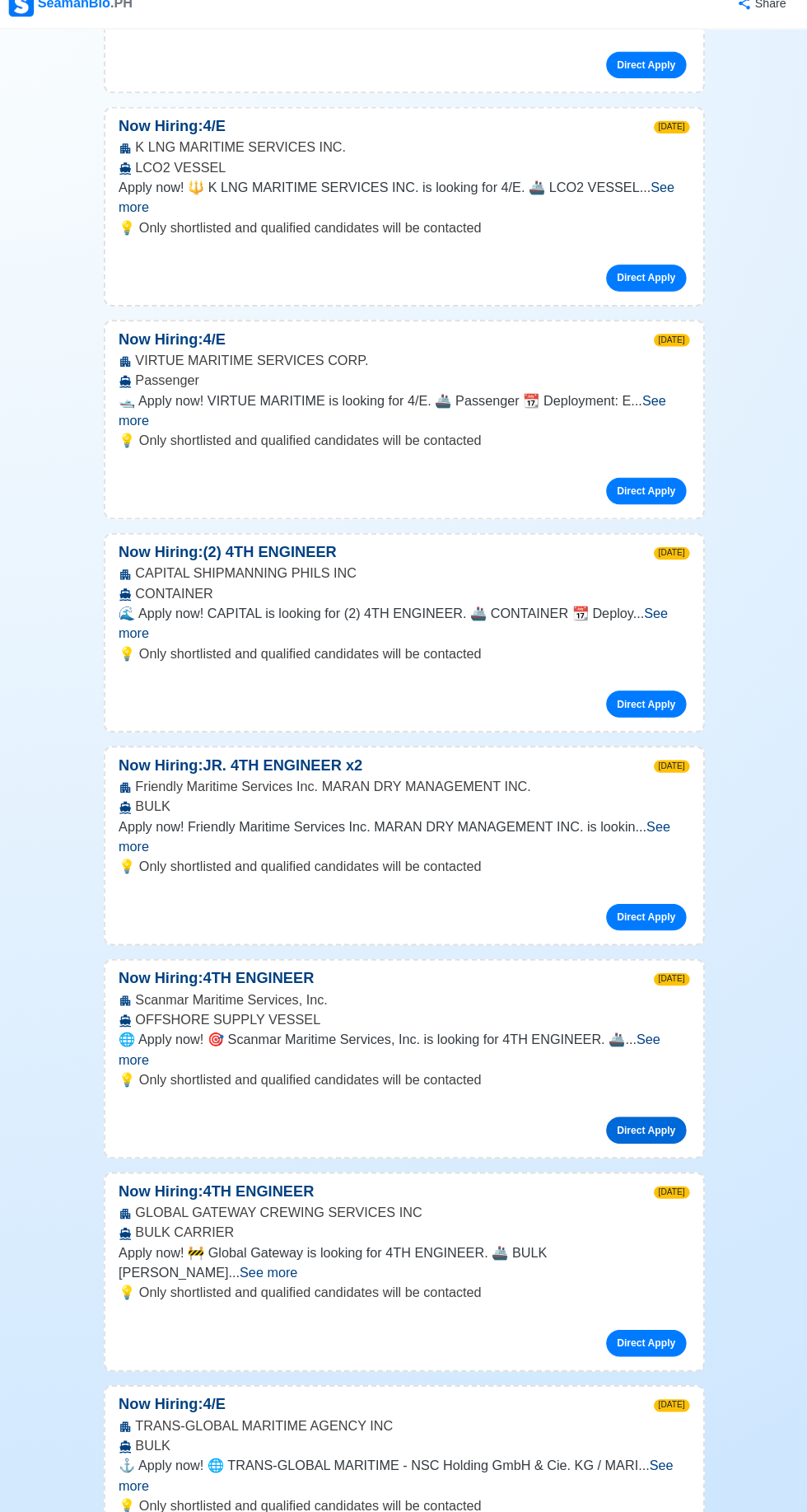
click at [662, 1122] on link "Direct Apply" at bounding box center [642, 1136] width 79 height 27
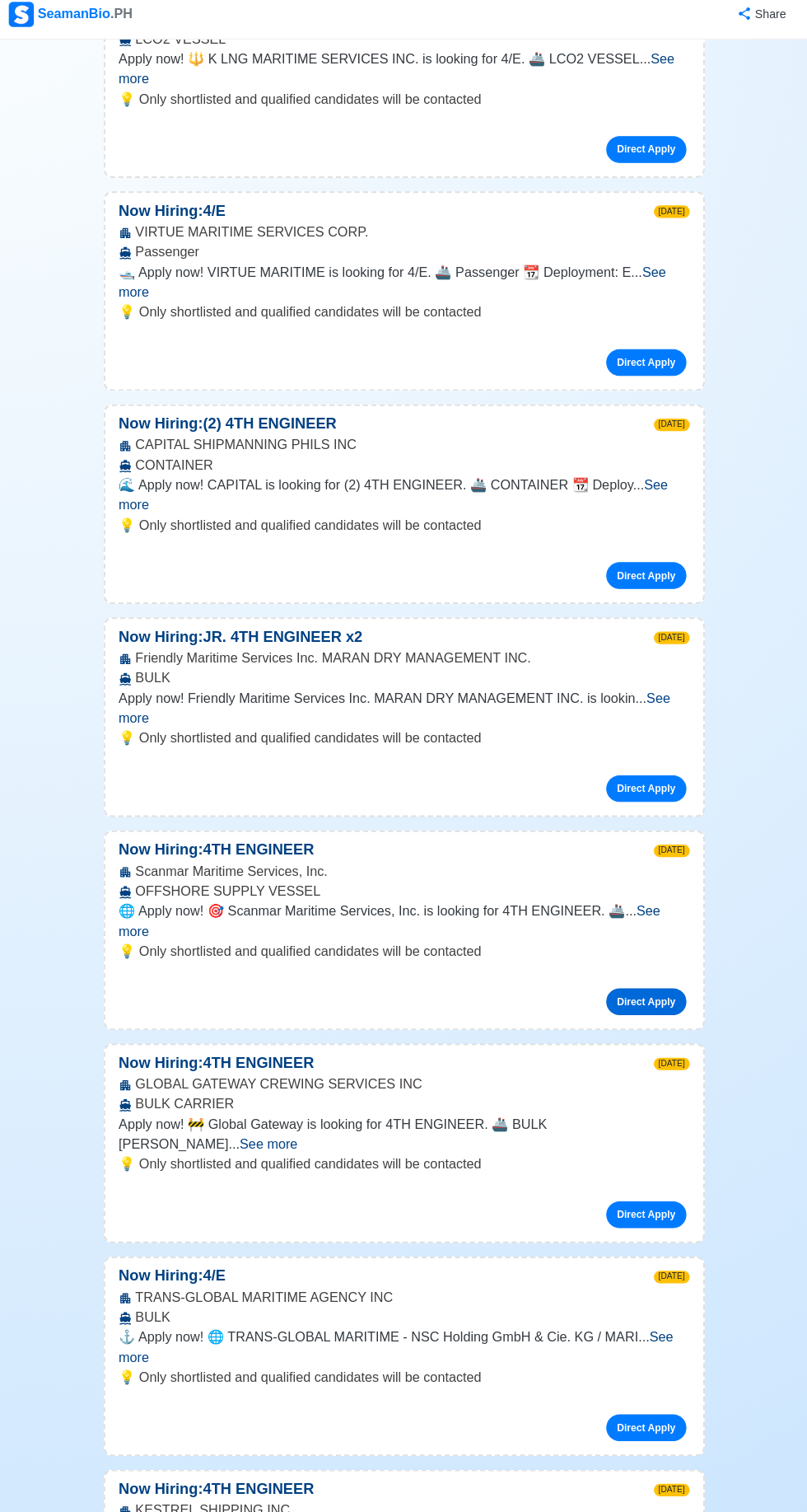
scroll to position [1576, 0]
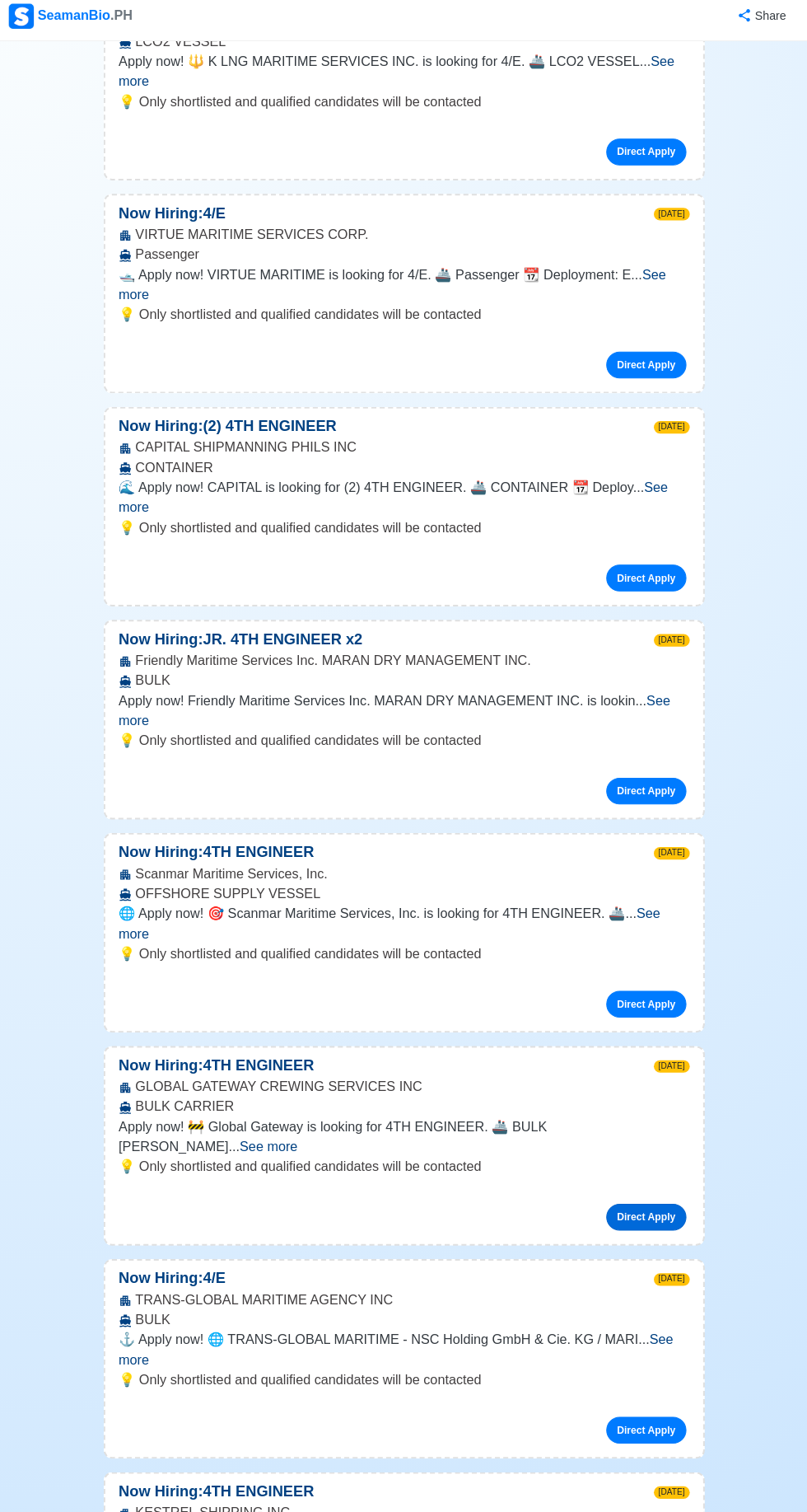
click at [663, 1195] on link "Direct Apply" at bounding box center [642, 1208] width 79 height 27
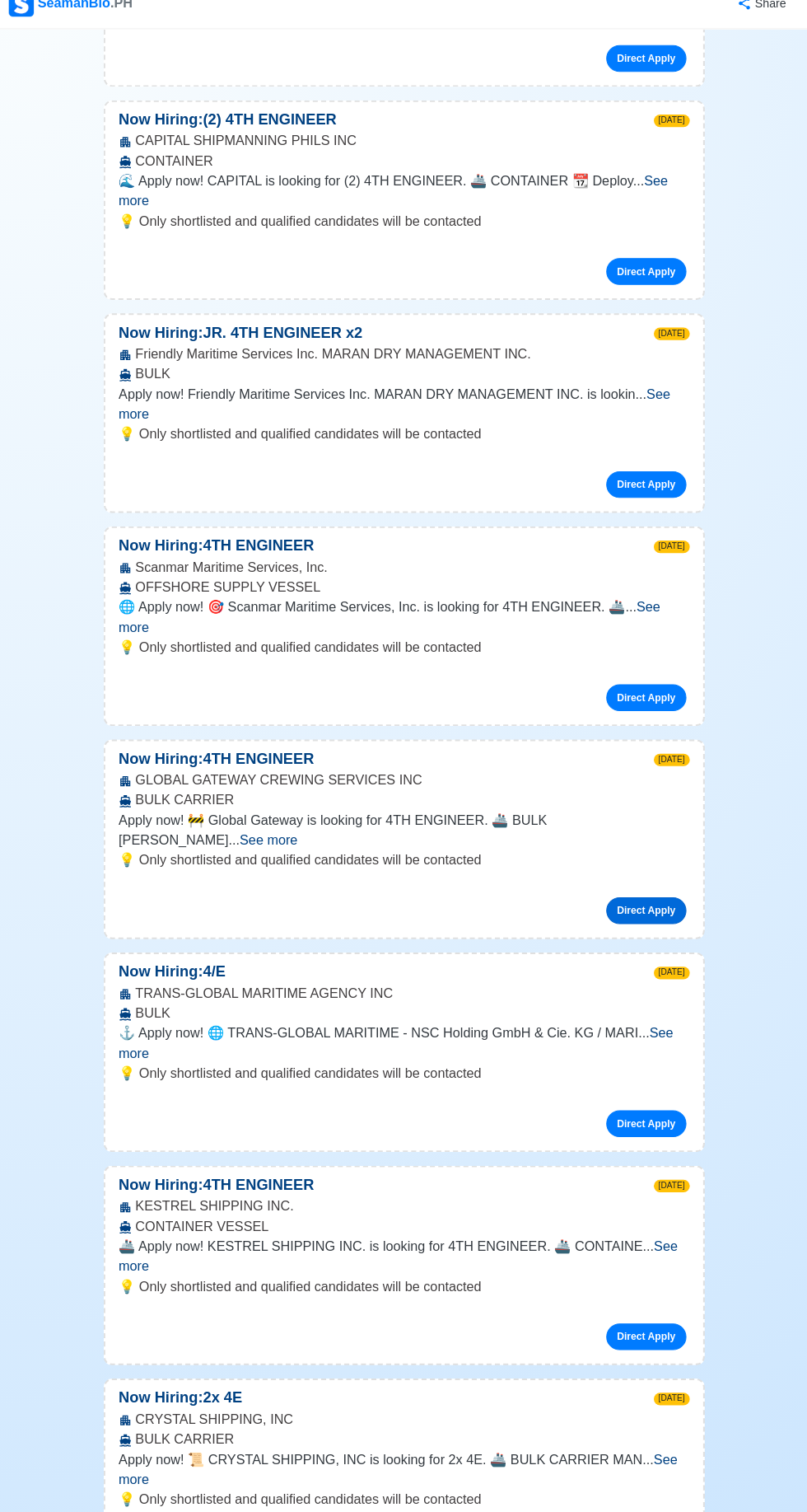
scroll to position [1873, 0]
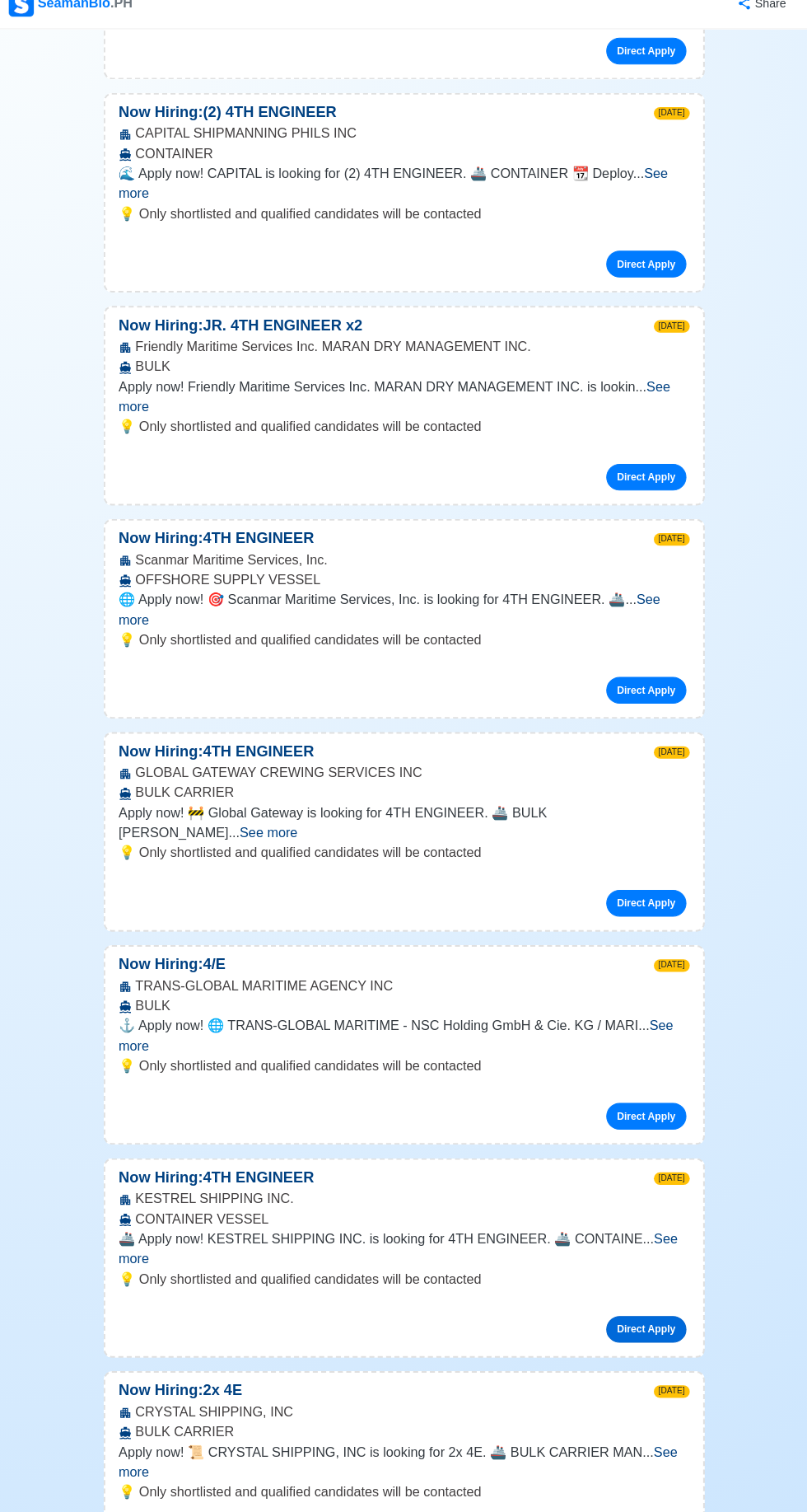
click at [669, 1318] on link "Direct Apply" at bounding box center [642, 1332] width 79 height 27
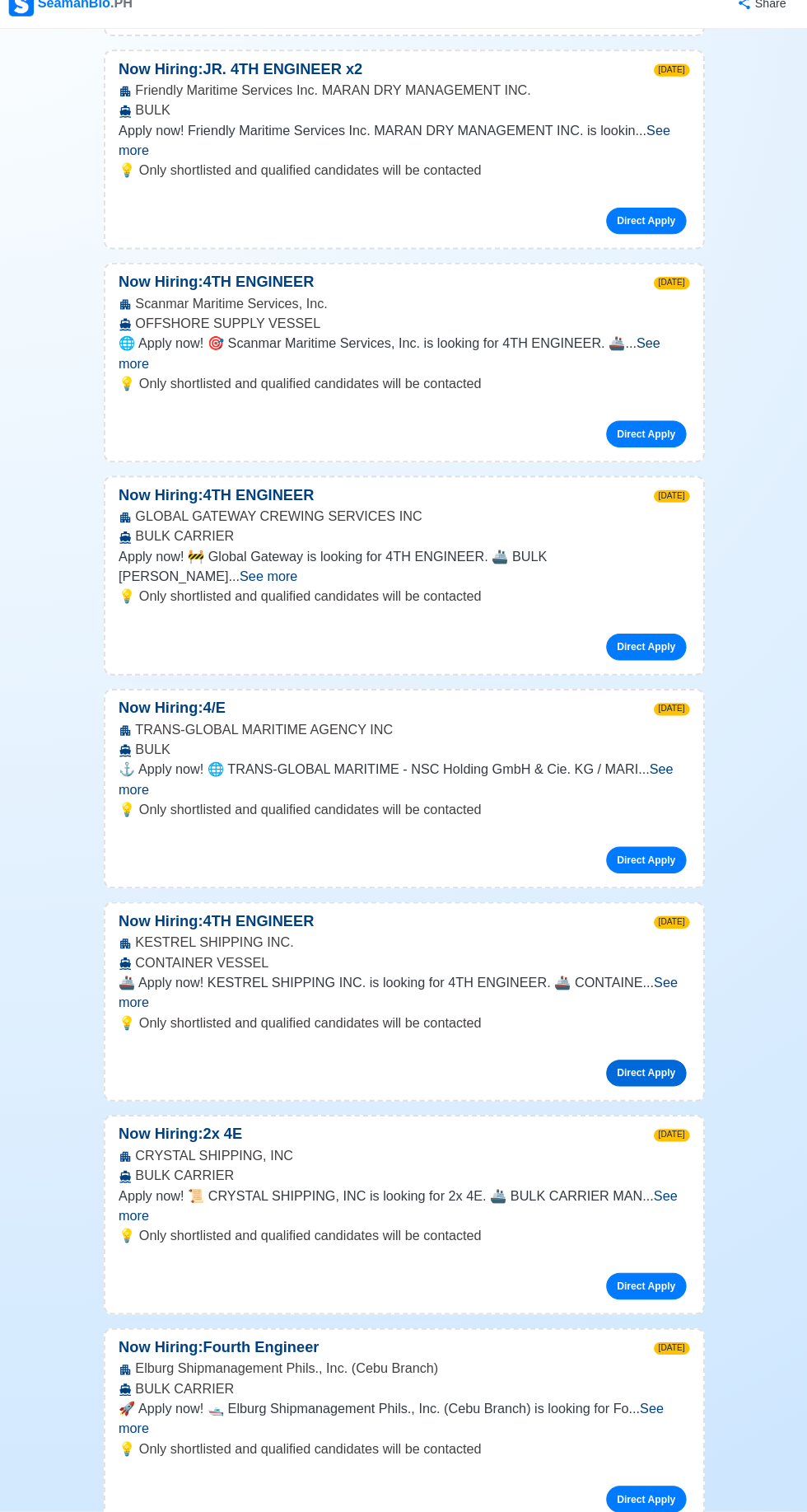
scroll to position [2118, 0]
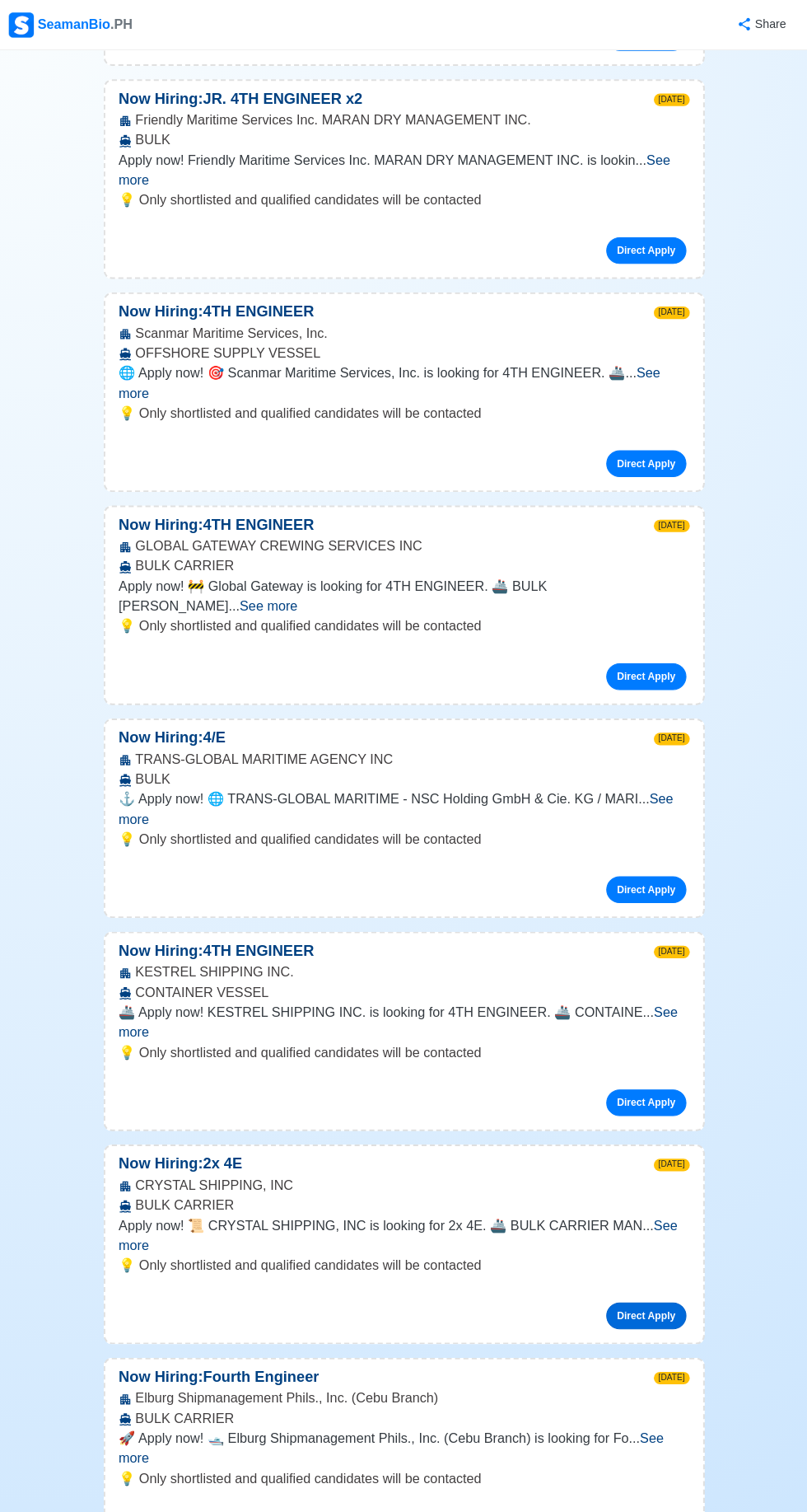
click at [668, 1285] on link "Direct Apply" at bounding box center [642, 1298] width 79 height 27
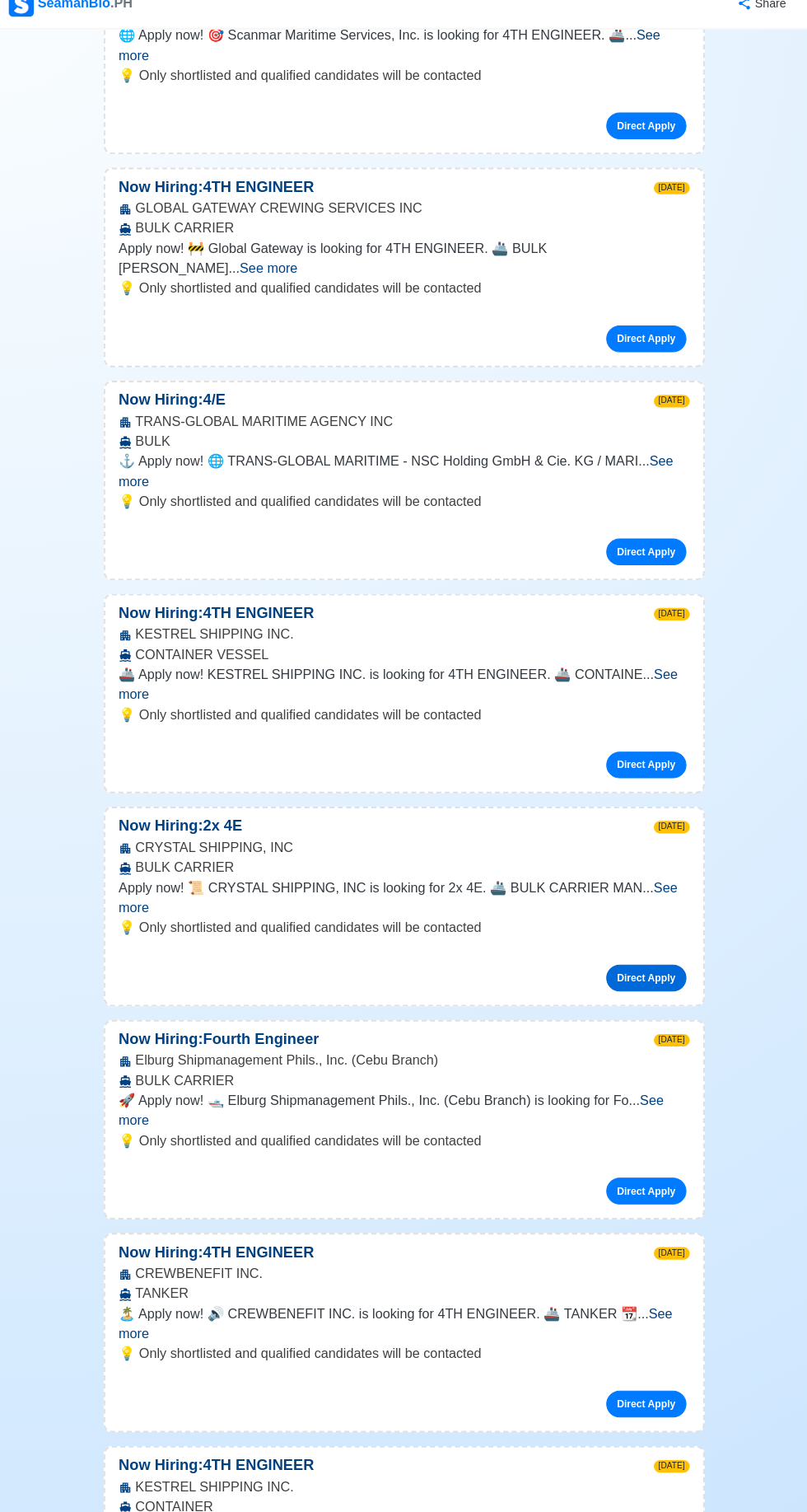
scroll to position [2433, 0]
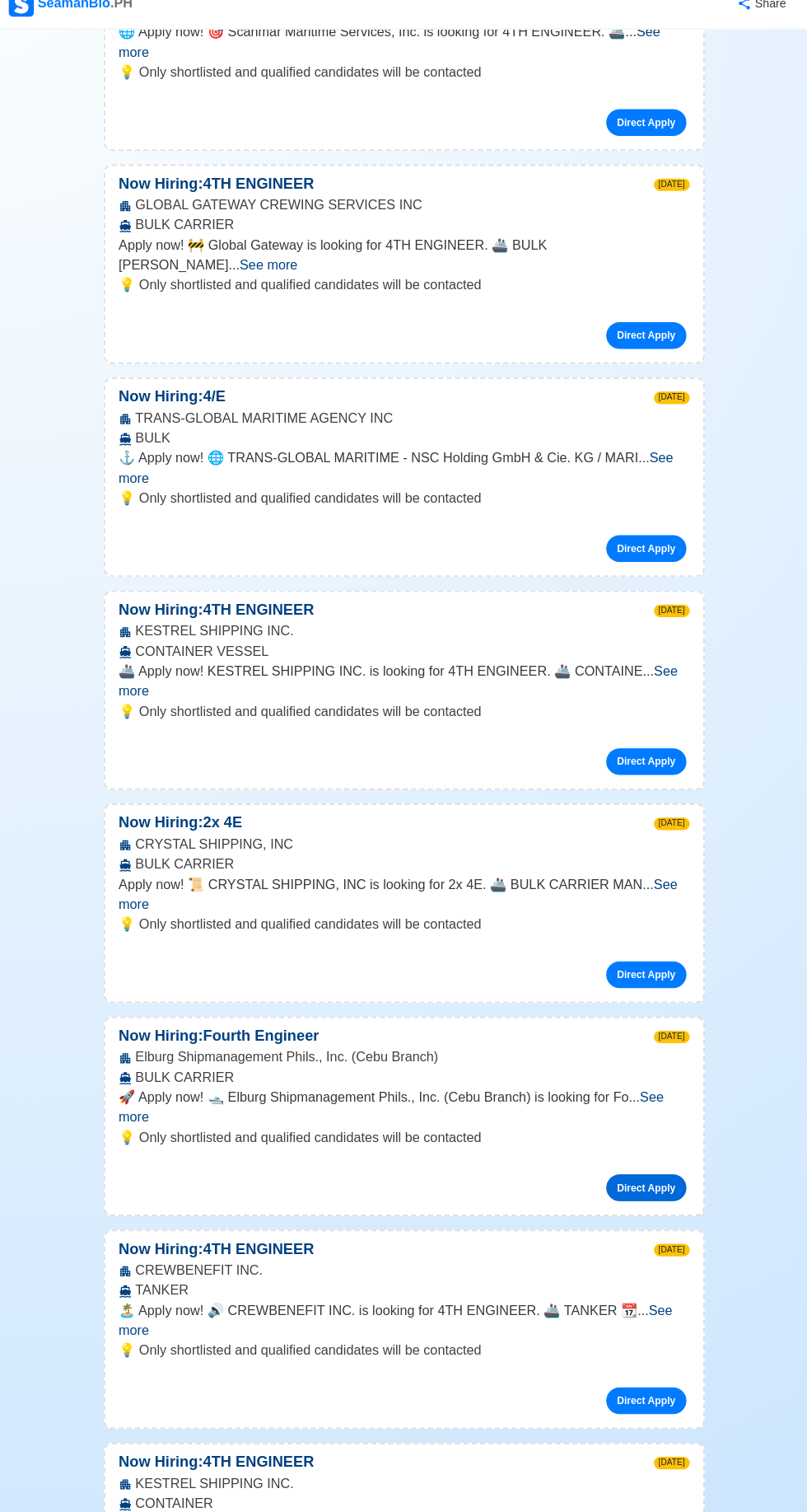
click at [665, 1179] on link "Direct Apply" at bounding box center [642, 1192] width 79 height 27
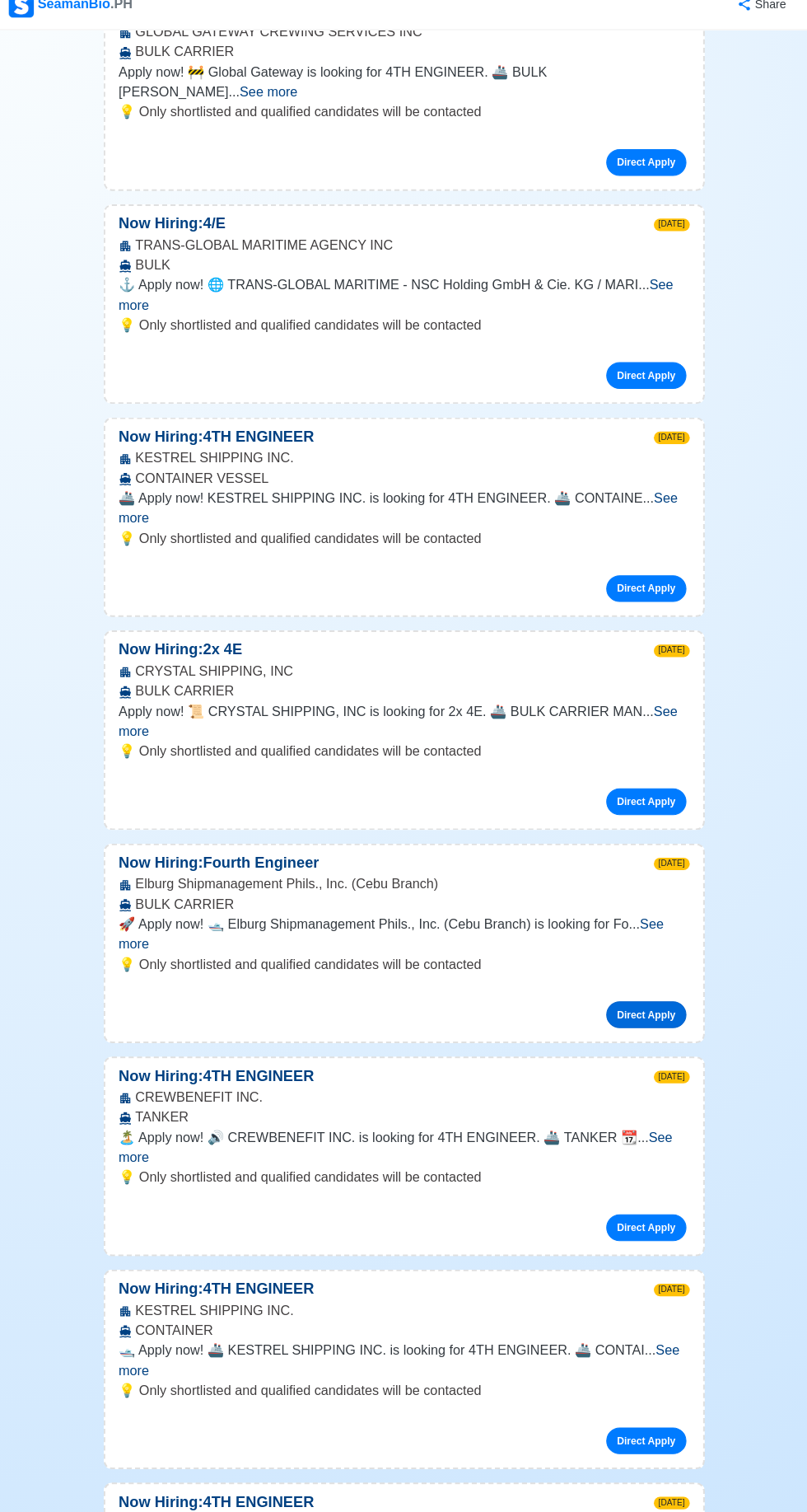
scroll to position [2610, 0]
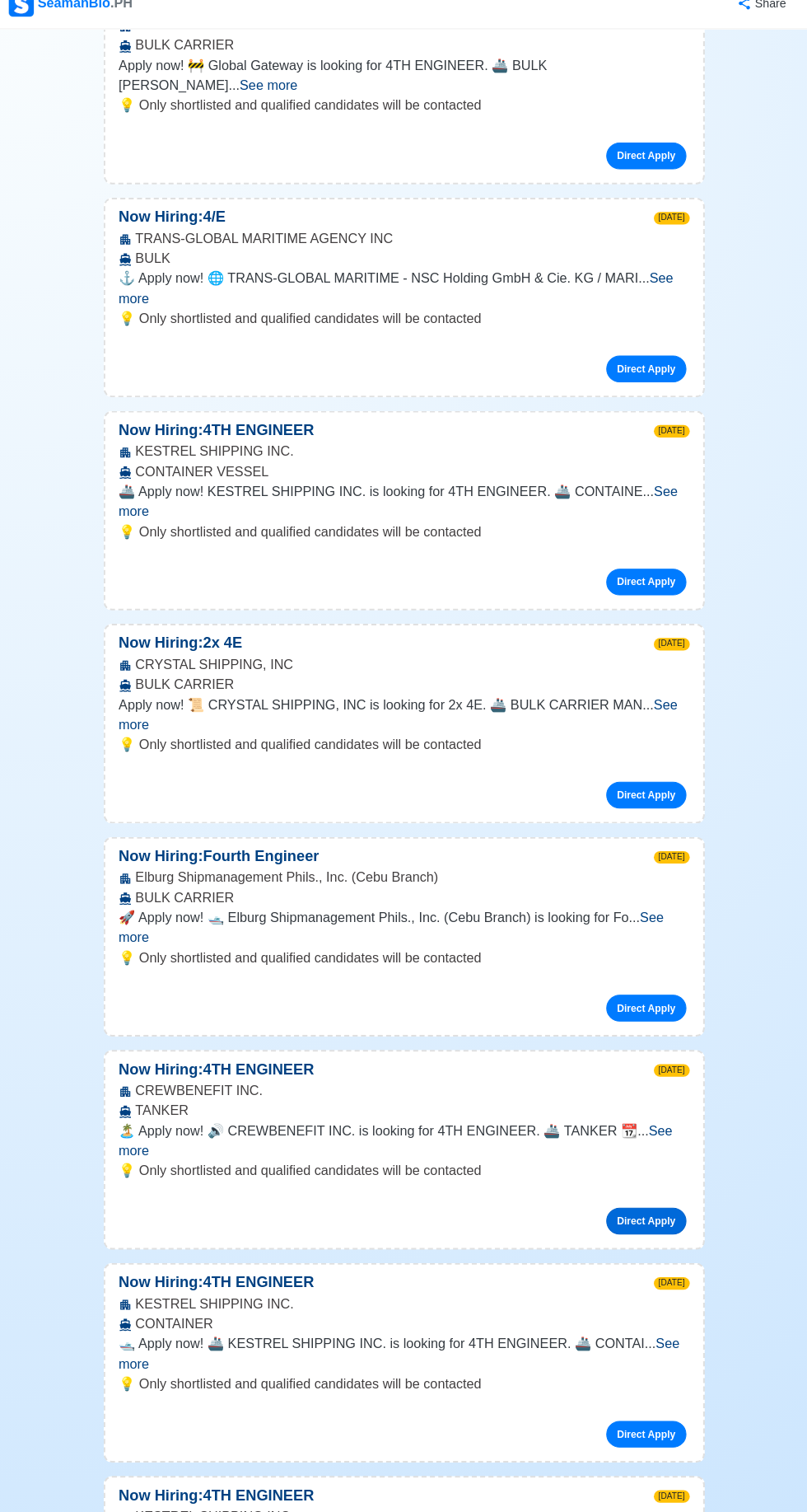
click at [674, 1212] on link "Direct Apply" at bounding box center [642, 1225] width 79 height 27
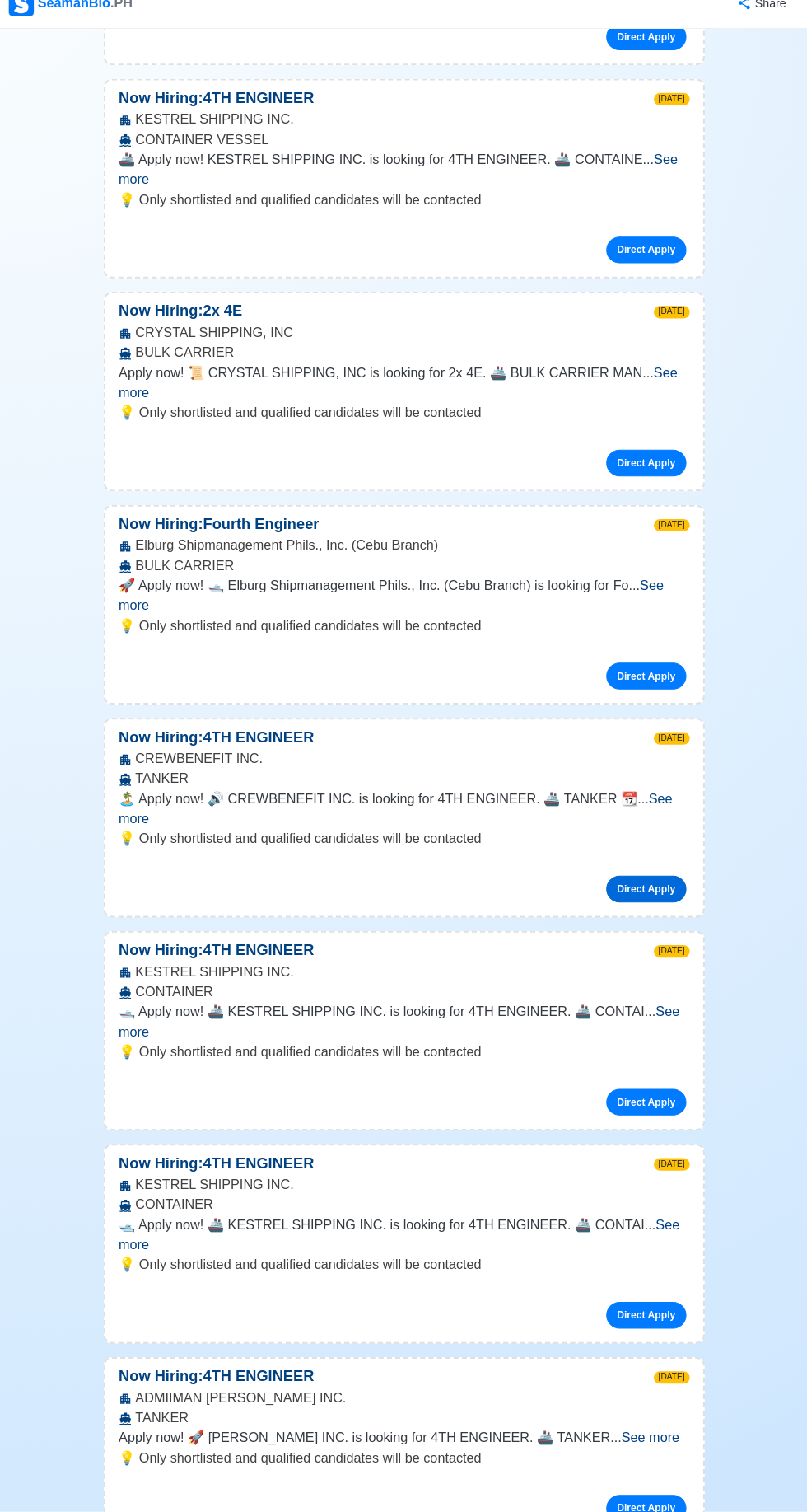
scroll to position [2937, 0]
click at [657, 1495] on link "Direct Apply" at bounding box center [642, 1508] width 79 height 27
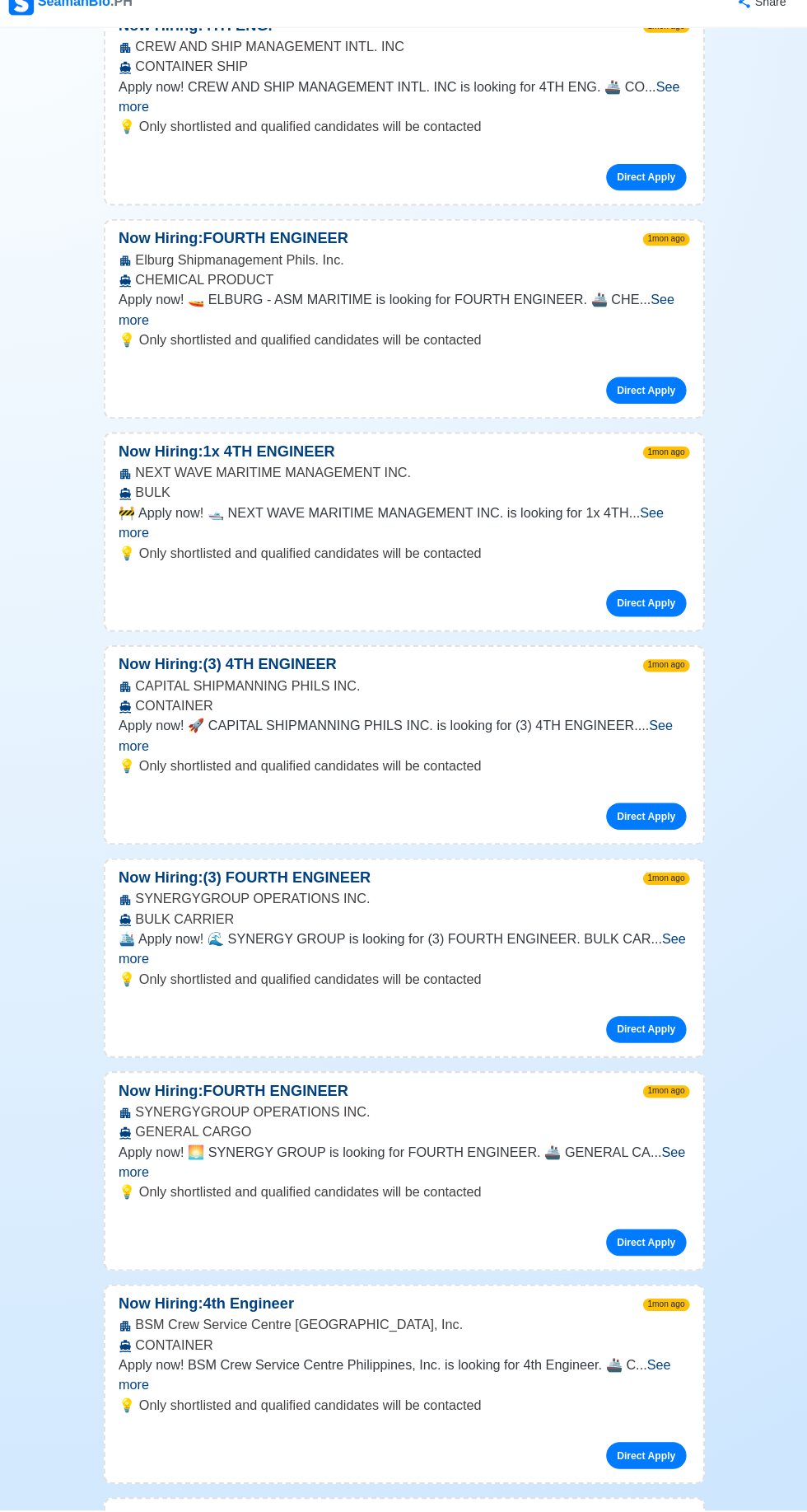
scroll to position [12365, 0]
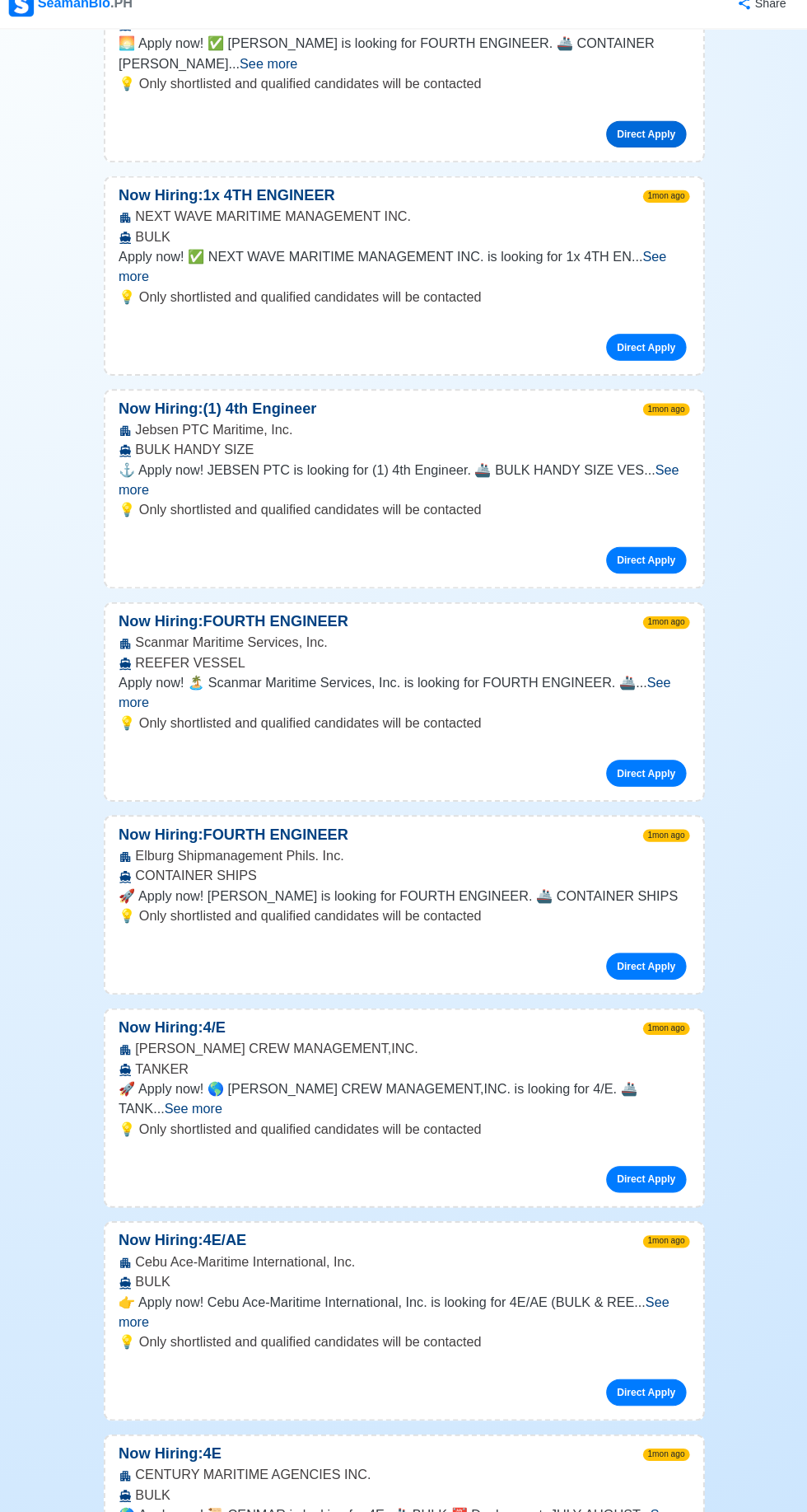
scroll to position [14278, 0]
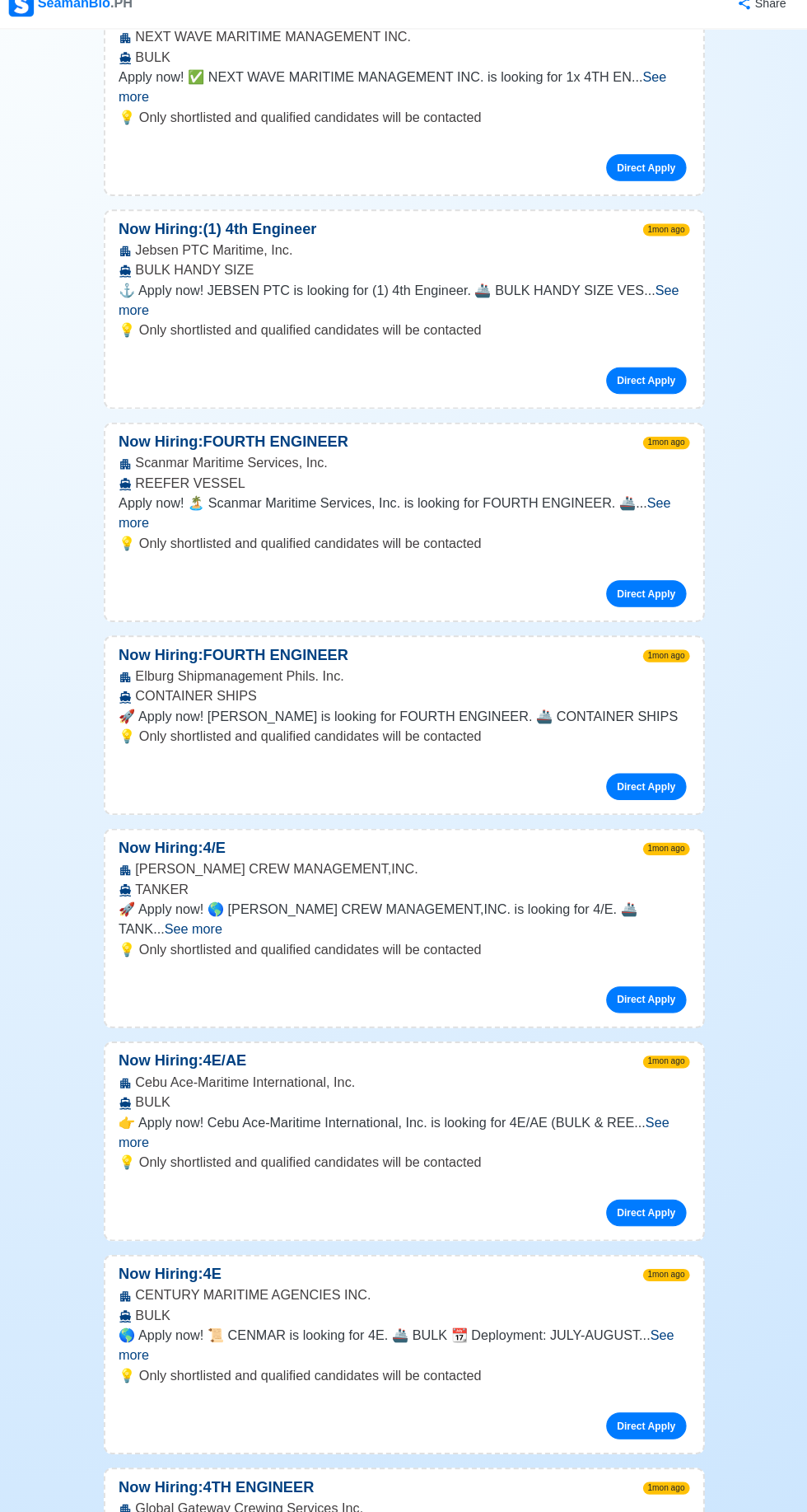
scroll to position [14501, 0]
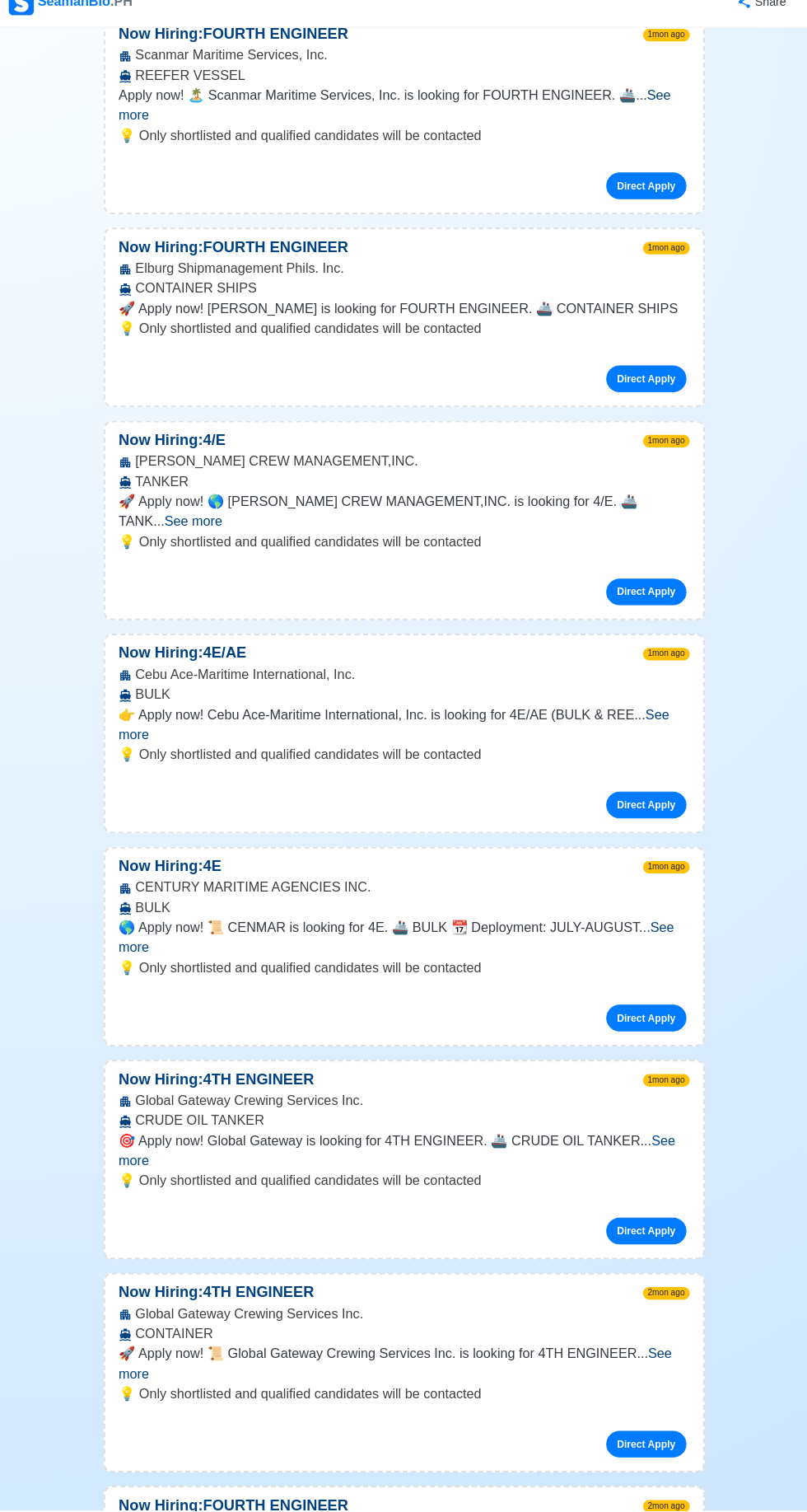
scroll to position [14866, 0]
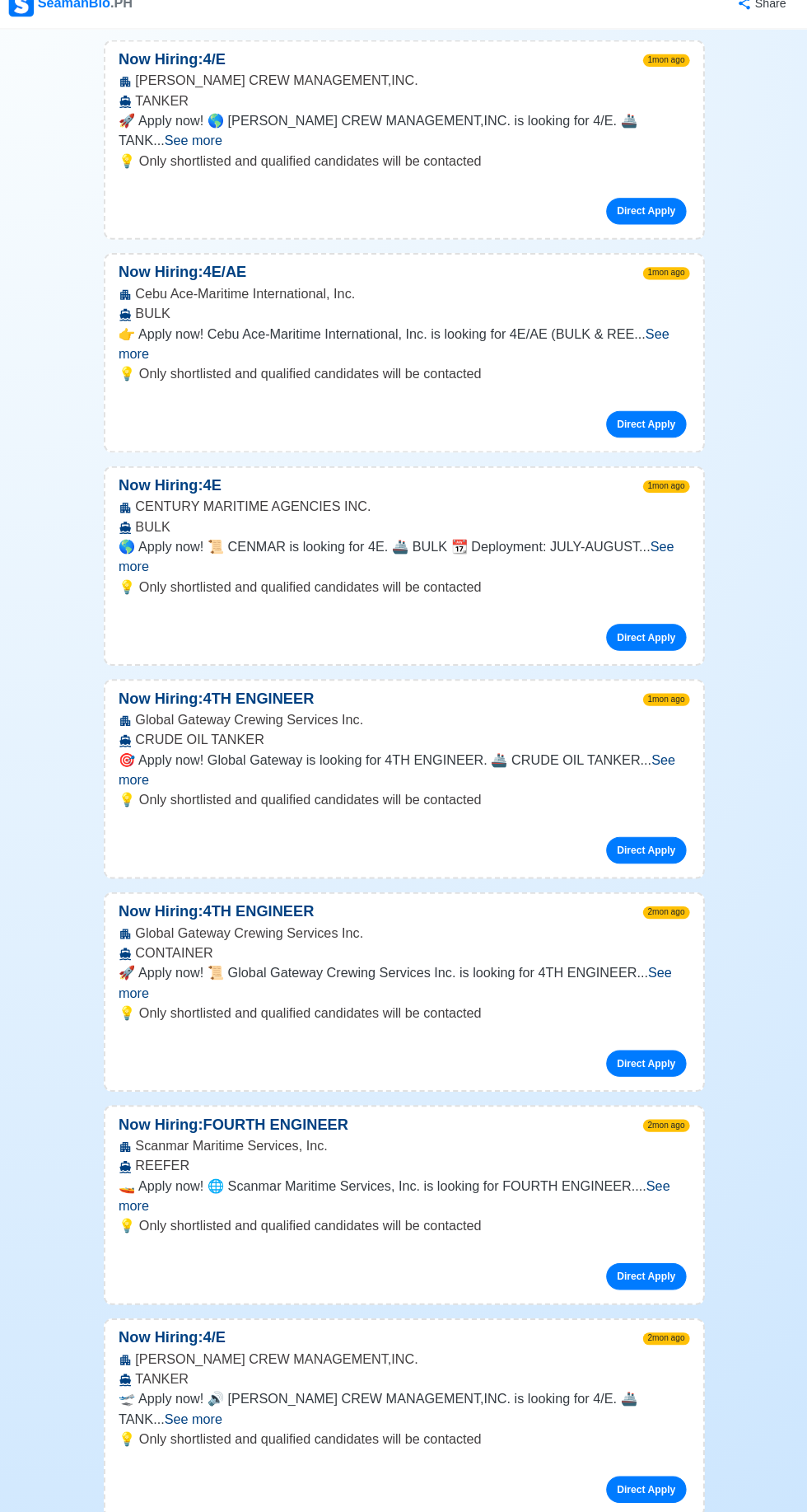
scroll to position [15234, 0]
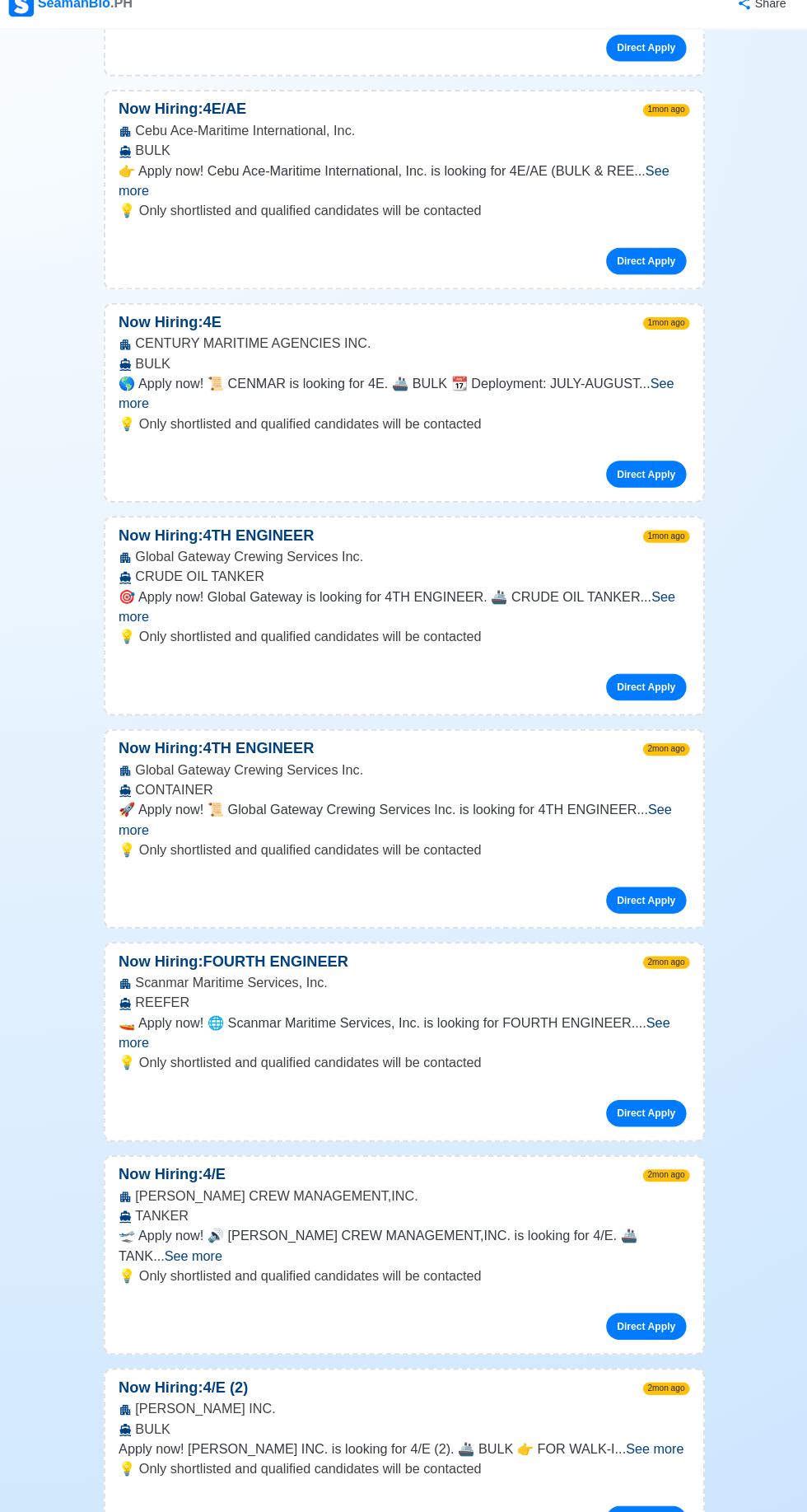
scroll to position [15395, 0]
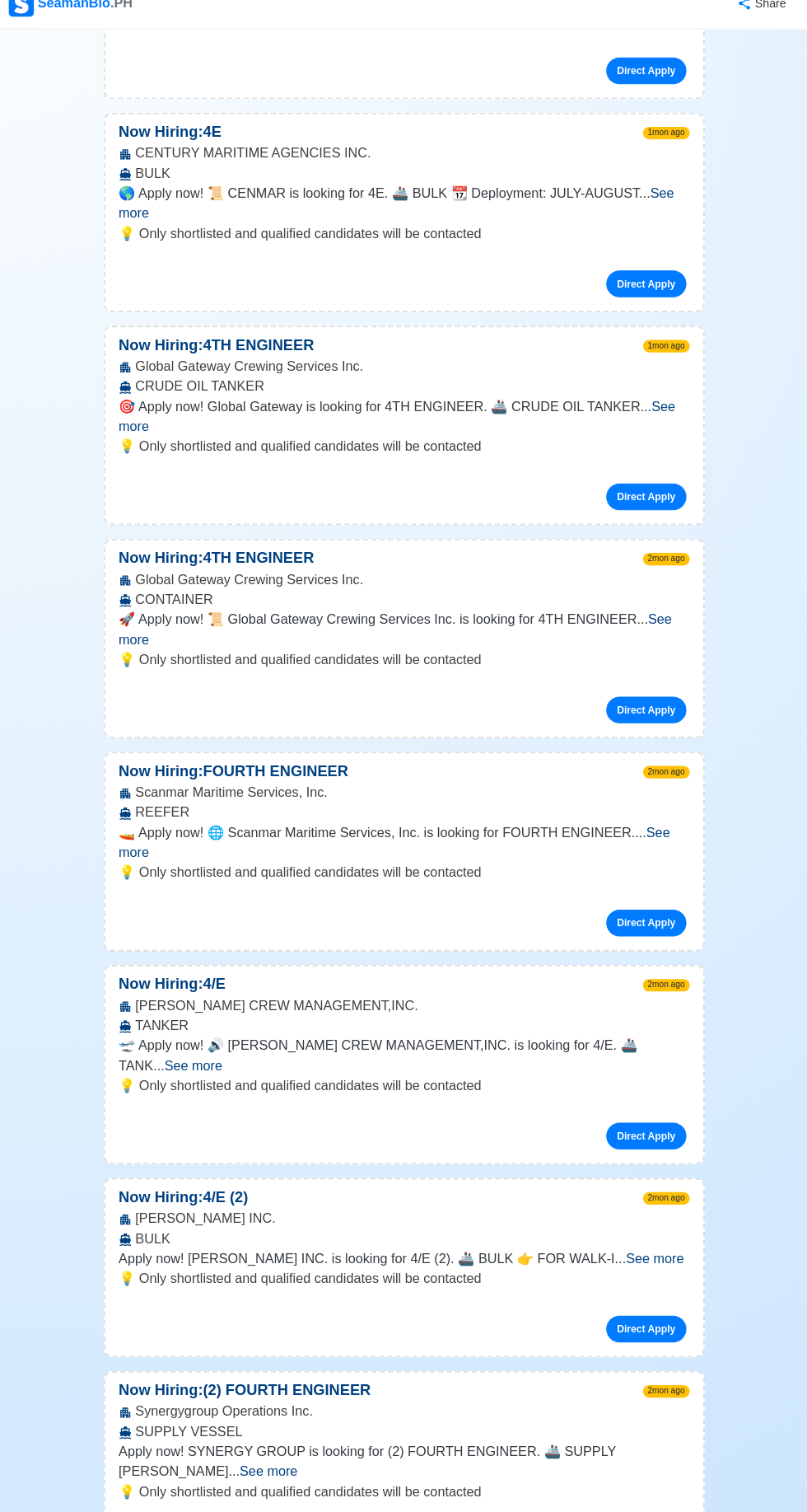
scroll to position [15582, 0]
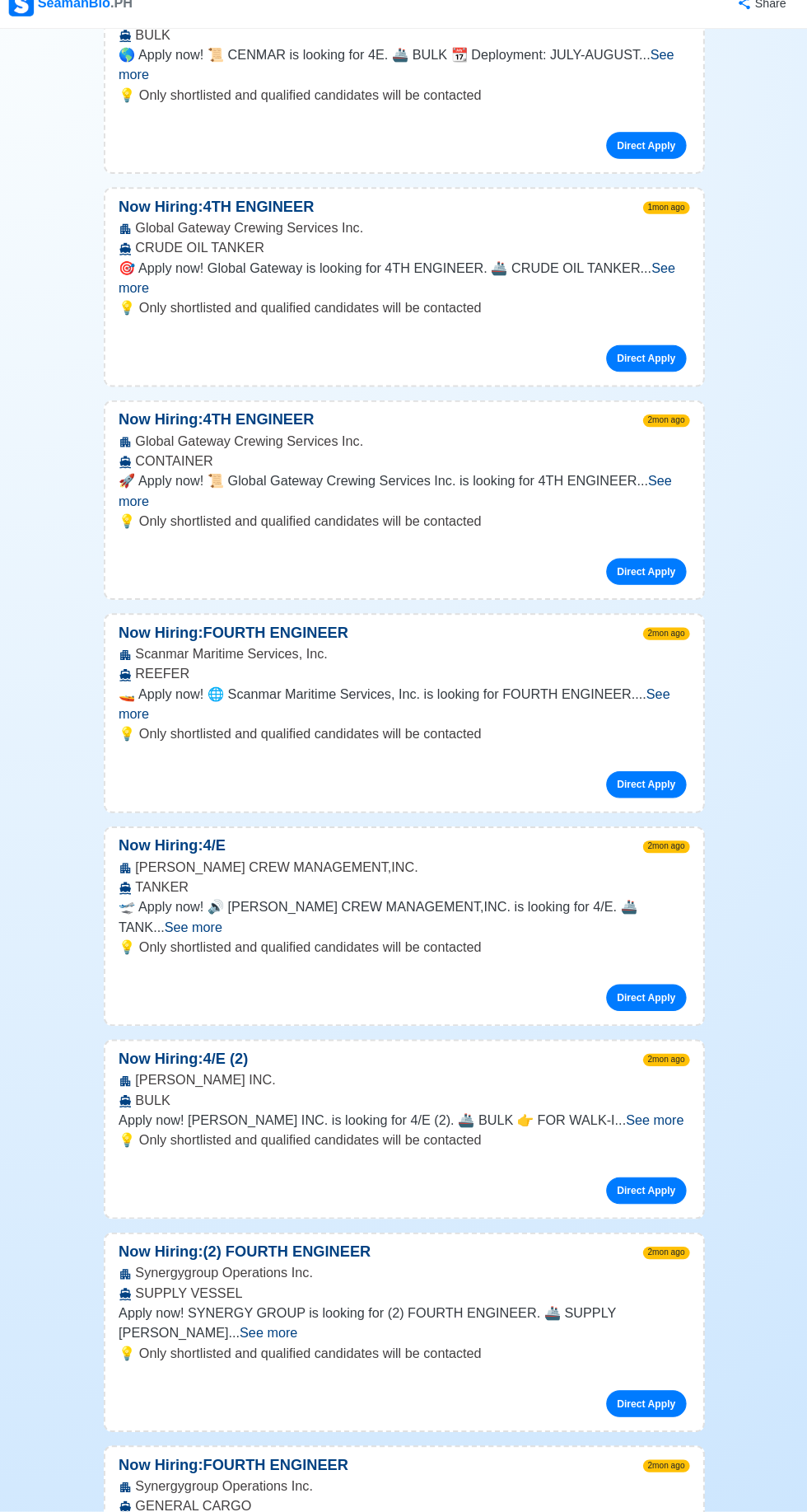
scroll to position [15717, 0]
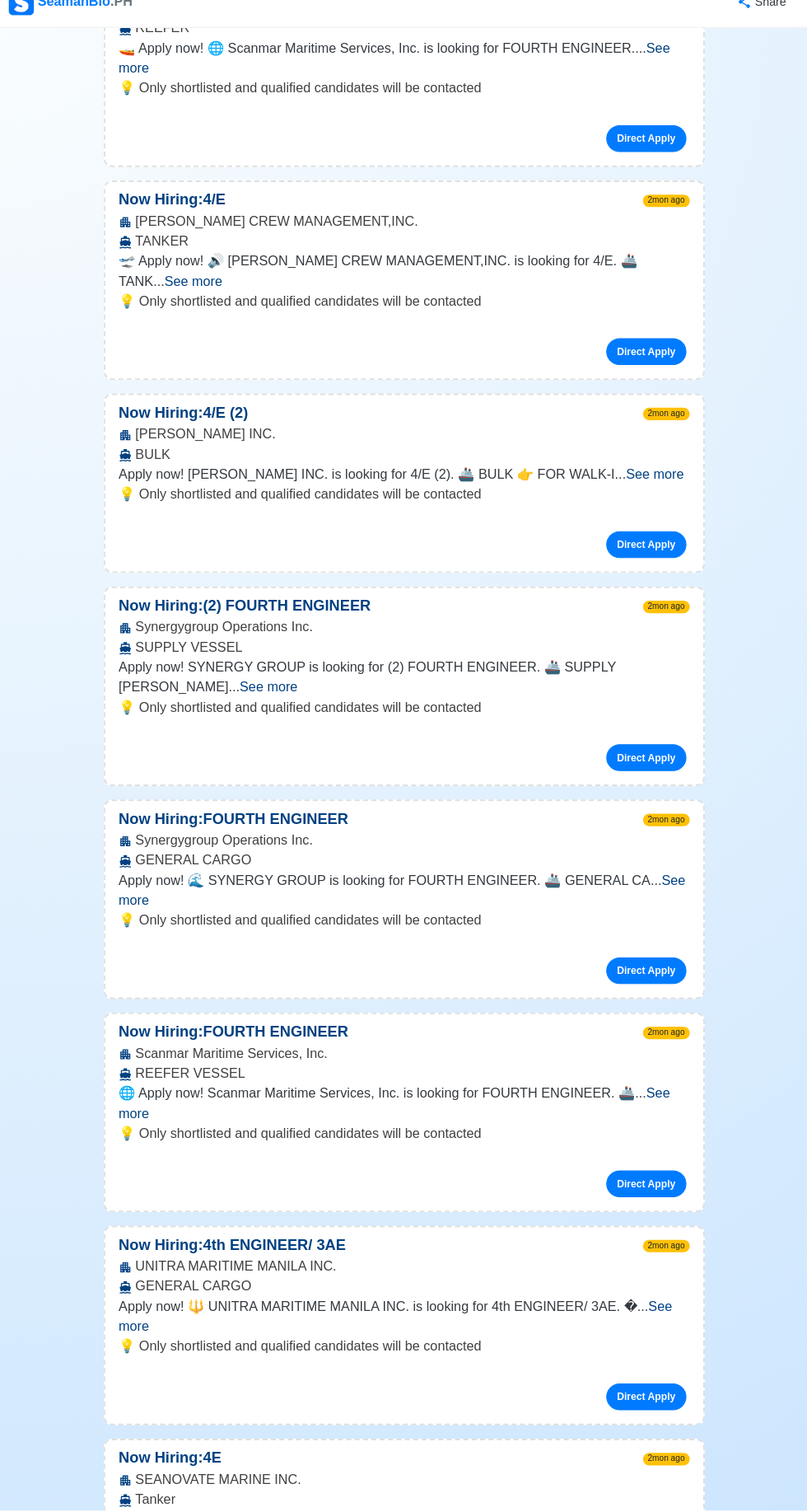
scroll to position [16354, 0]
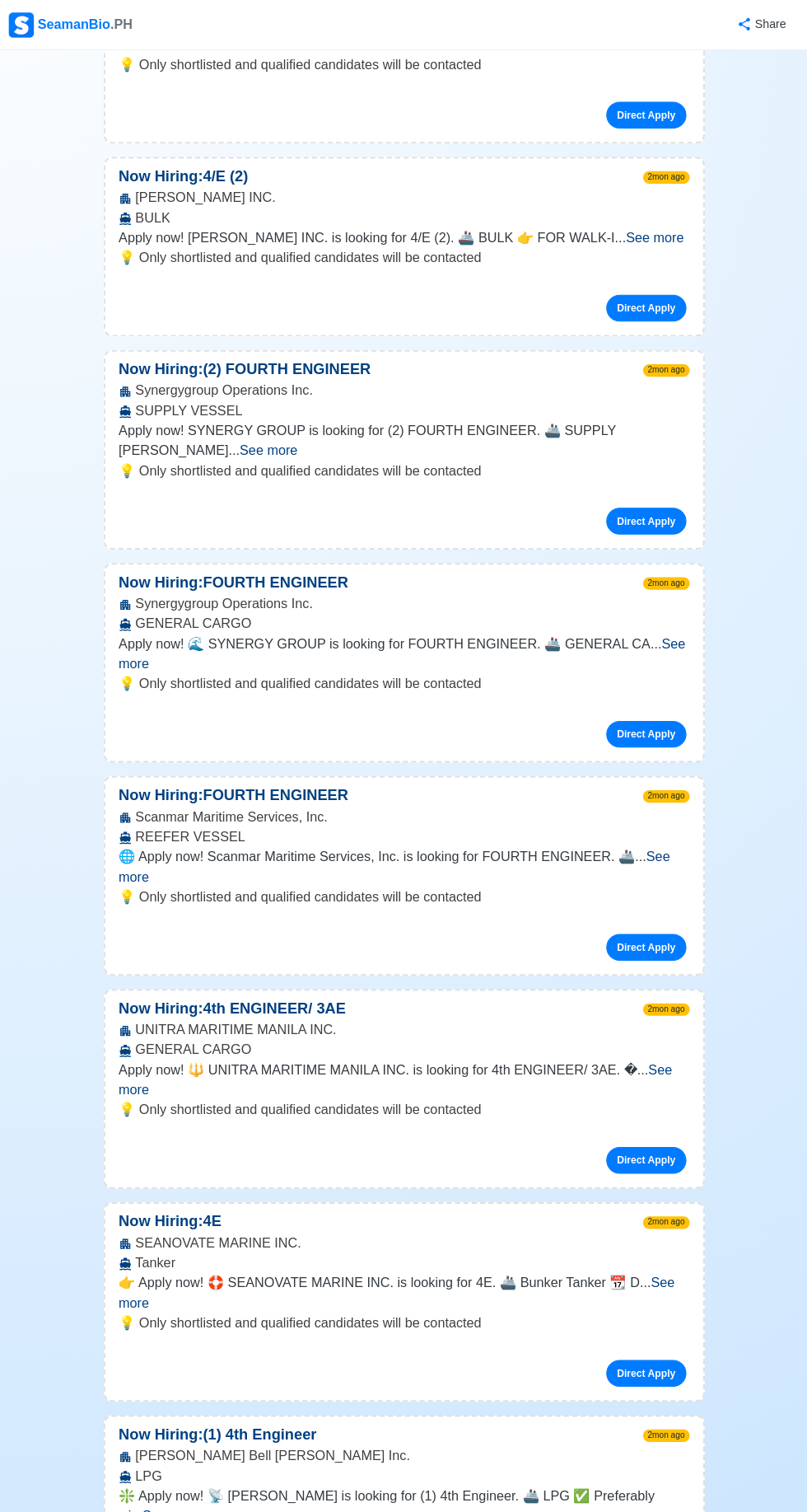
scroll to position [16591, 0]
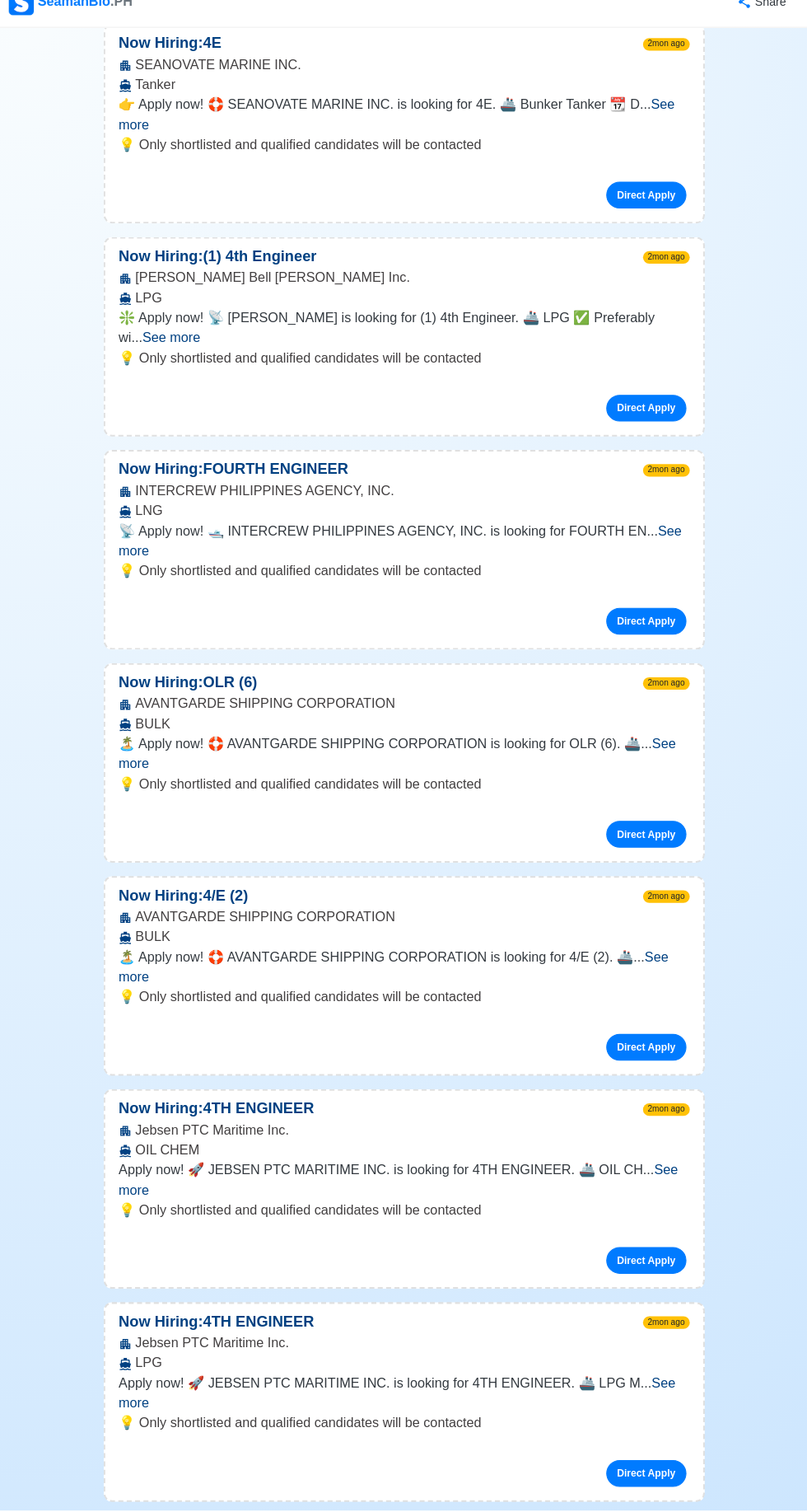
scroll to position [17754, 0]
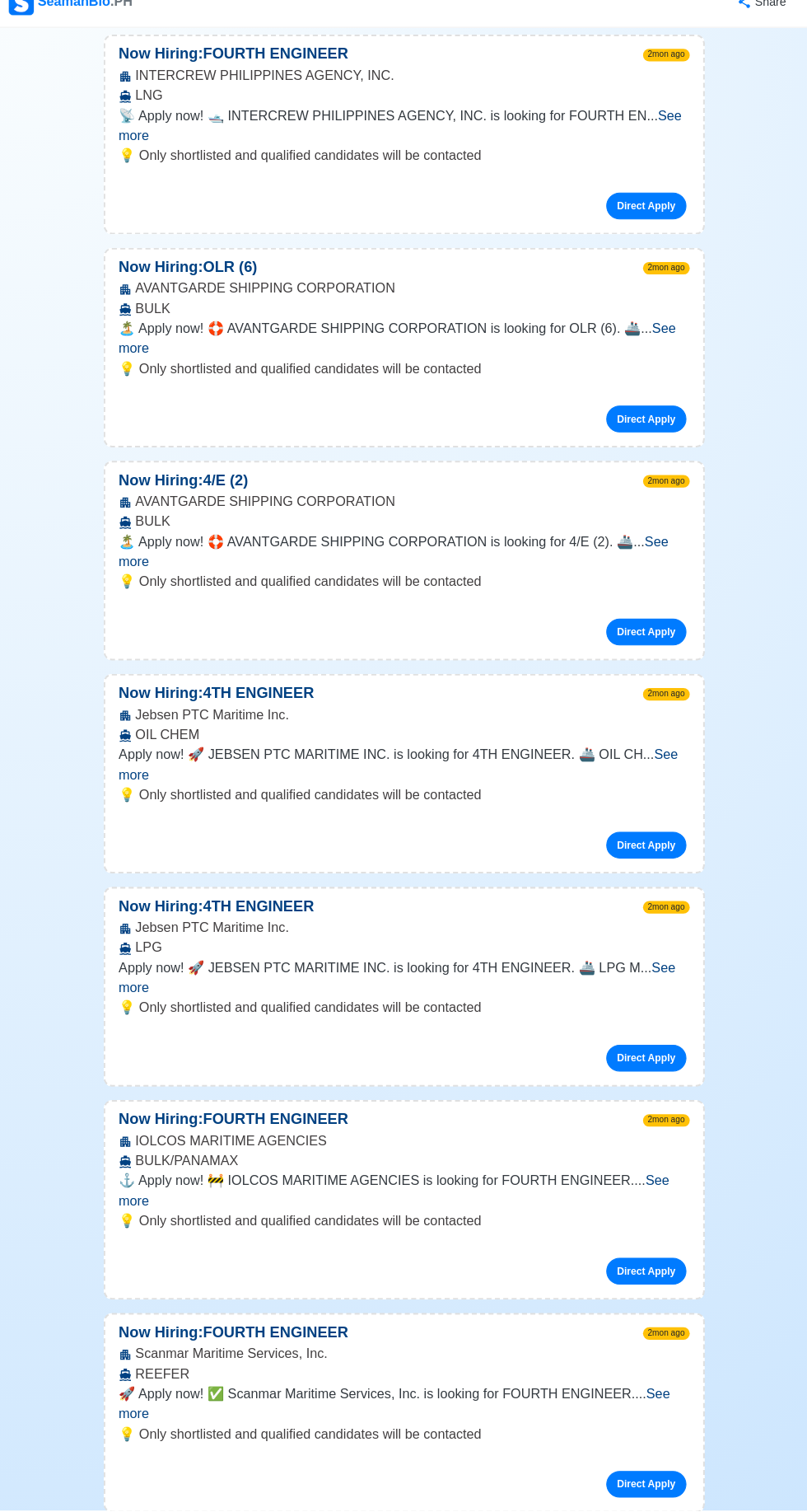
scroll to position [18160, 0]
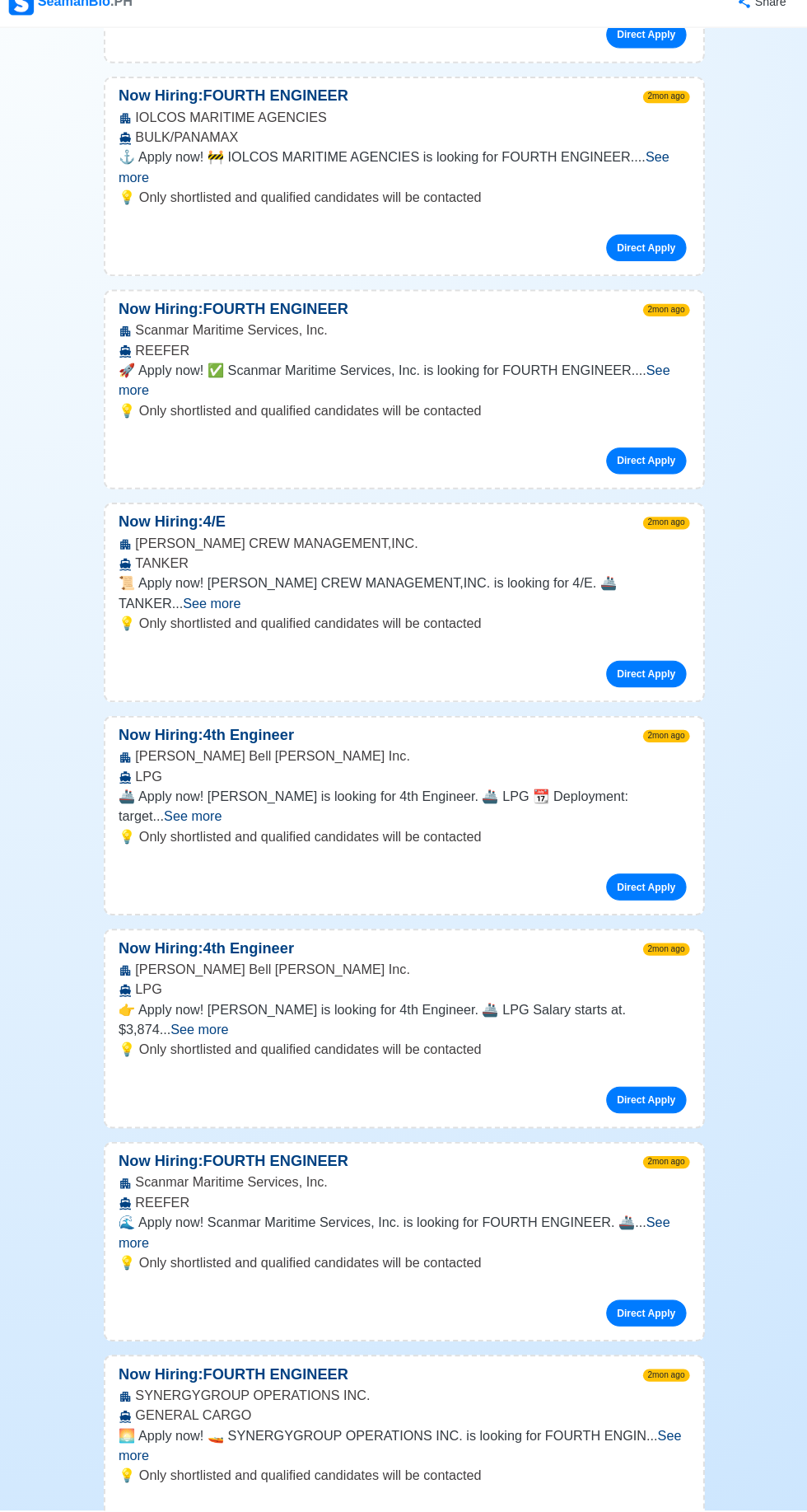
scroll to position [19202, 0]
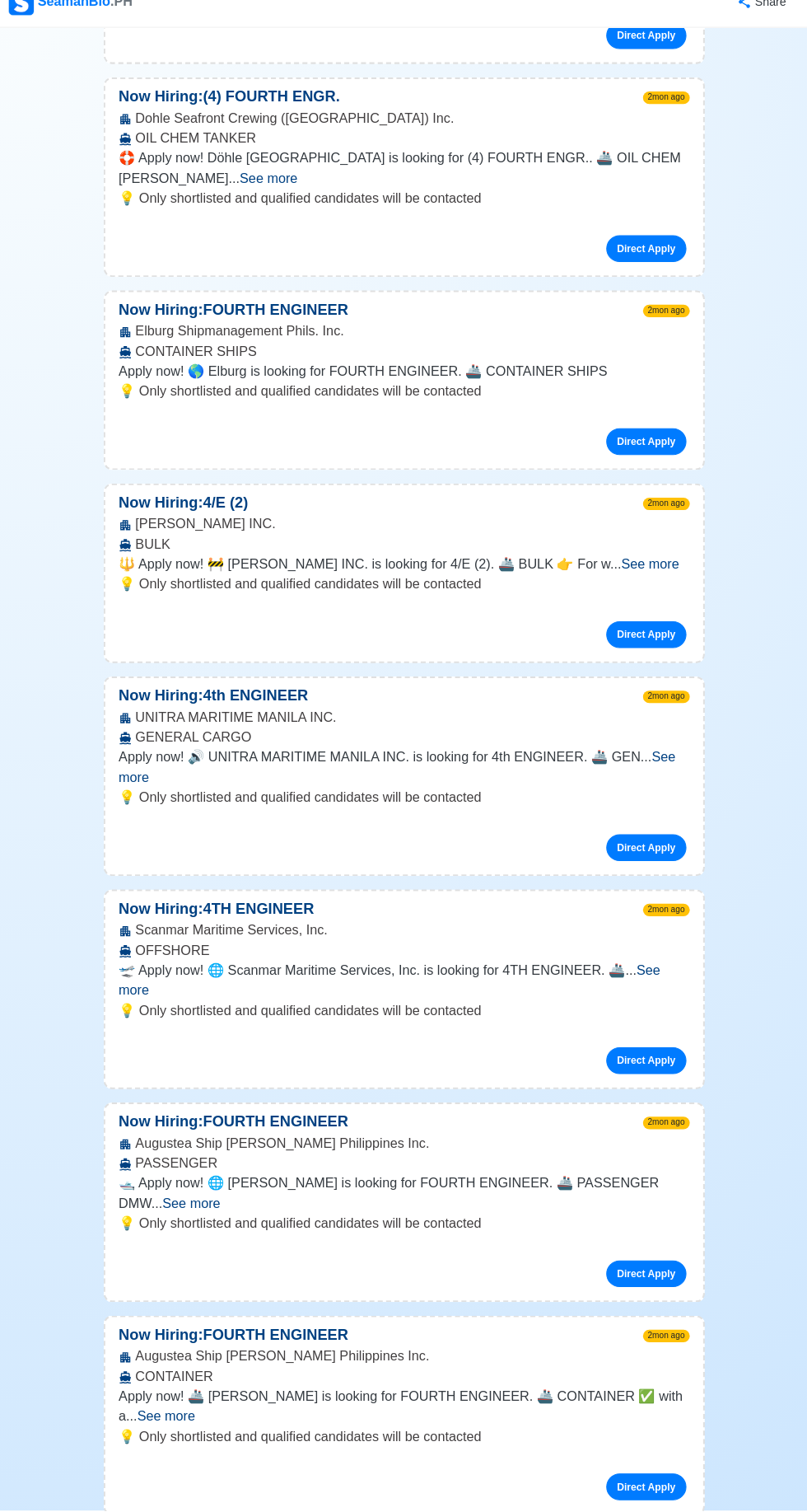
scroll to position [20640, 0]
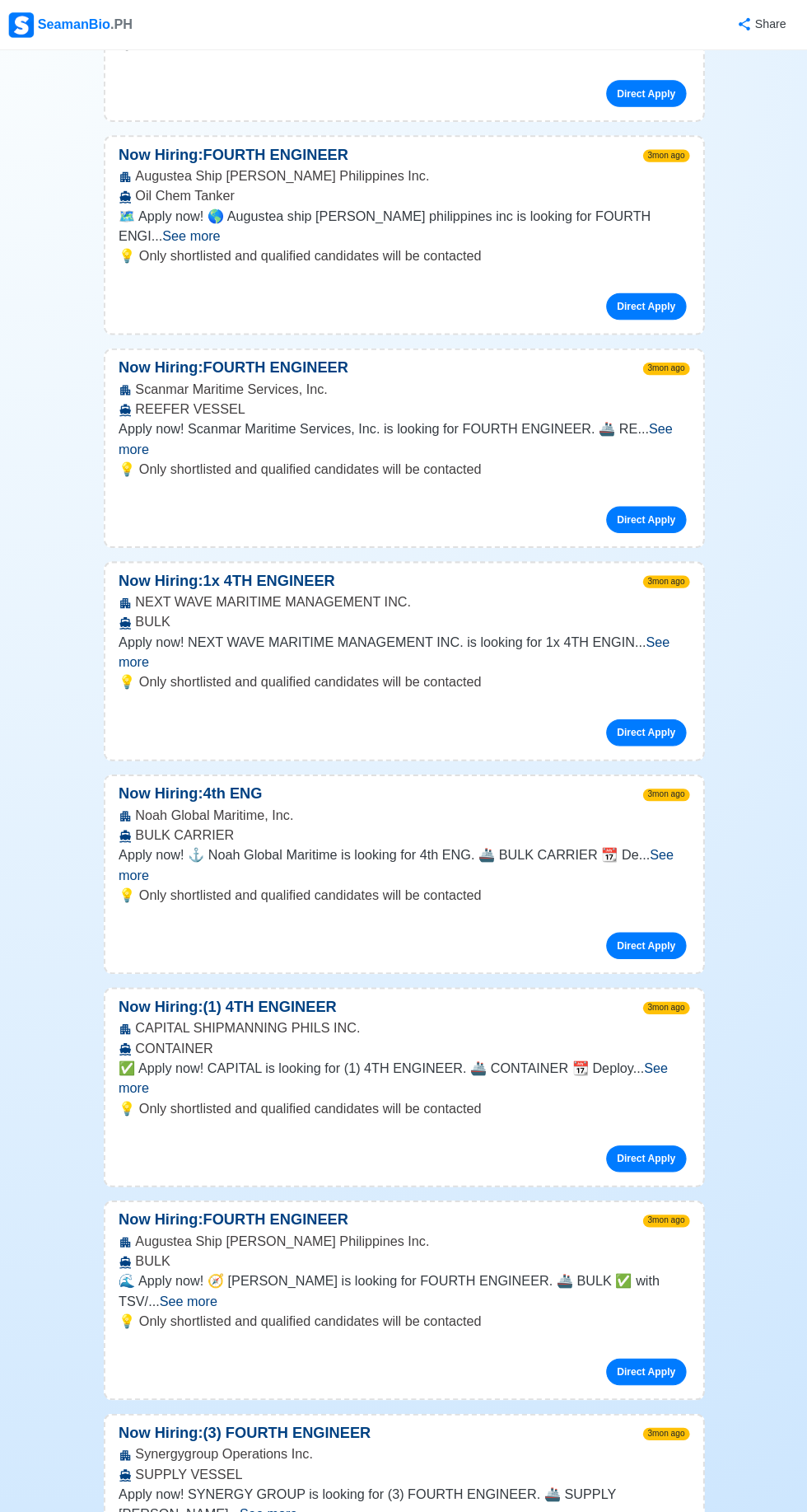
scroll to position [35591, 0]
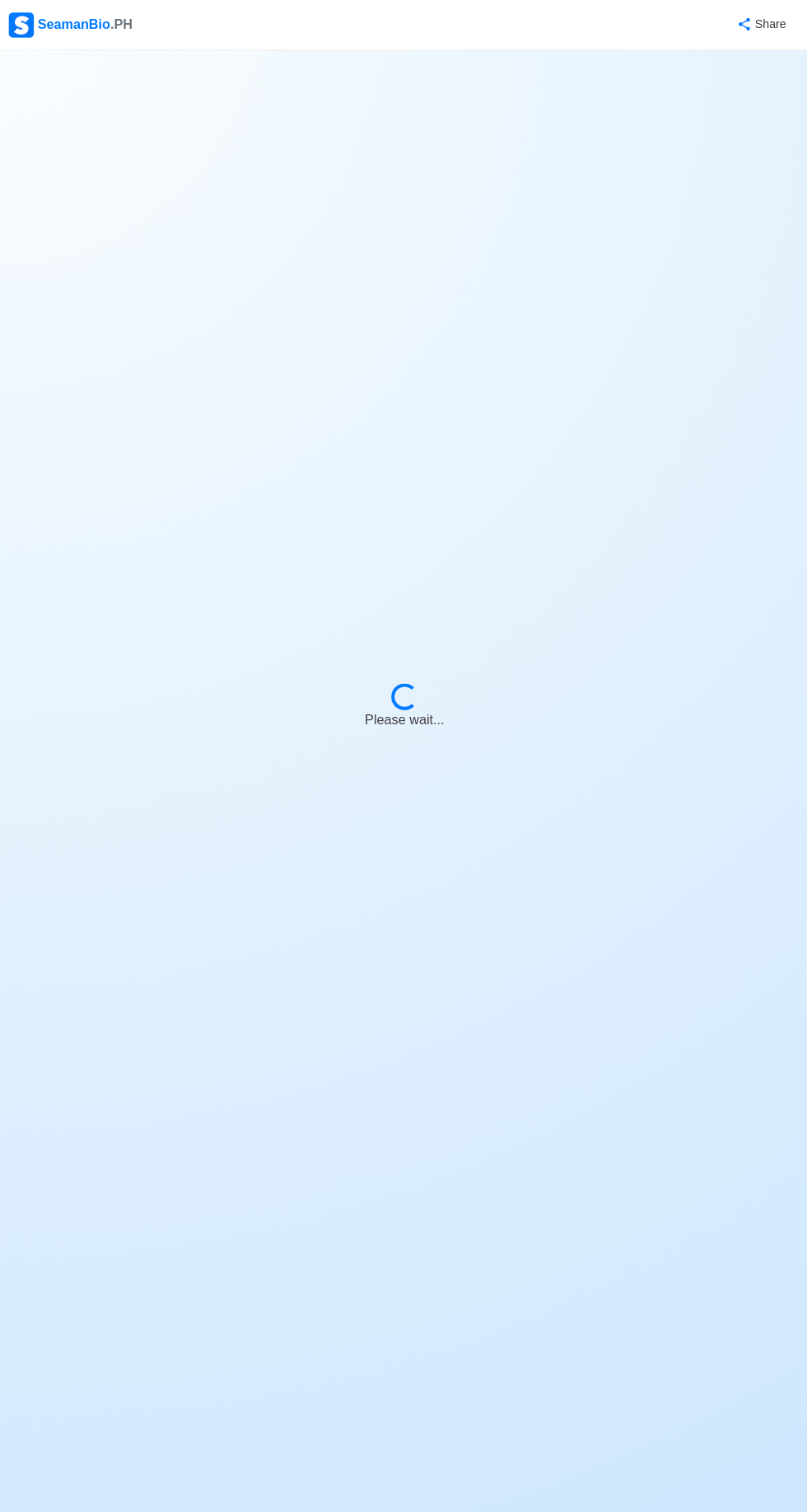
scroll to position [115, 0]
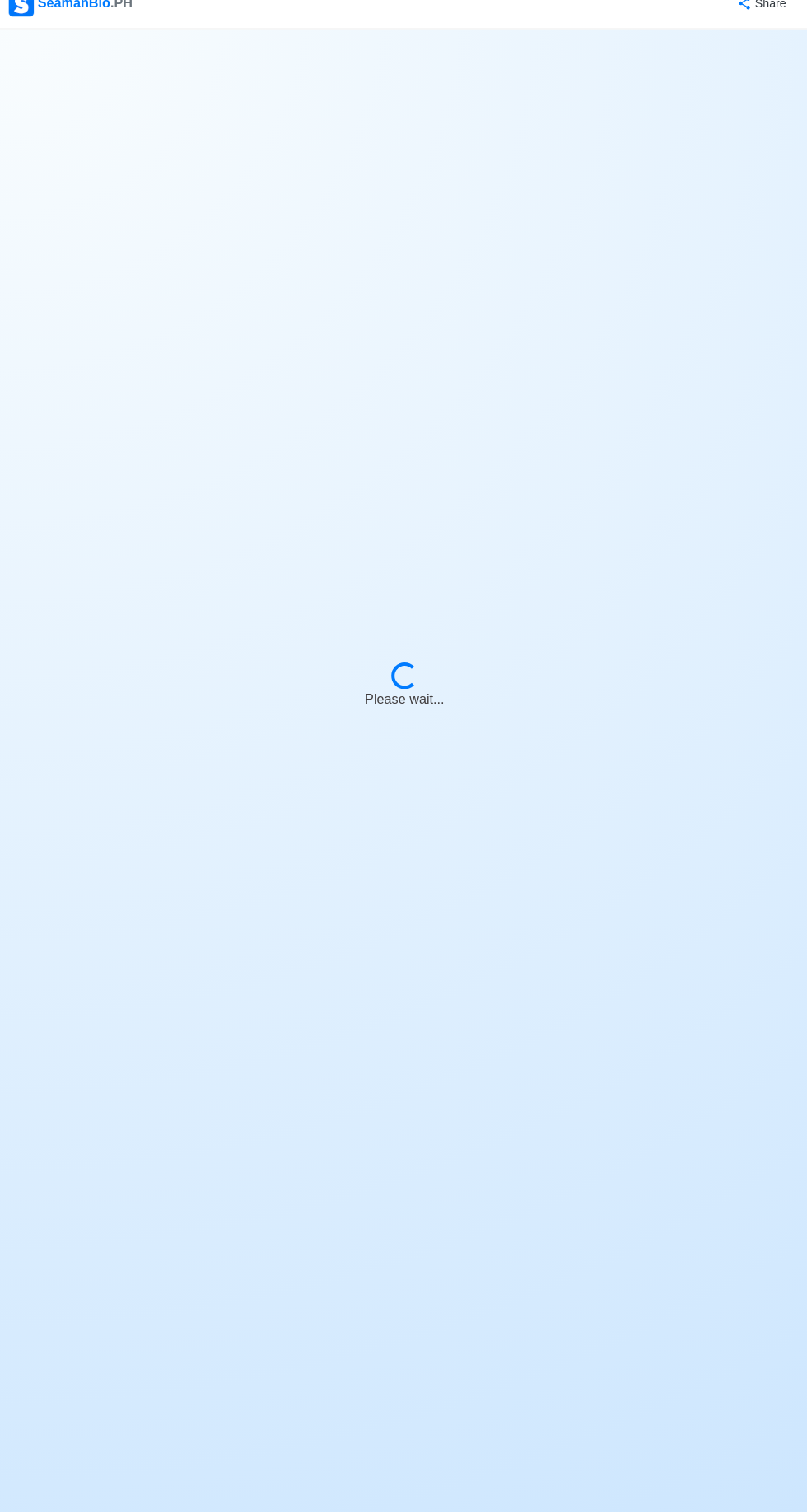
select select "Junior Engineer"
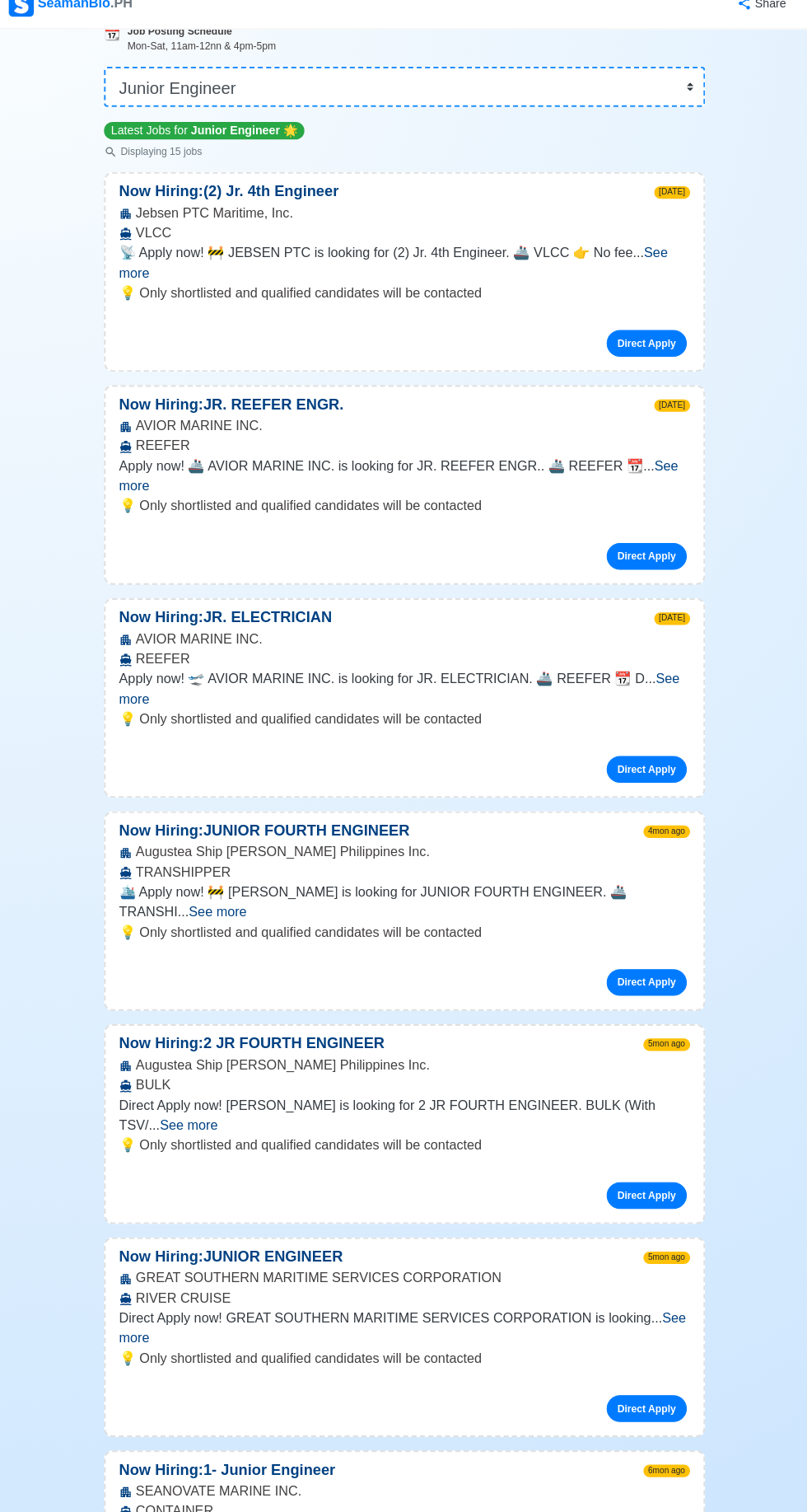
scroll to position [0, 0]
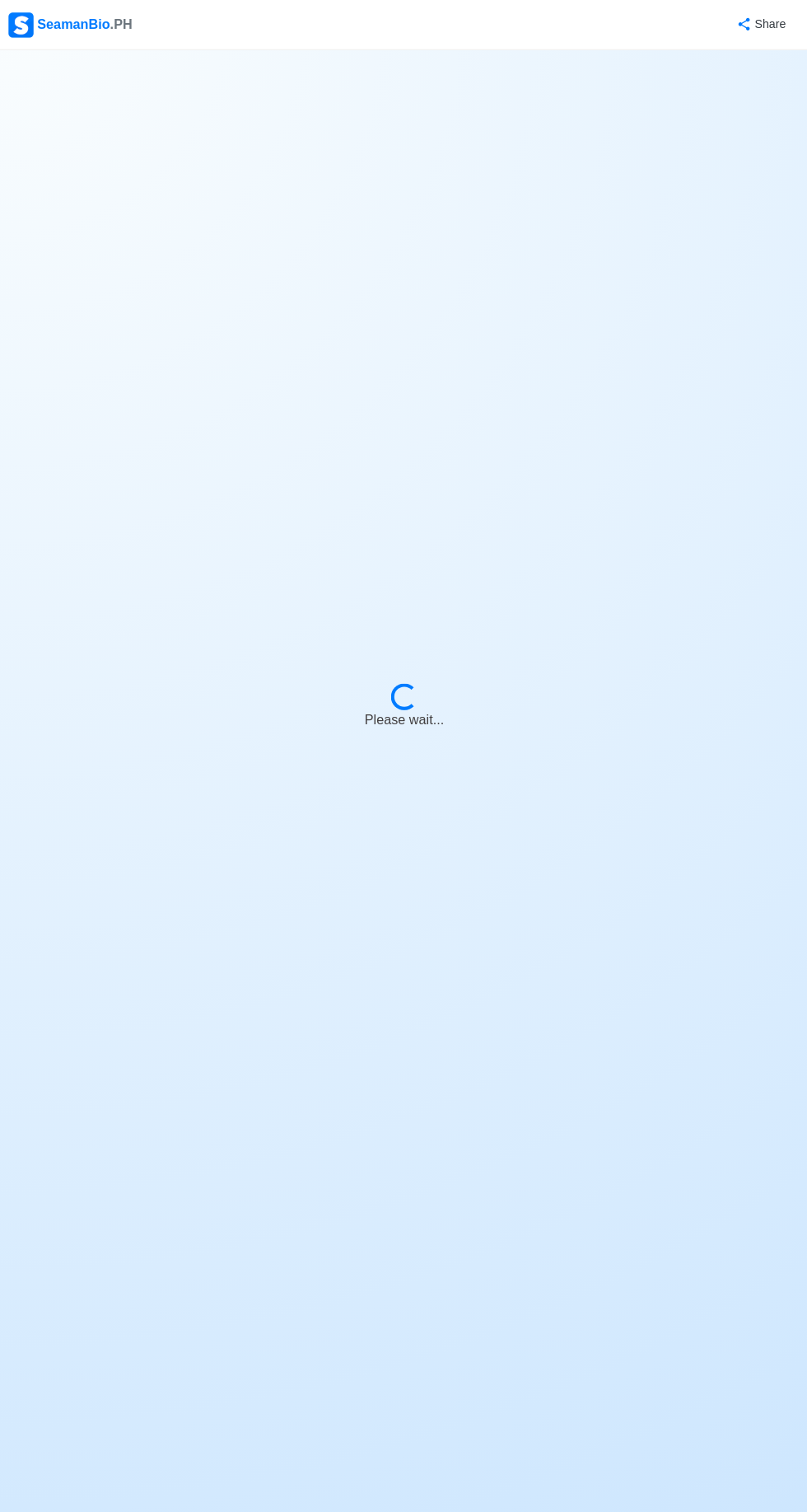
select select "4th Engineer"
